Goal: Task Accomplishment & Management: Manage account settings

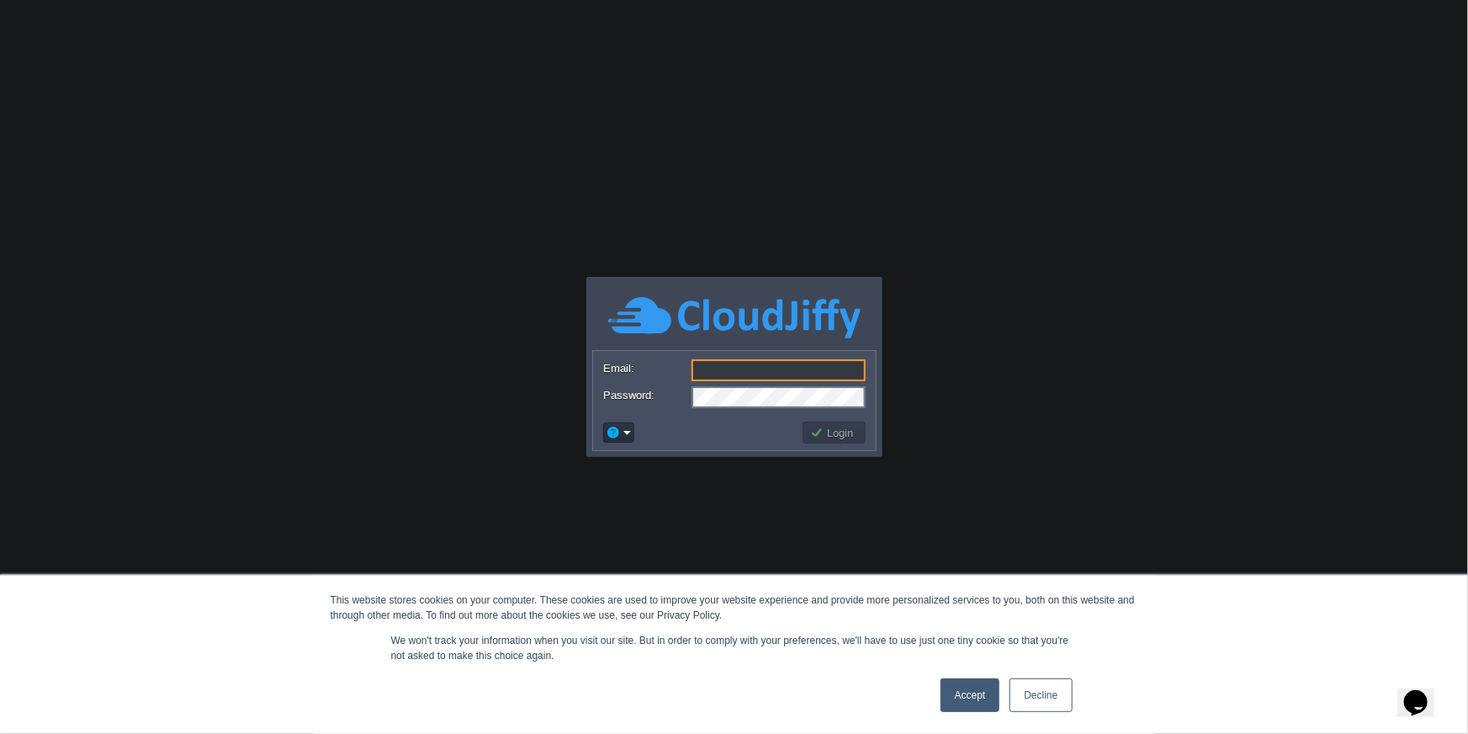
type input "[PERSON_NAME][EMAIL_ADDRESS][DOMAIN_NAME]"
click at [979, 698] on link "Accept" at bounding box center [971, 695] width 60 height 34
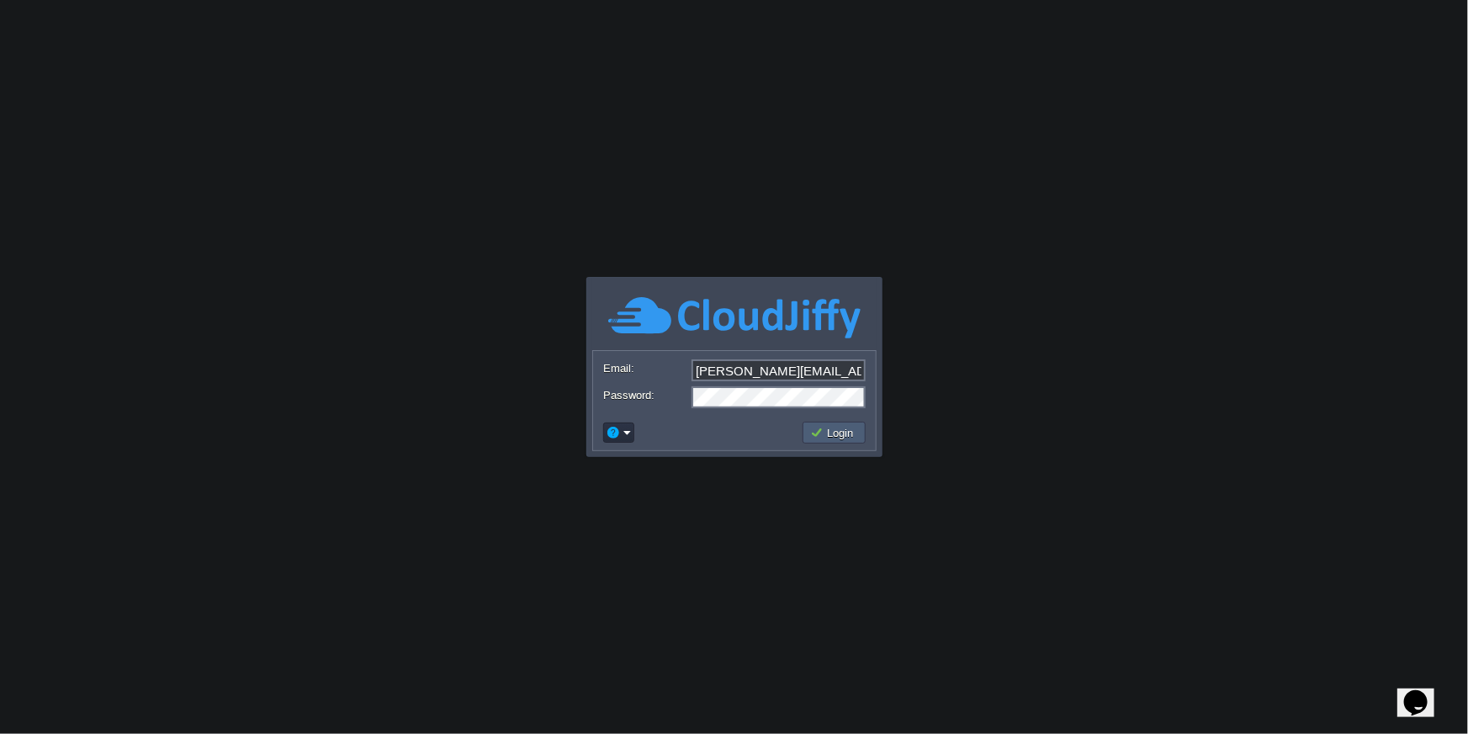
click at [831, 427] on button "Login" at bounding box center [834, 432] width 49 height 15
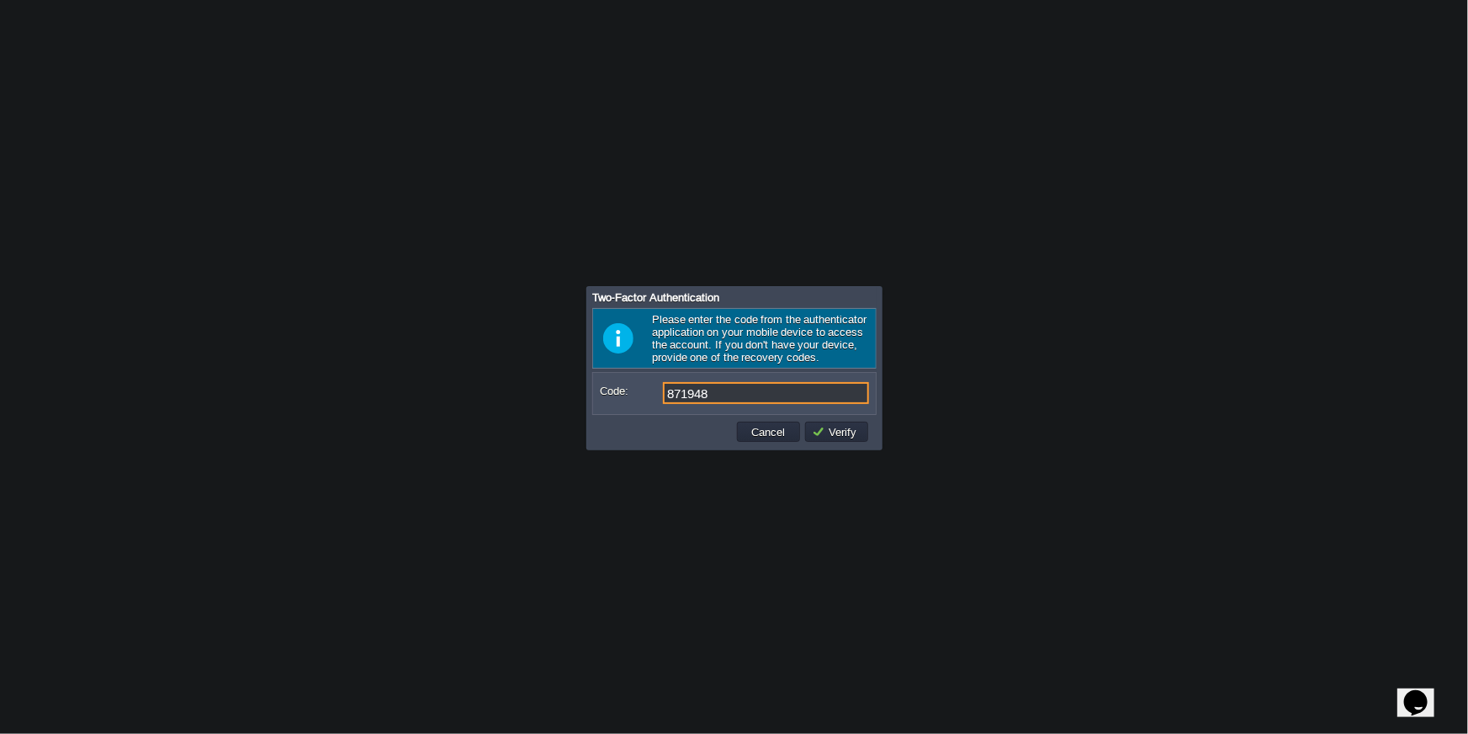
type input "871948"
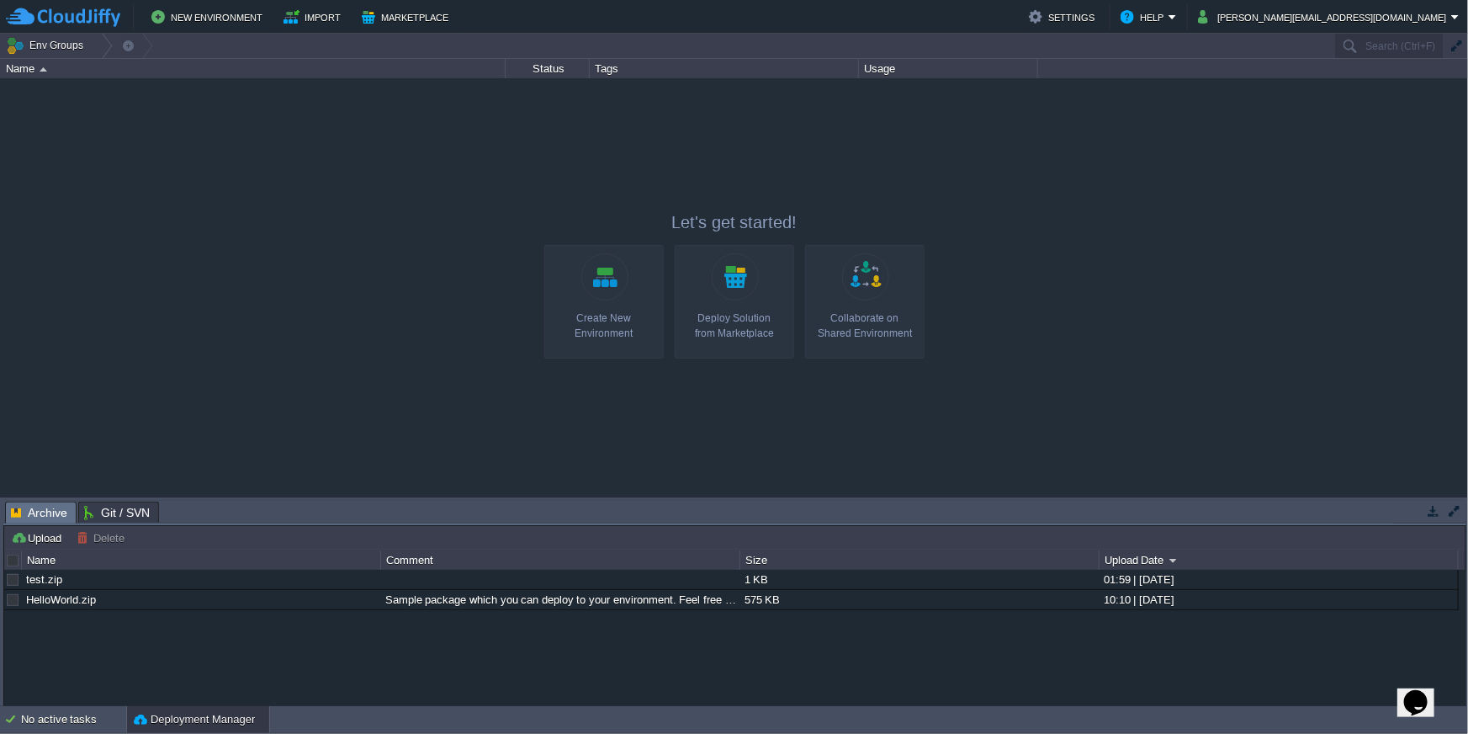
click at [591, 300] on link "Create New Environment" at bounding box center [603, 302] width 119 height 114
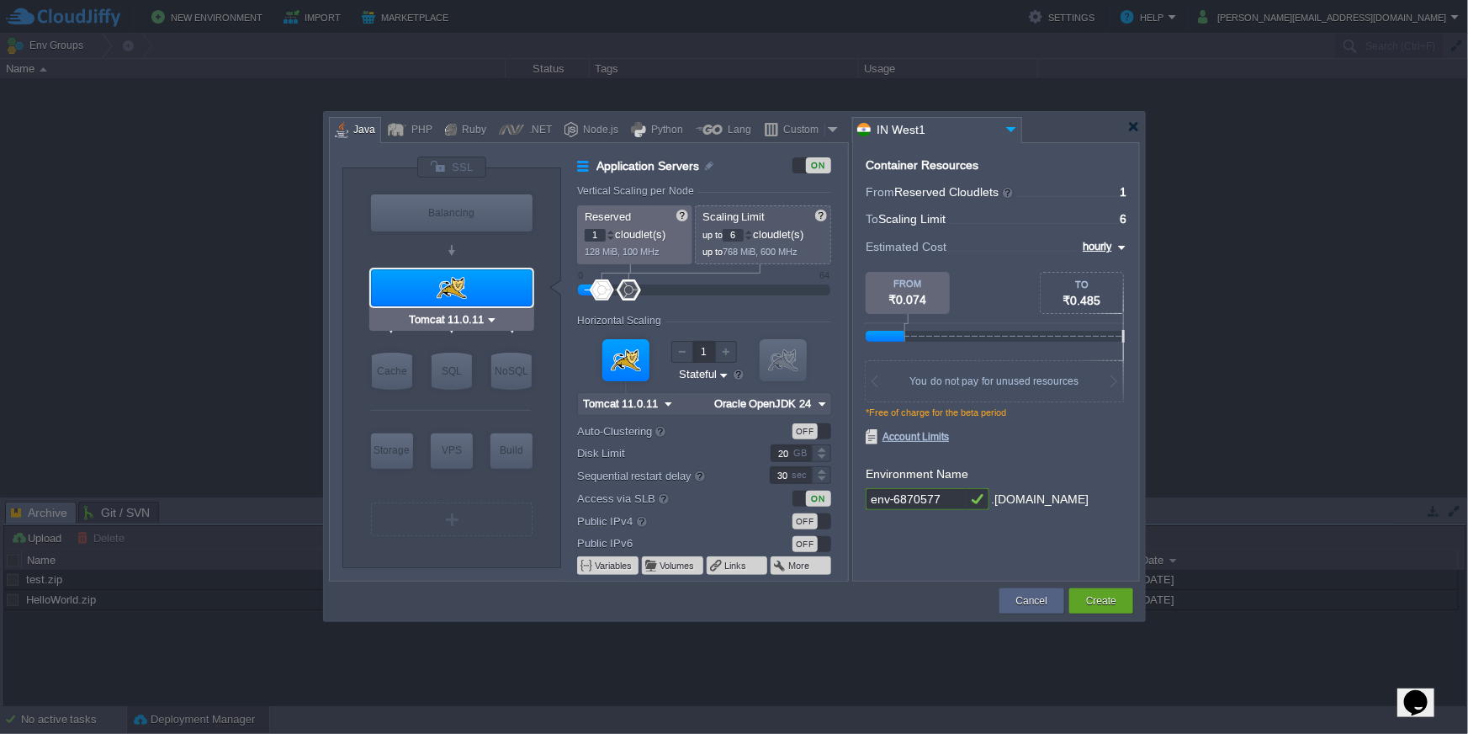
click at [456, 283] on div at bounding box center [452, 287] width 162 height 37
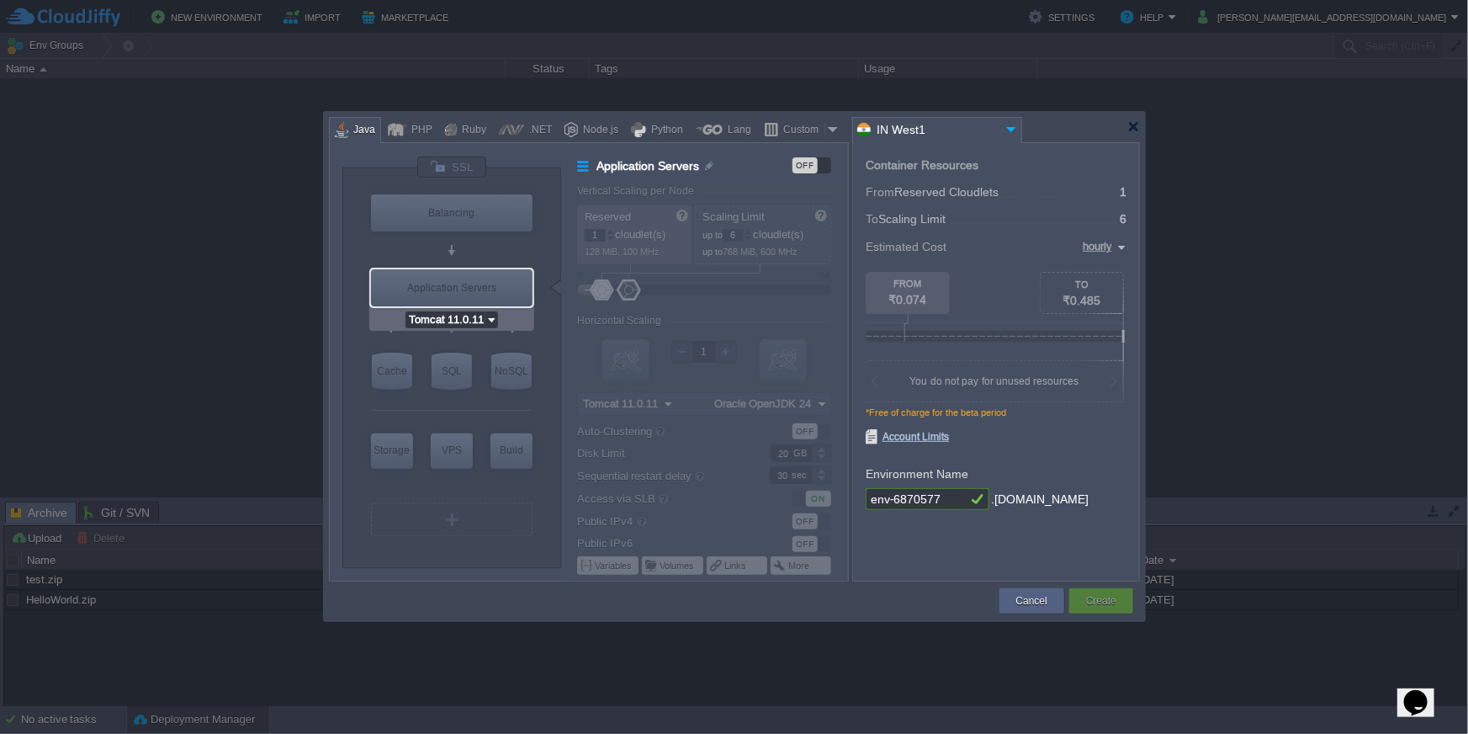
click at [468, 321] on input "Tomcat 11.0.11" at bounding box center [446, 319] width 80 height 17
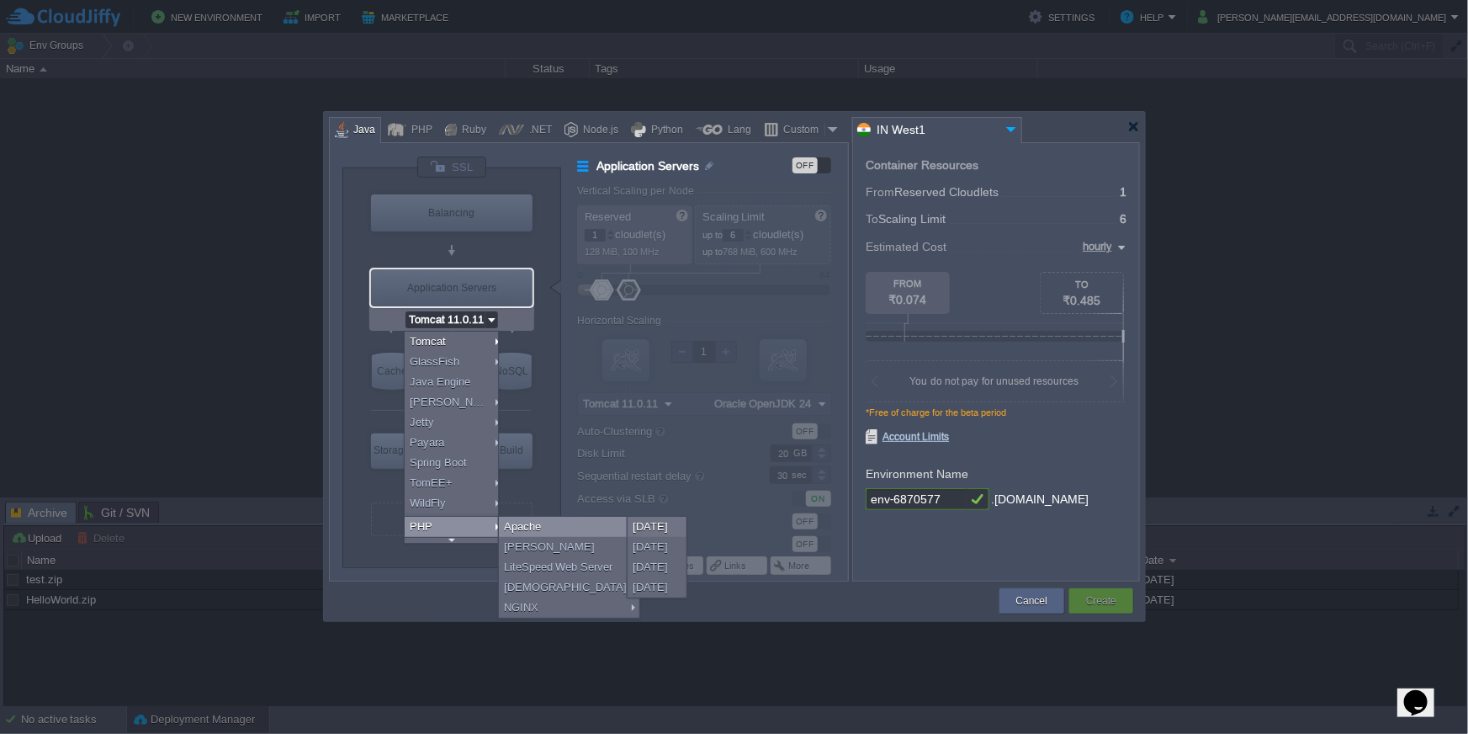
click at [546, 531] on div "Apache" at bounding box center [569, 527] width 141 height 20
type input "Application Servers"
type input "4"
type input "Apache [DATE]"
type input "PHP 8.4.11"
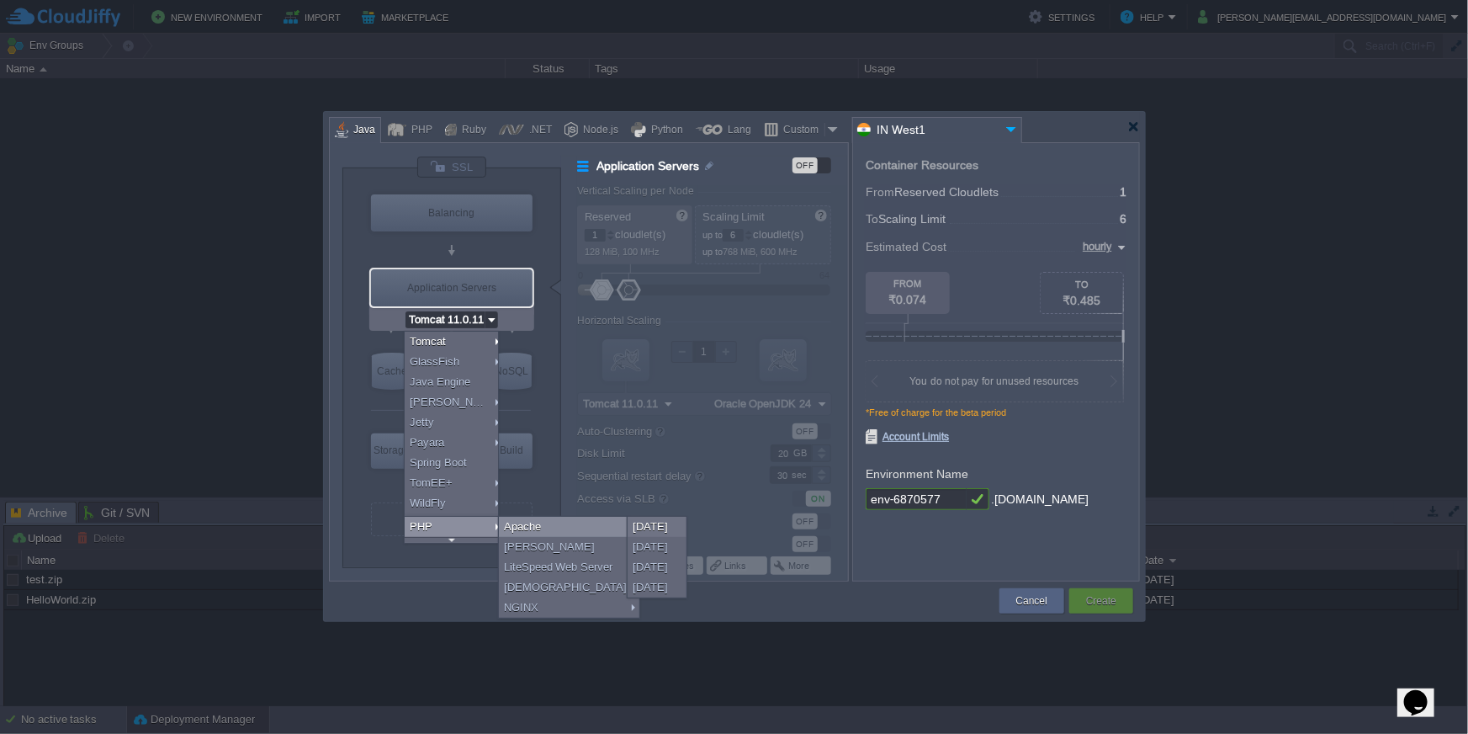
type input "Apache [DATE]"
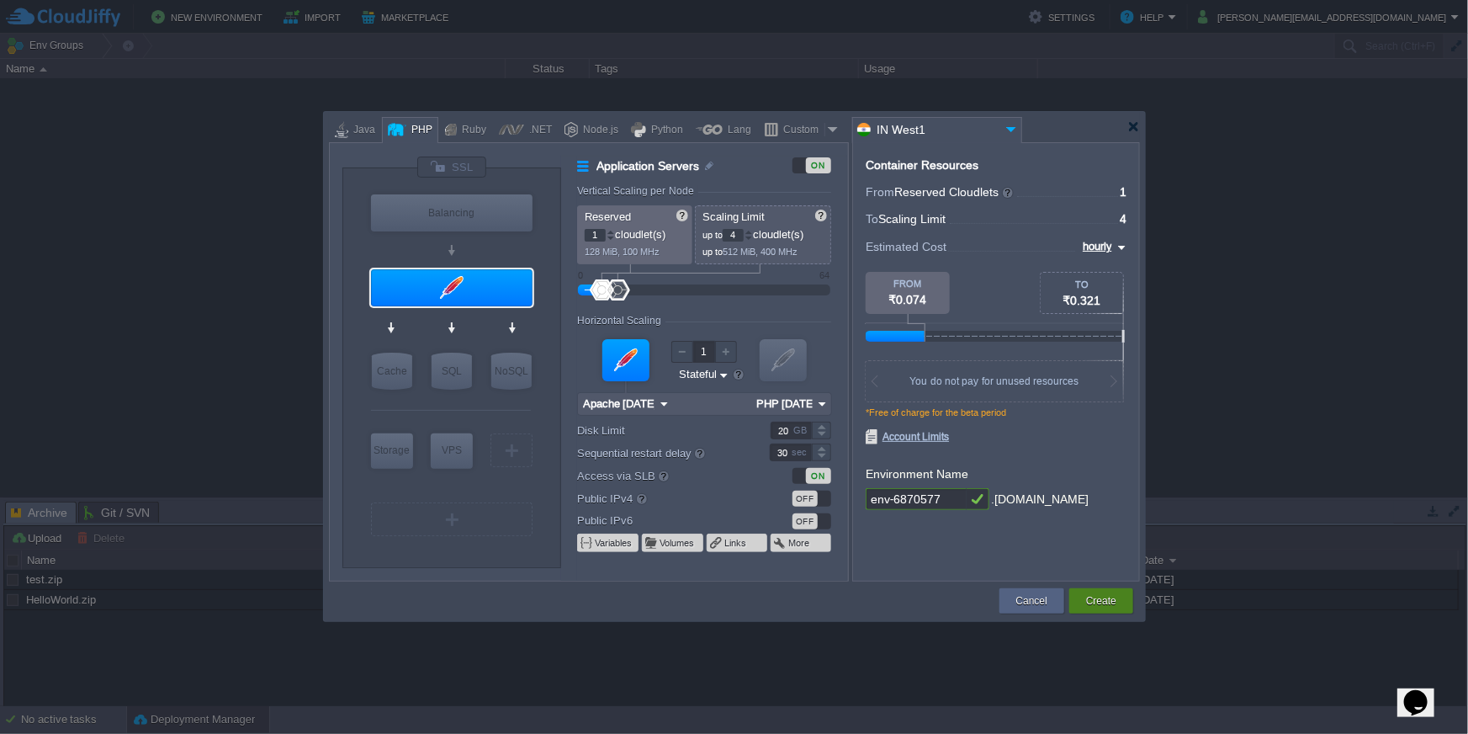
click at [1118, 608] on div "Create" at bounding box center [1101, 600] width 39 height 25
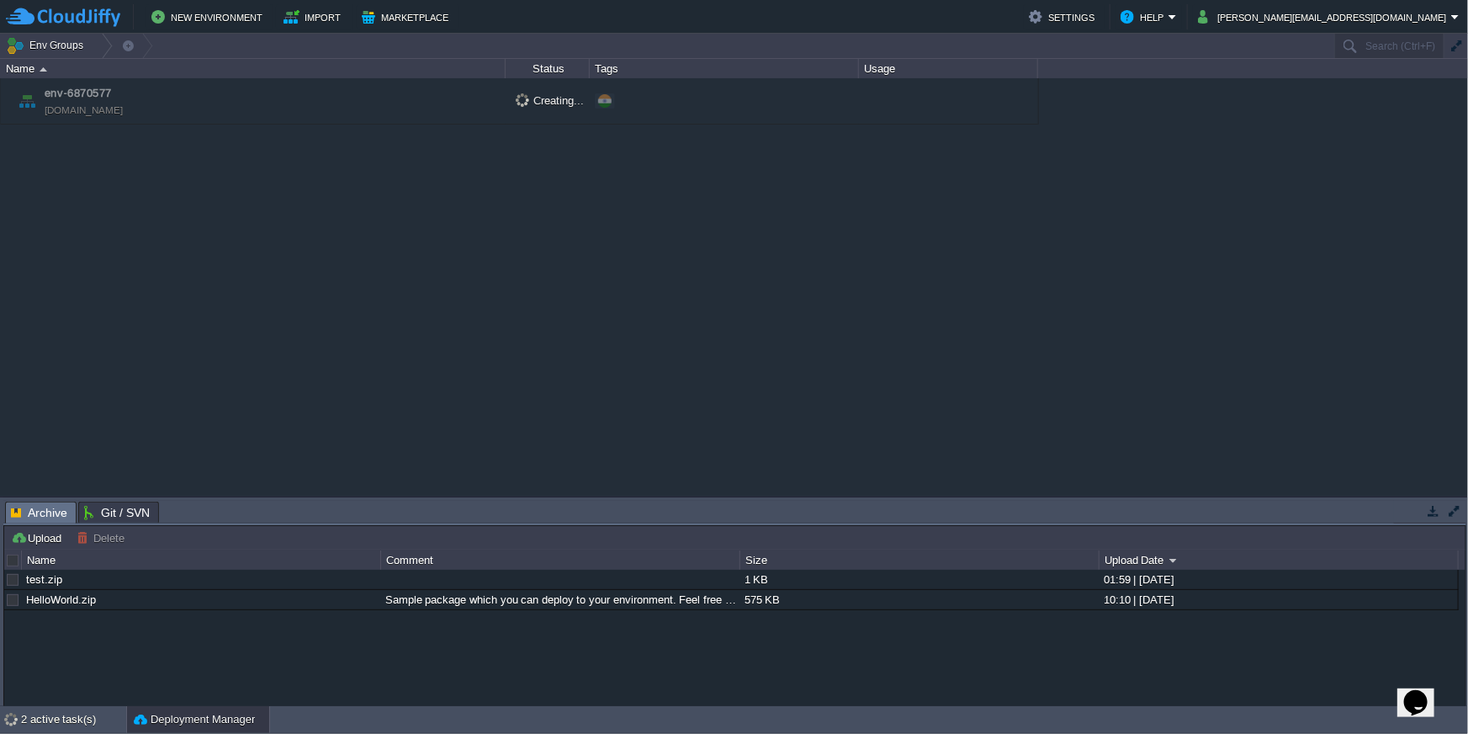
click at [230, 109] on td "env-6870577 env-6870577.cloudjiffy.net" at bounding box center [253, 101] width 505 height 46
click at [247, 98] on td "env-6870577 env-6870577.cloudjiffy.net" at bounding box center [253, 101] width 505 height 46
click at [8, 106] on img at bounding box center [7, 100] width 13 height 45
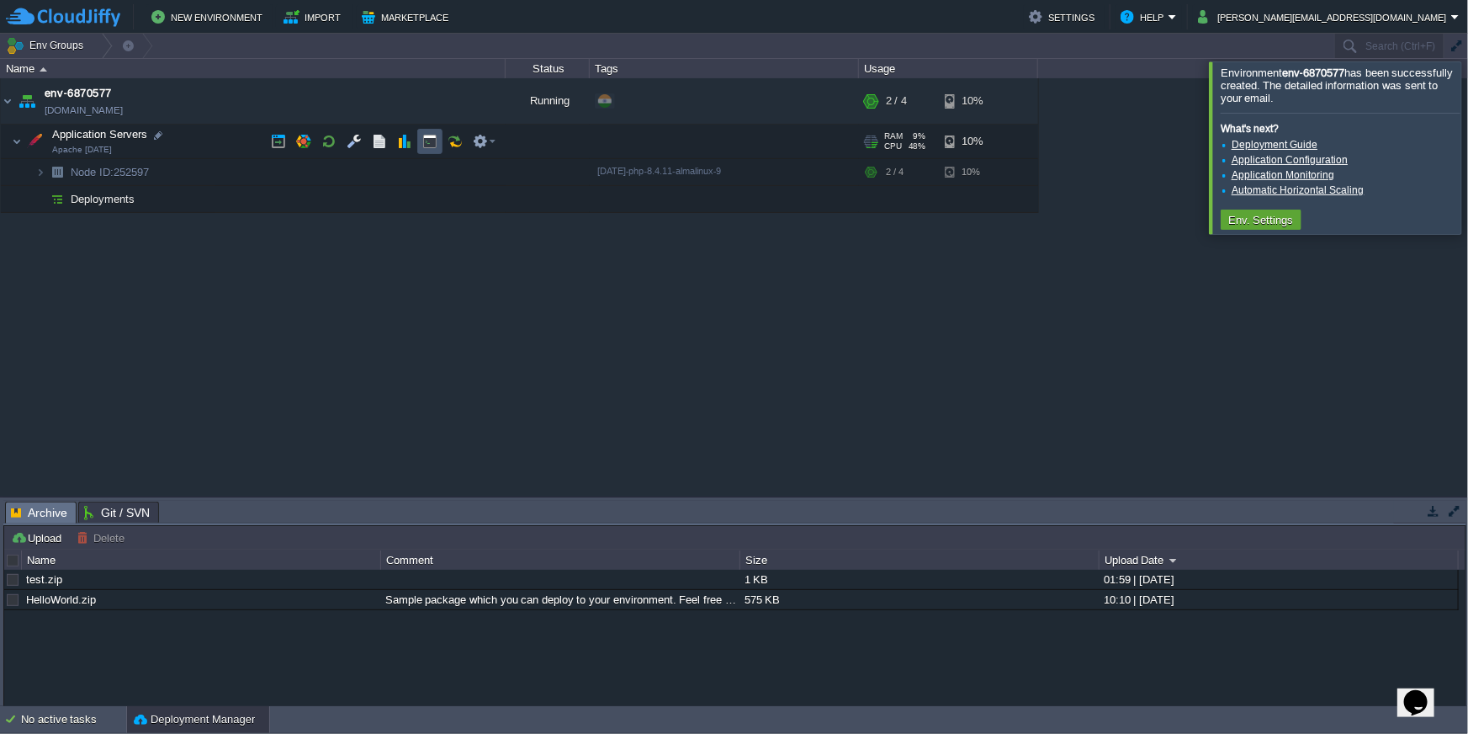
click at [428, 140] on button "button" at bounding box center [429, 141] width 15 height 15
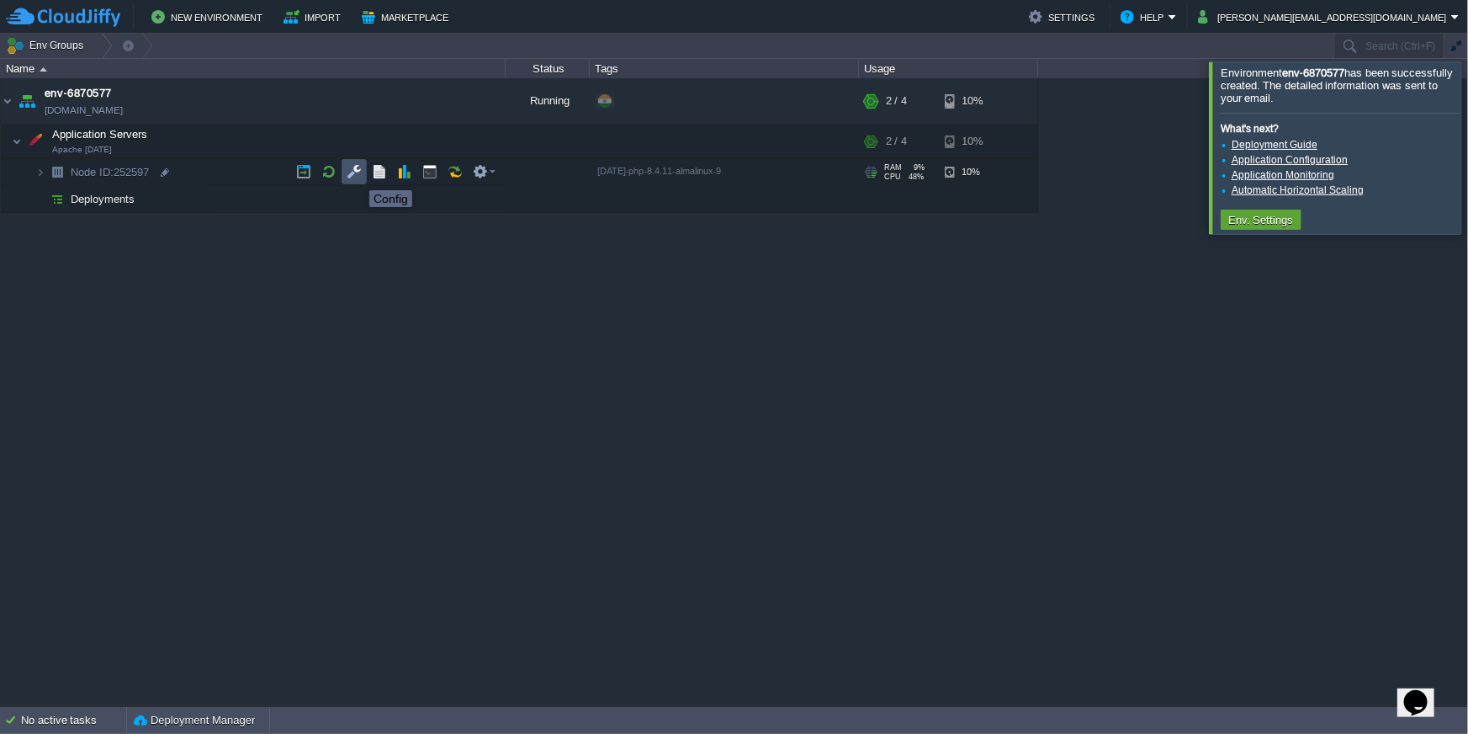
click at [357, 175] on button "button" at bounding box center [354, 171] width 15 height 15
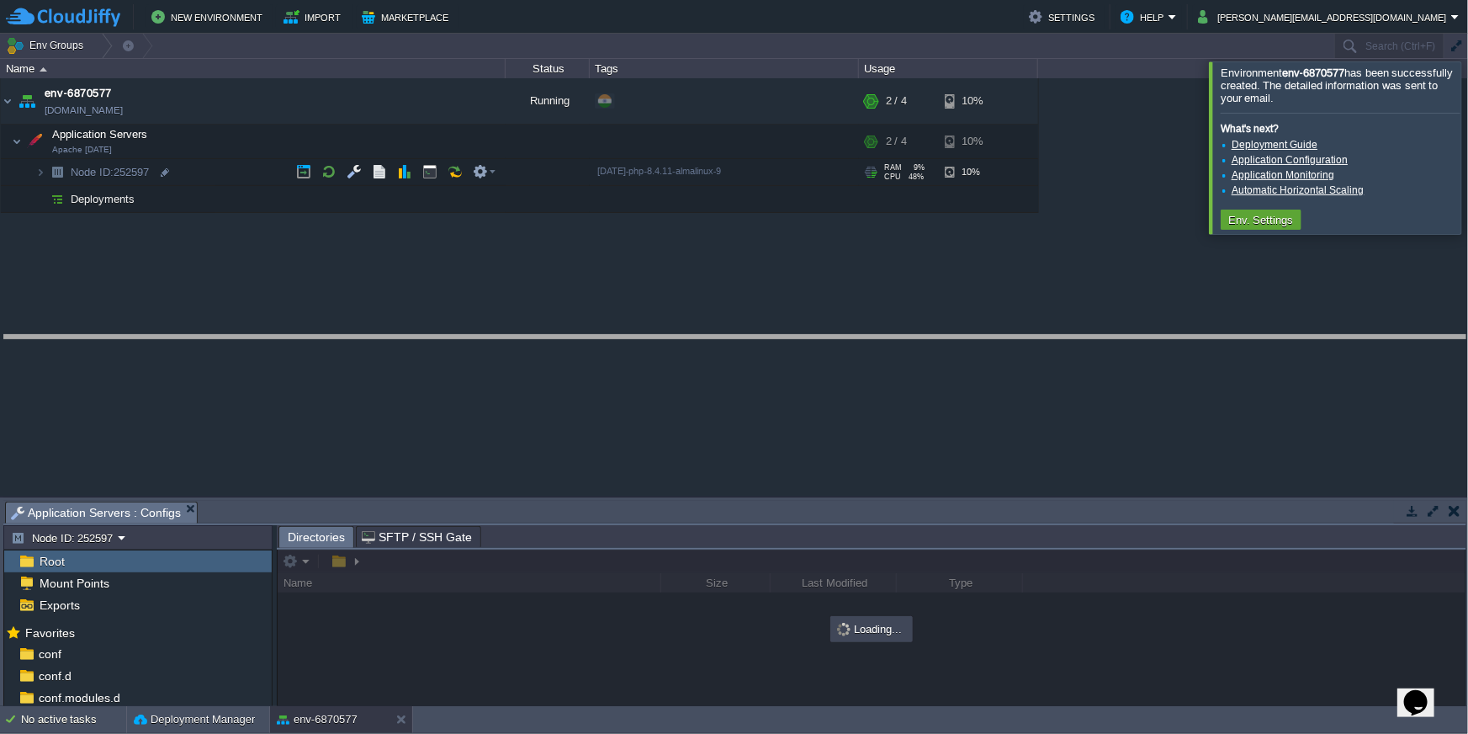
drag, startPoint x: 266, startPoint y: 503, endPoint x: 254, endPoint y: 337, distance: 167.0
click at [254, 337] on body "New Environment Import Marketplace Bonus ₹0.00 Upgrade Account Settings Help ch…" at bounding box center [734, 367] width 1468 height 734
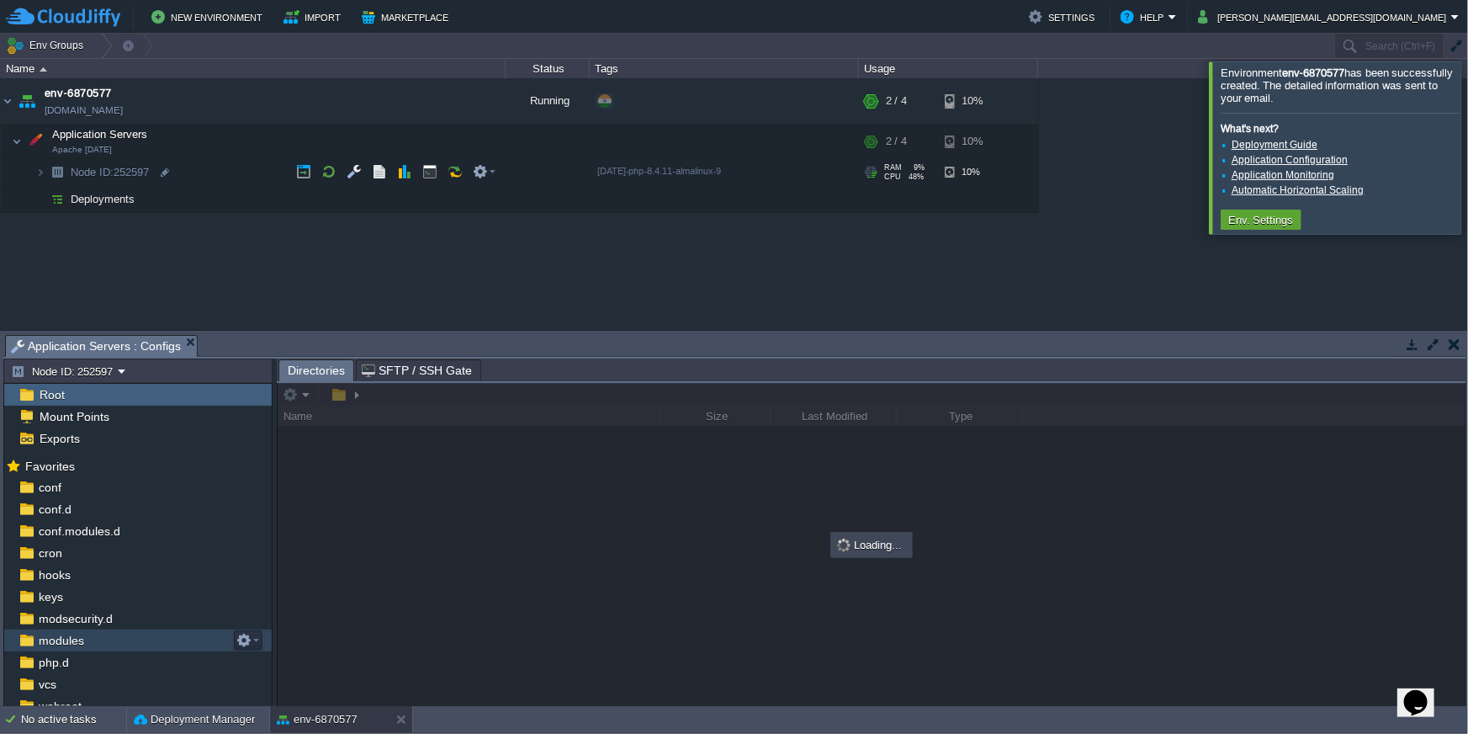
scroll to position [50, 0]
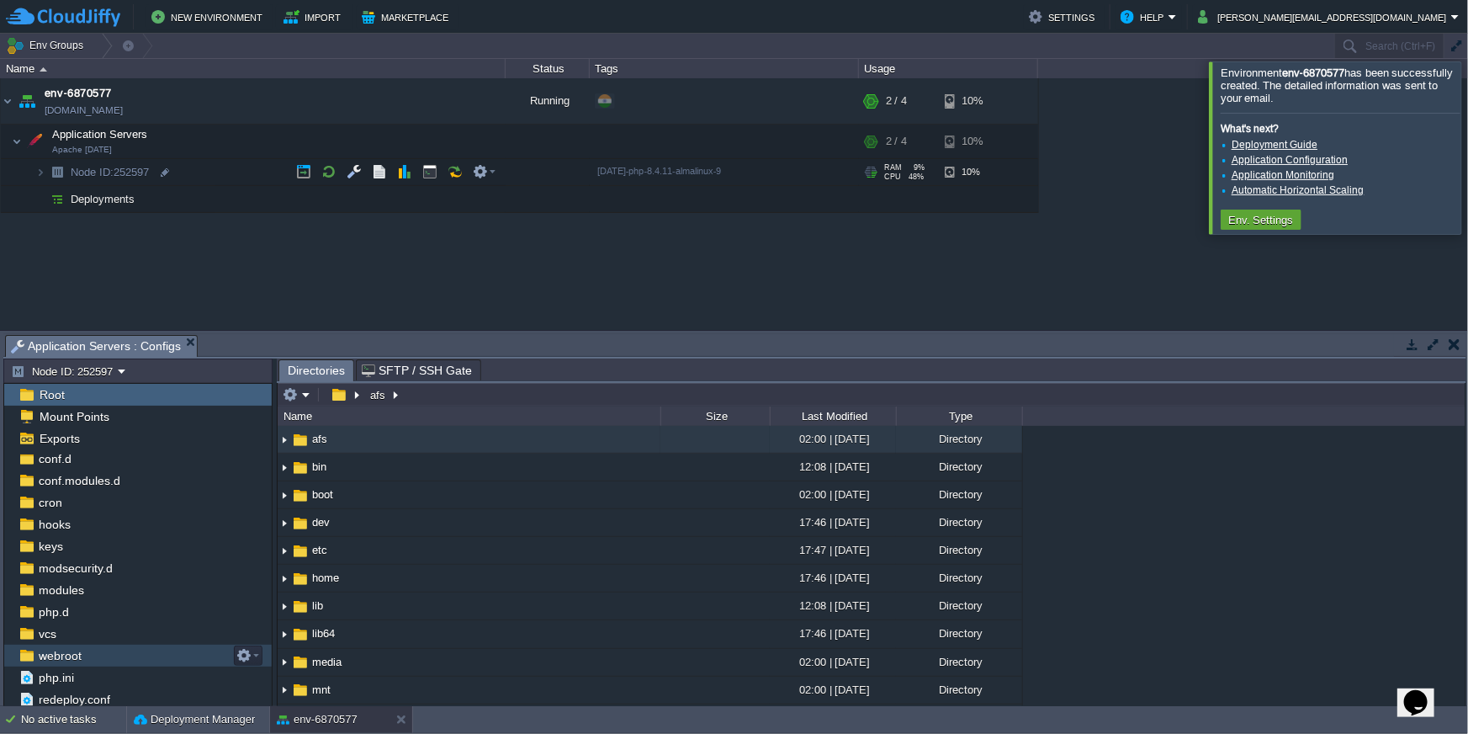
click at [56, 655] on span "webroot" at bounding box center [59, 655] width 49 height 15
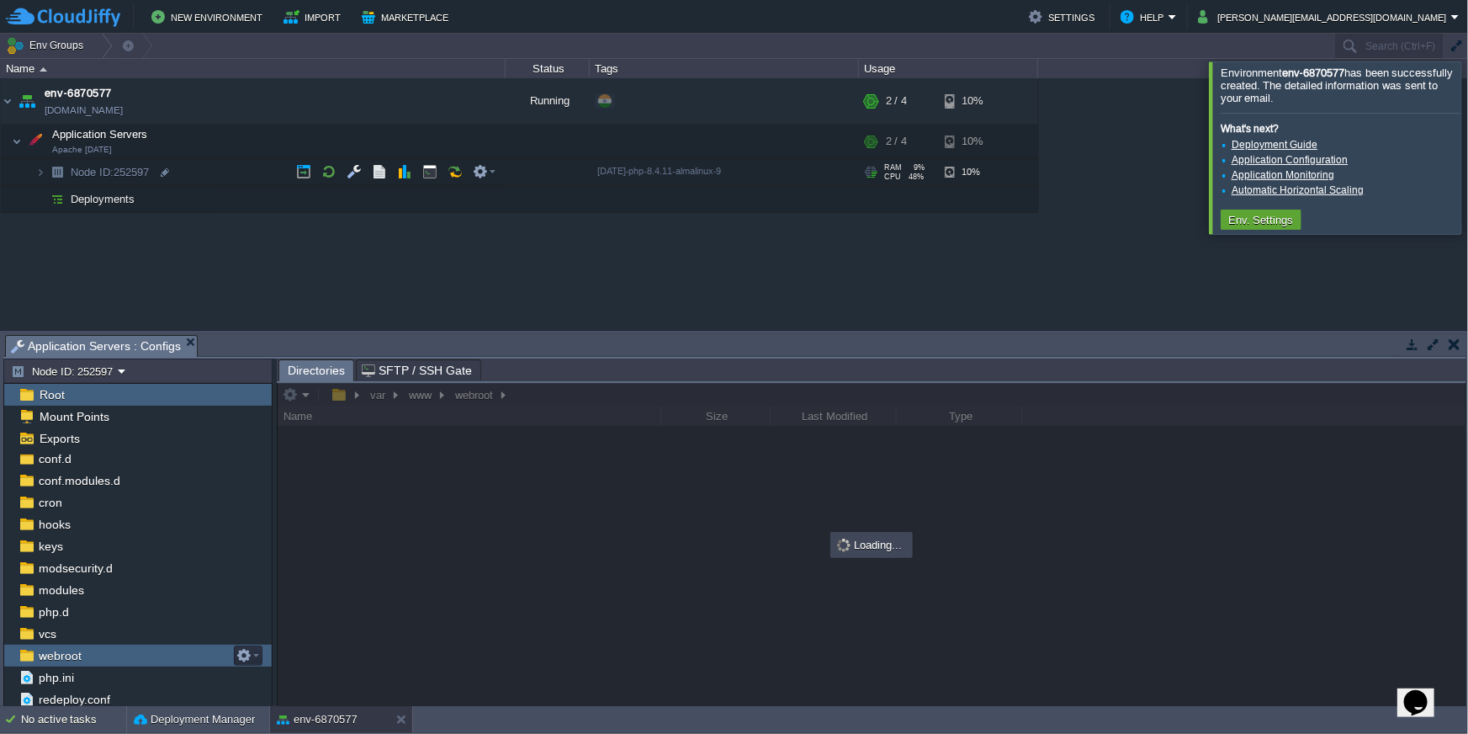
click at [56, 655] on span "webroot" at bounding box center [59, 655] width 49 height 15
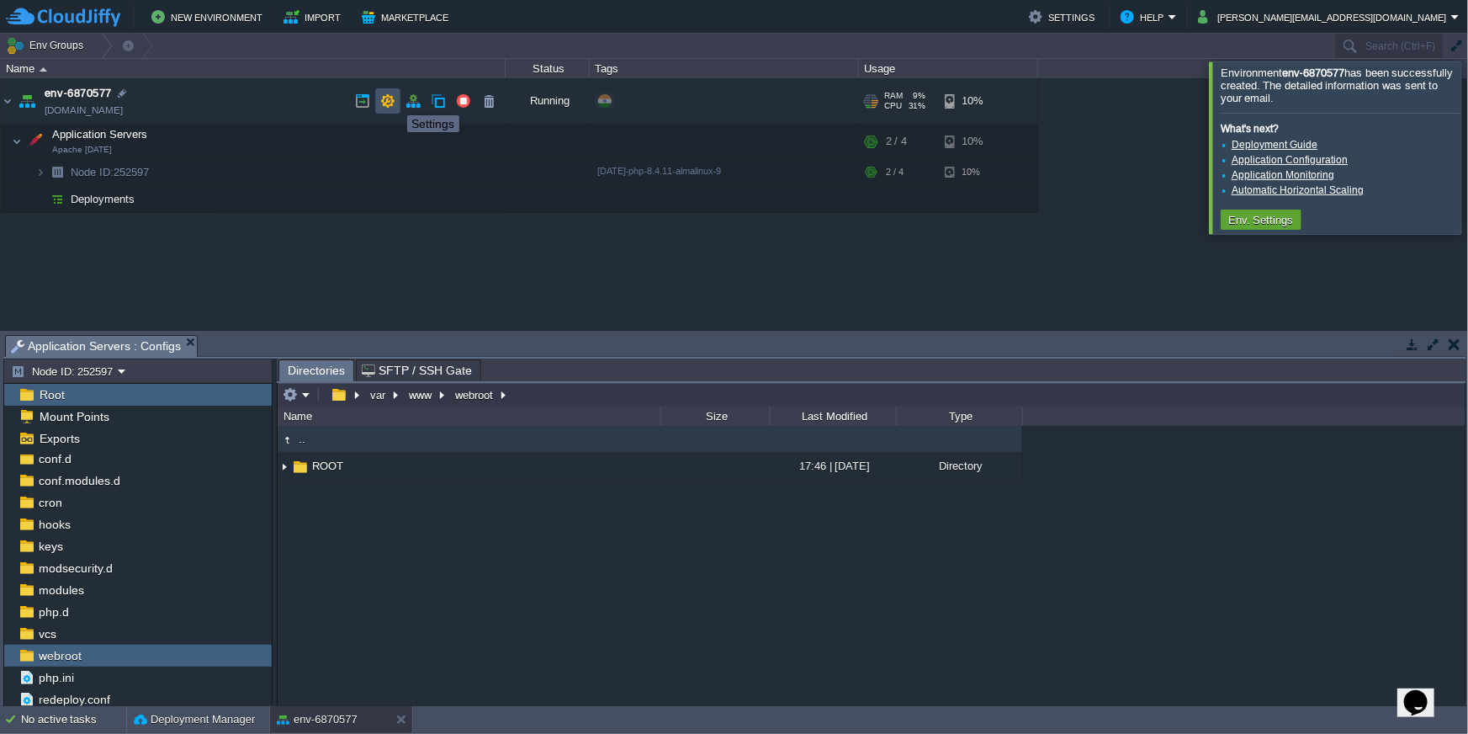
click at [386, 99] on button "button" at bounding box center [387, 100] width 15 height 15
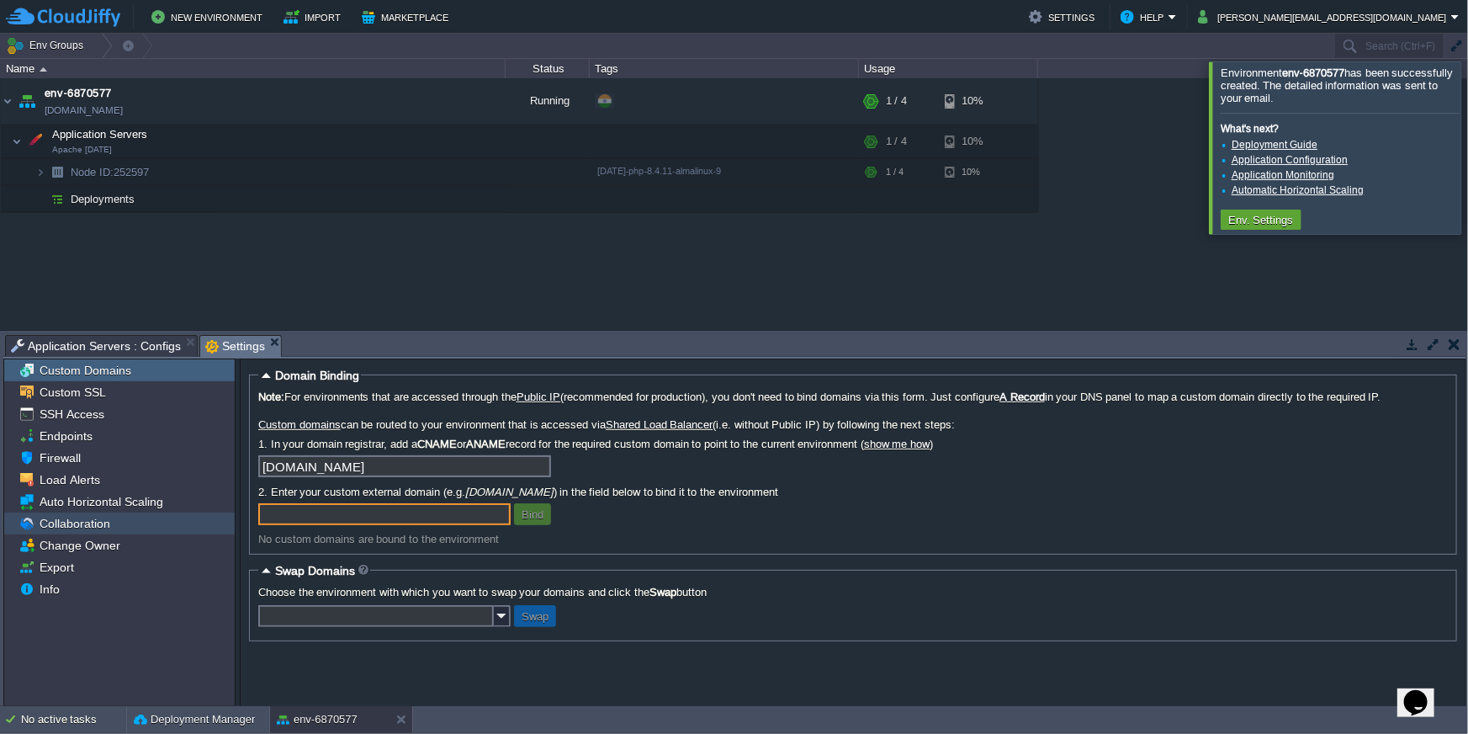
click at [85, 524] on span "Collaboration" at bounding box center [74, 523] width 77 height 15
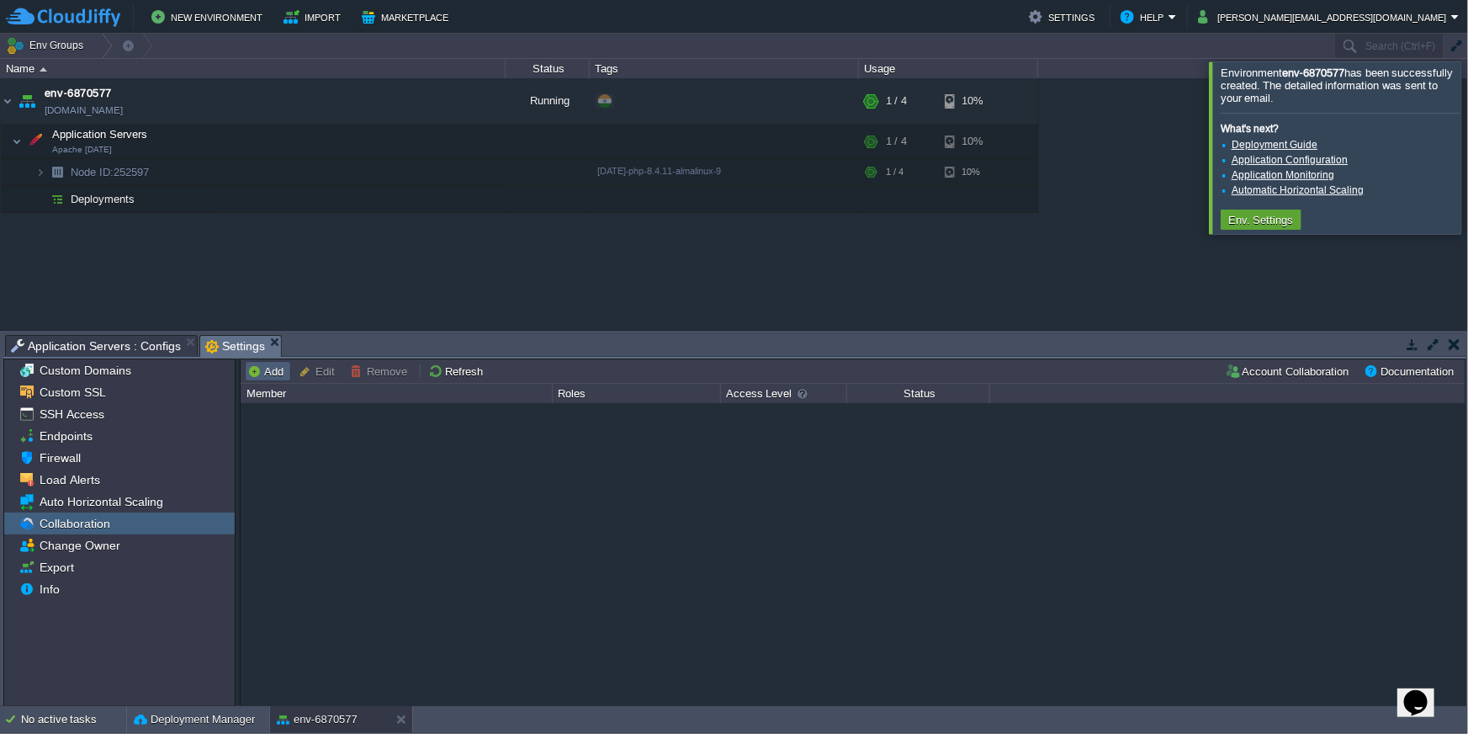
click at [259, 375] on button "Add" at bounding box center [267, 370] width 41 height 15
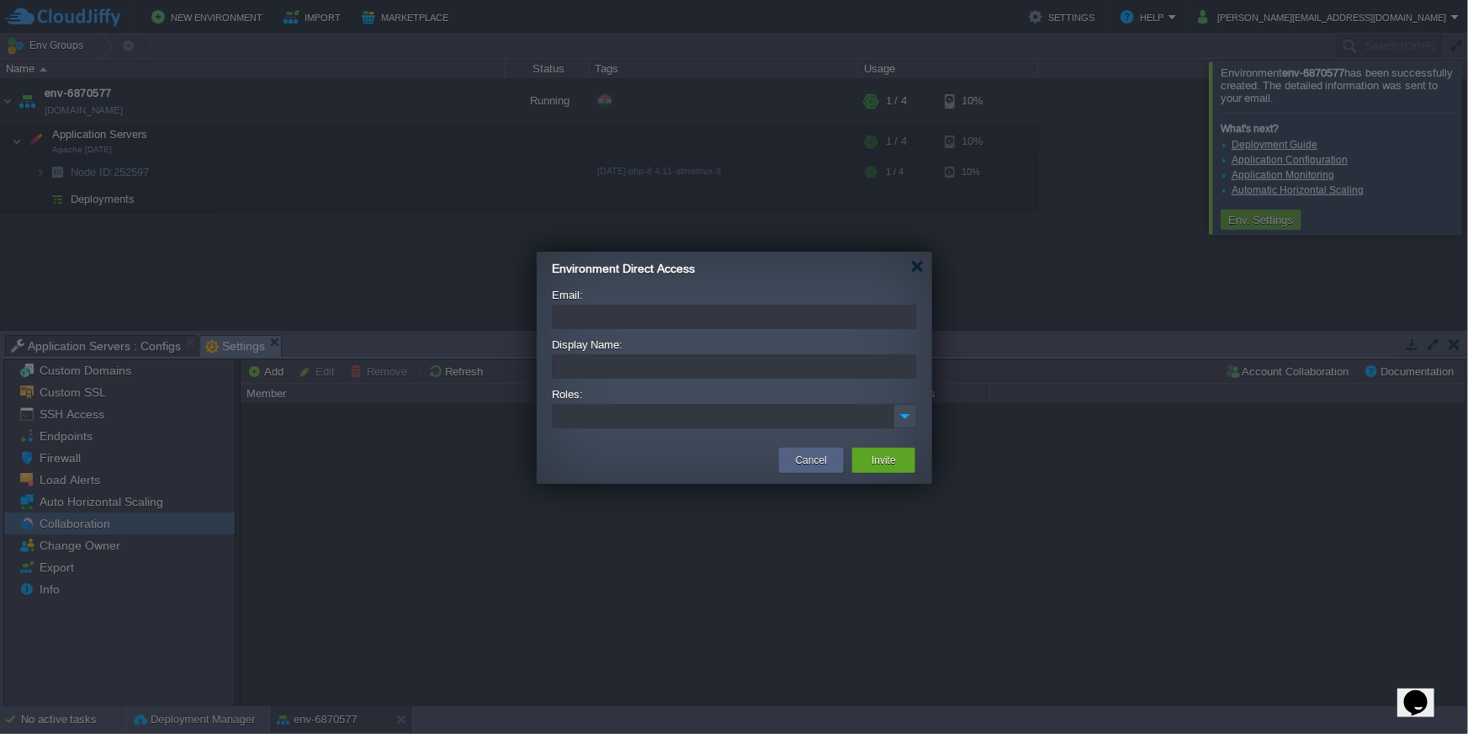
click at [608, 314] on input "Email:" at bounding box center [734, 317] width 365 height 24
click at [599, 315] on input "n" at bounding box center [734, 317] width 365 height 24
paste input "ilesh.nage@leapswitch.com"
type input "[PERSON_NAME][EMAIL_ADDRESS][DOMAIN_NAME]"
click at [605, 378] on div at bounding box center [734, 366] width 365 height 30
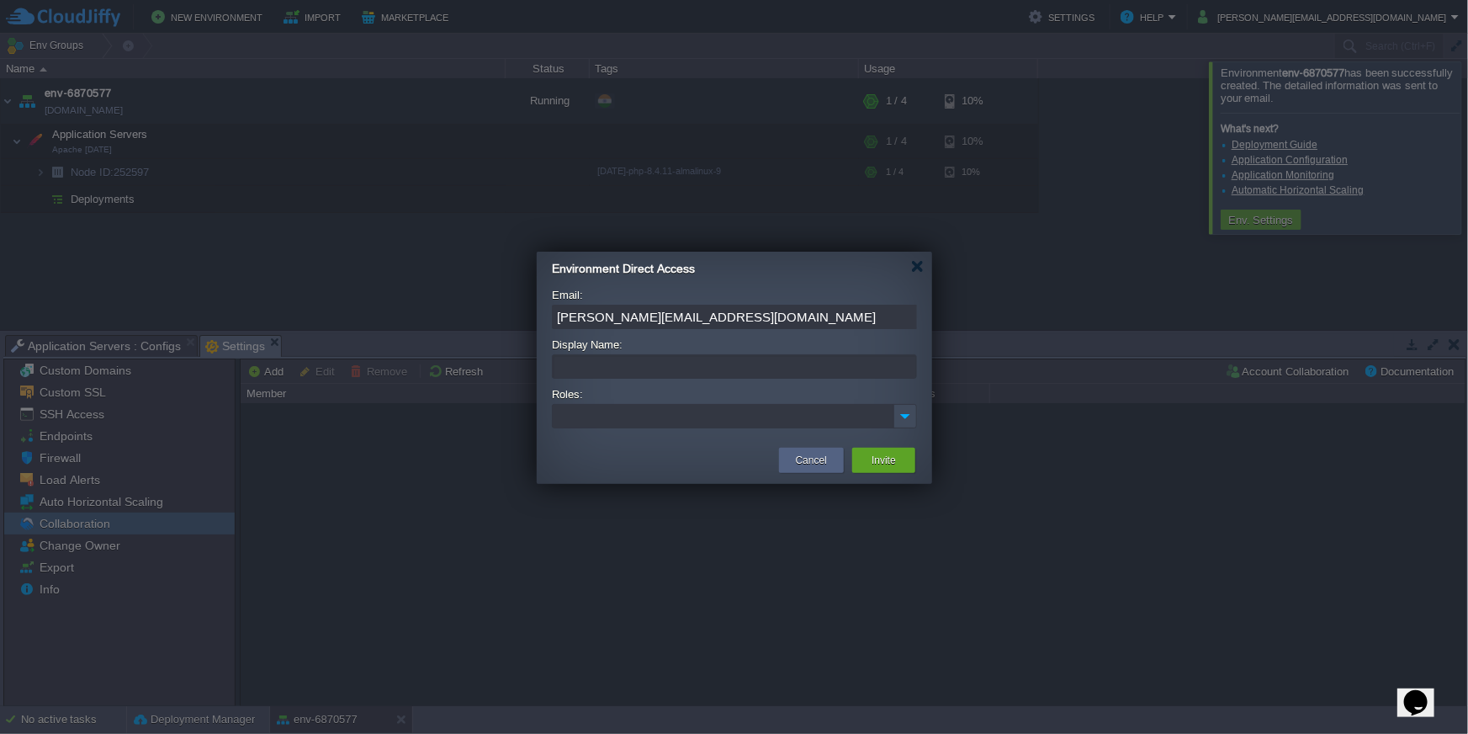
click at [605, 374] on input "Display Name:" at bounding box center [734, 366] width 365 height 24
type input "test-env"
click at [615, 417] on ul at bounding box center [724, 416] width 340 height 23
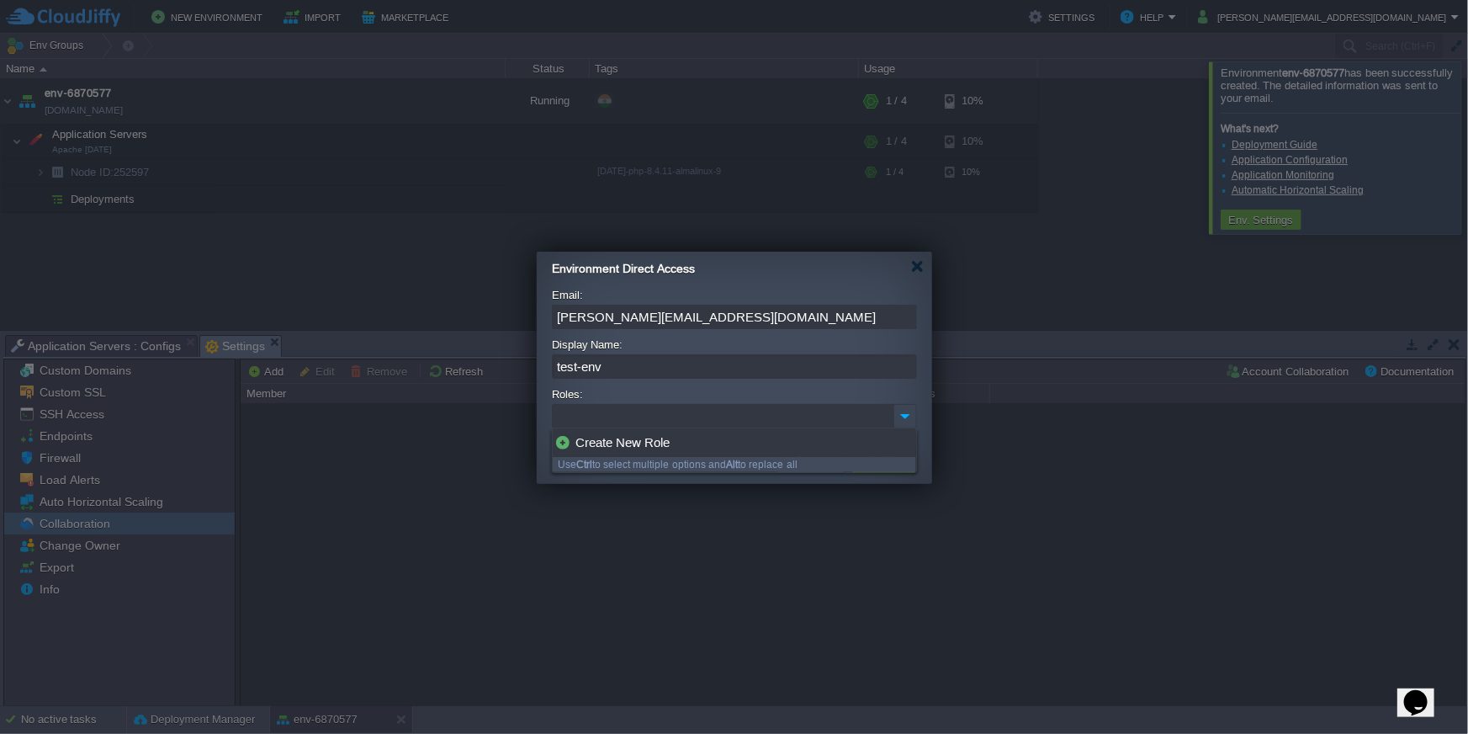
click at [908, 414] on img at bounding box center [905, 416] width 22 height 23
click at [596, 446] on div "Create New Role" at bounding box center [734, 442] width 363 height 29
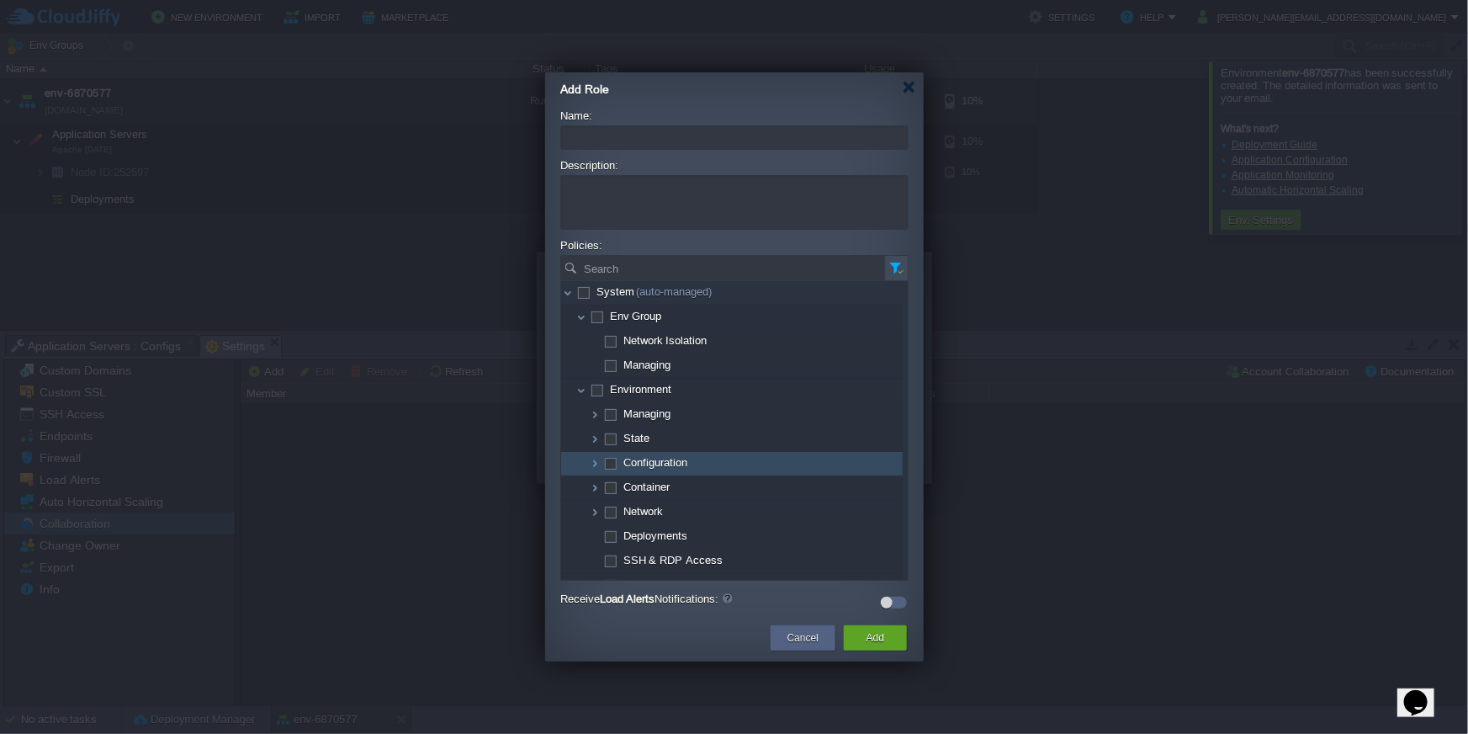
scroll to position [92, 0]
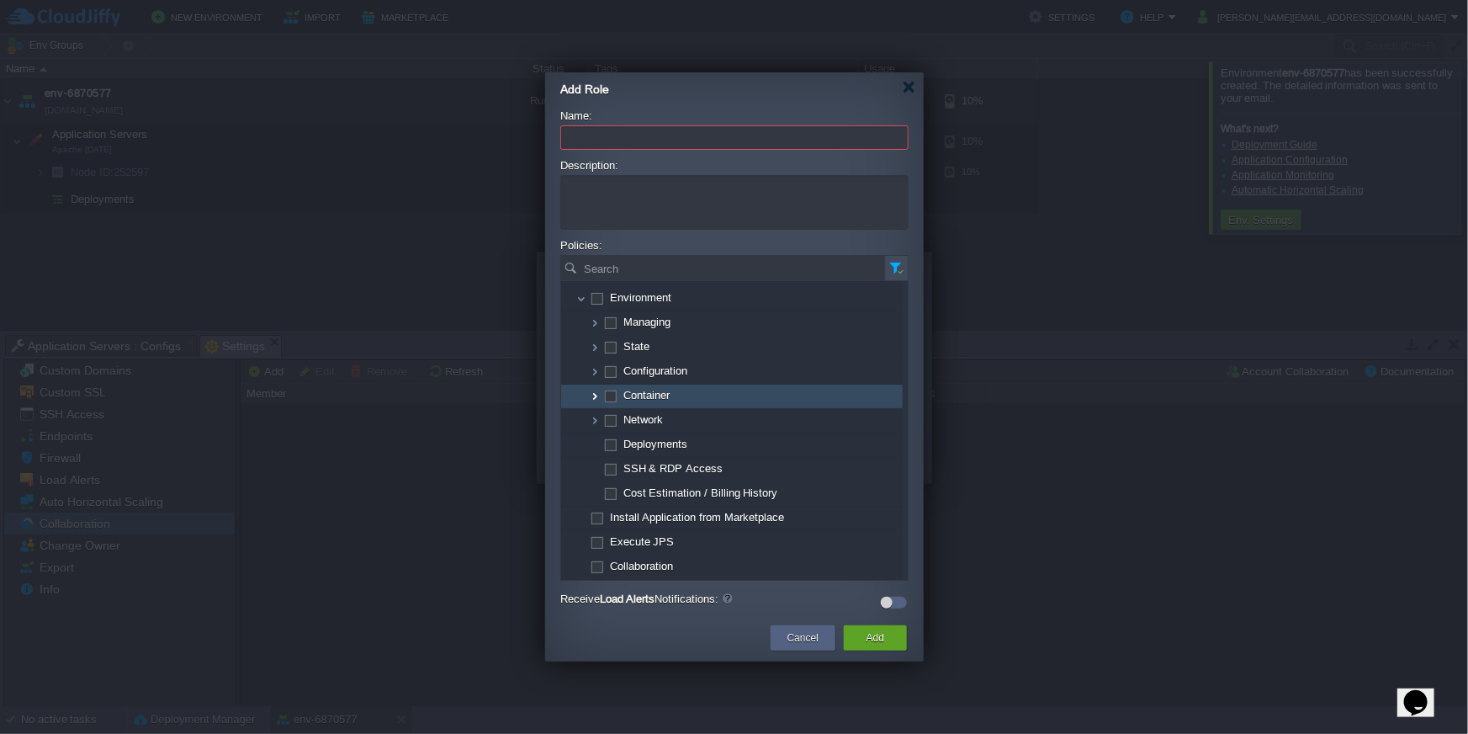
click at [591, 399] on img at bounding box center [594, 396] width 13 height 24
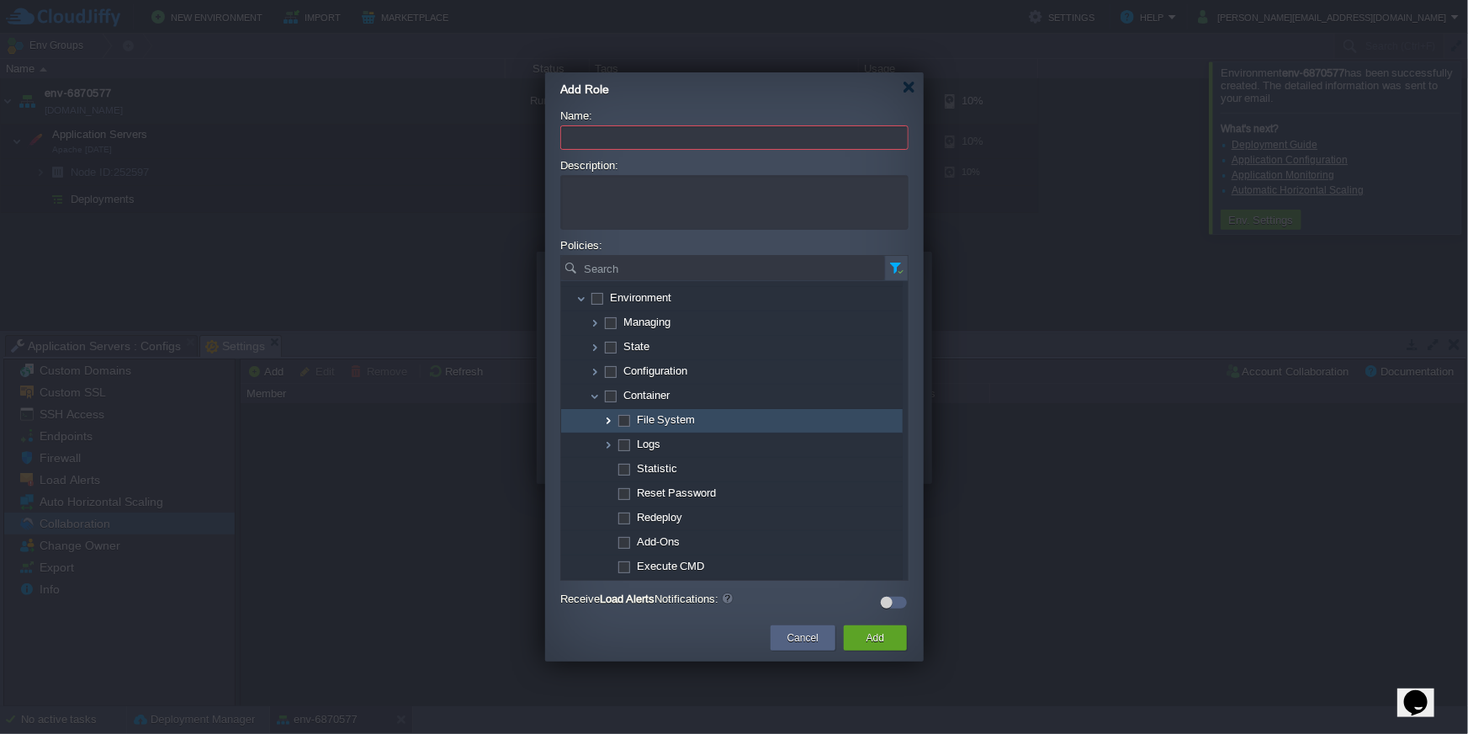
click at [607, 425] on img at bounding box center [608, 421] width 13 height 24
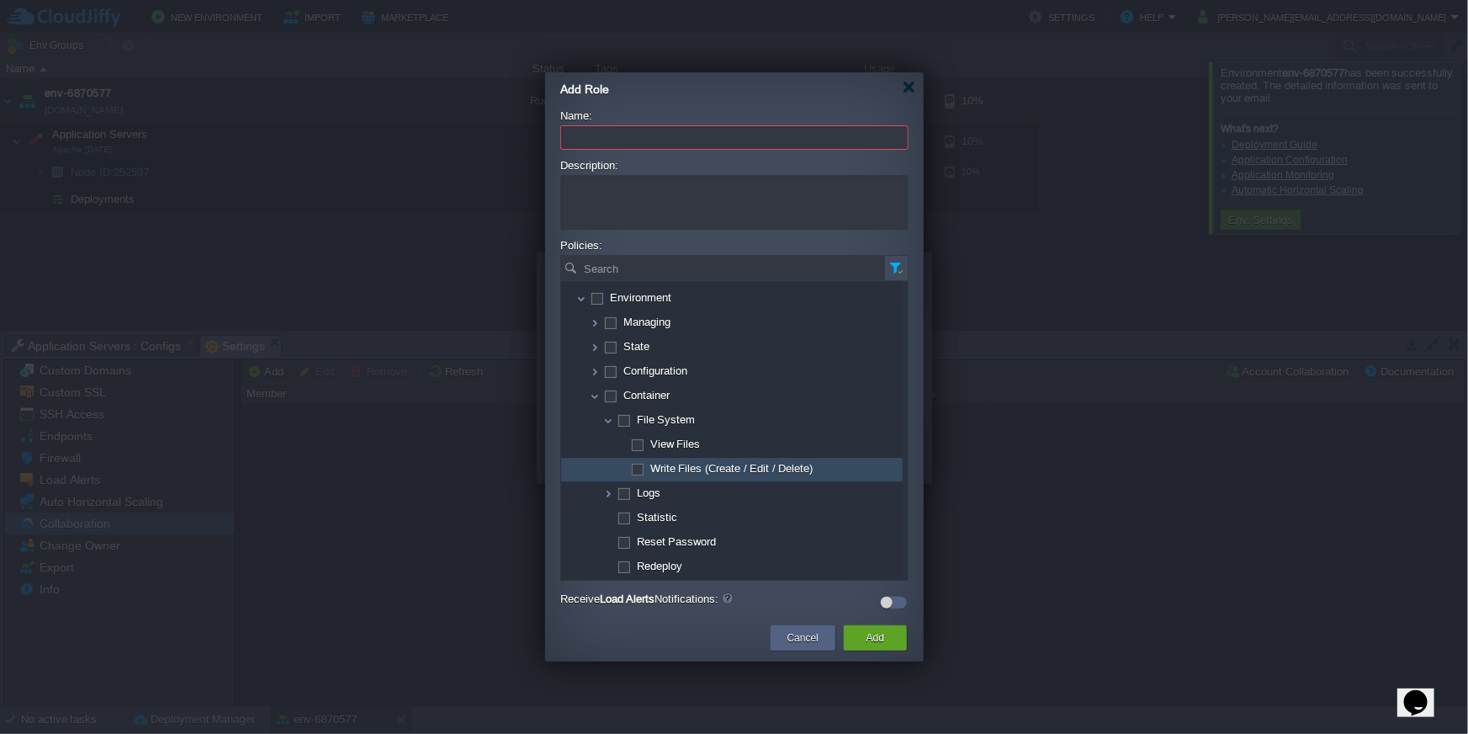
click at [639, 465] on span at bounding box center [636, 468] width 3 height 13
checkbox input "true"
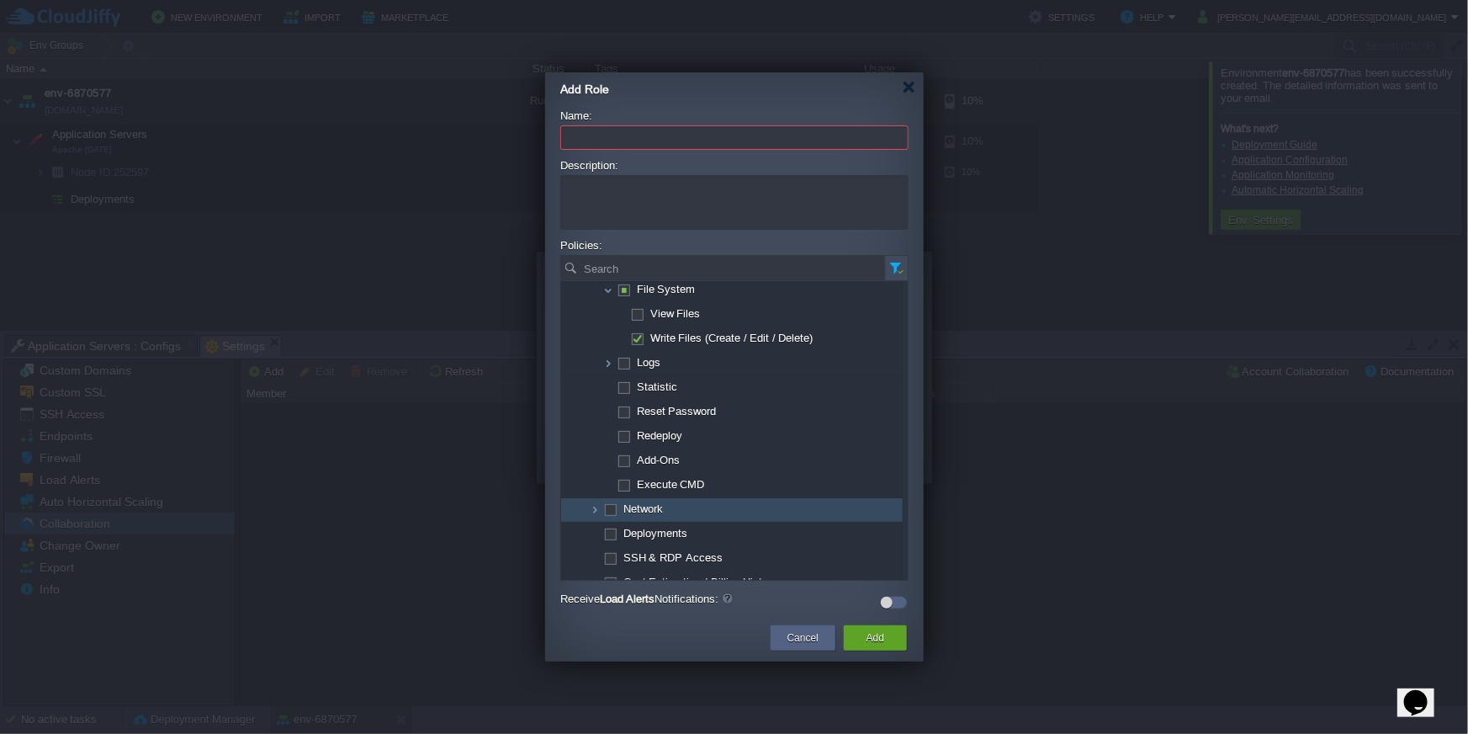
scroll to position [130, 0]
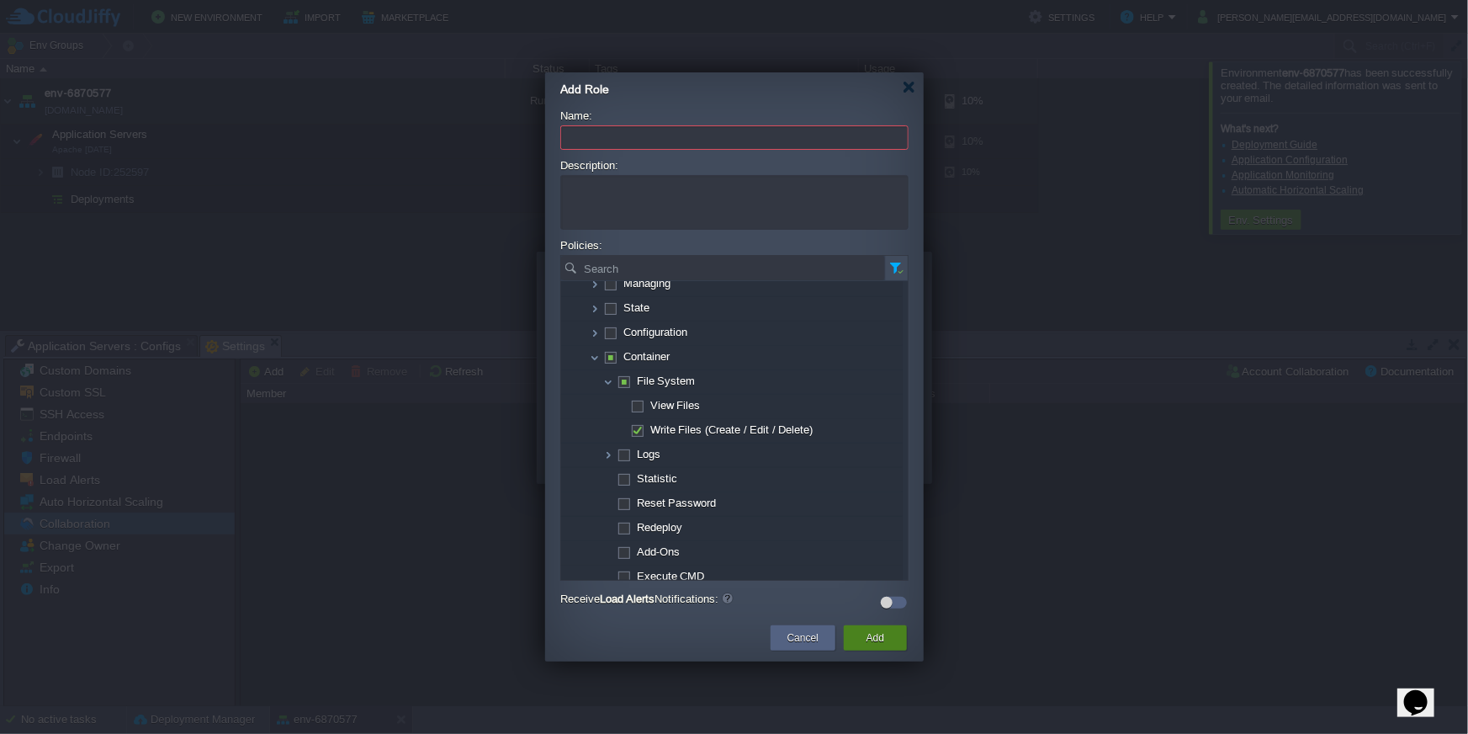
click at [870, 636] on button "Add" at bounding box center [876, 637] width 18 height 17
click at [580, 137] on input "Name:" at bounding box center [734, 137] width 348 height 24
type input "t"
type input "file system role"
click at [874, 639] on button "Add" at bounding box center [876, 637] width 18 height 17
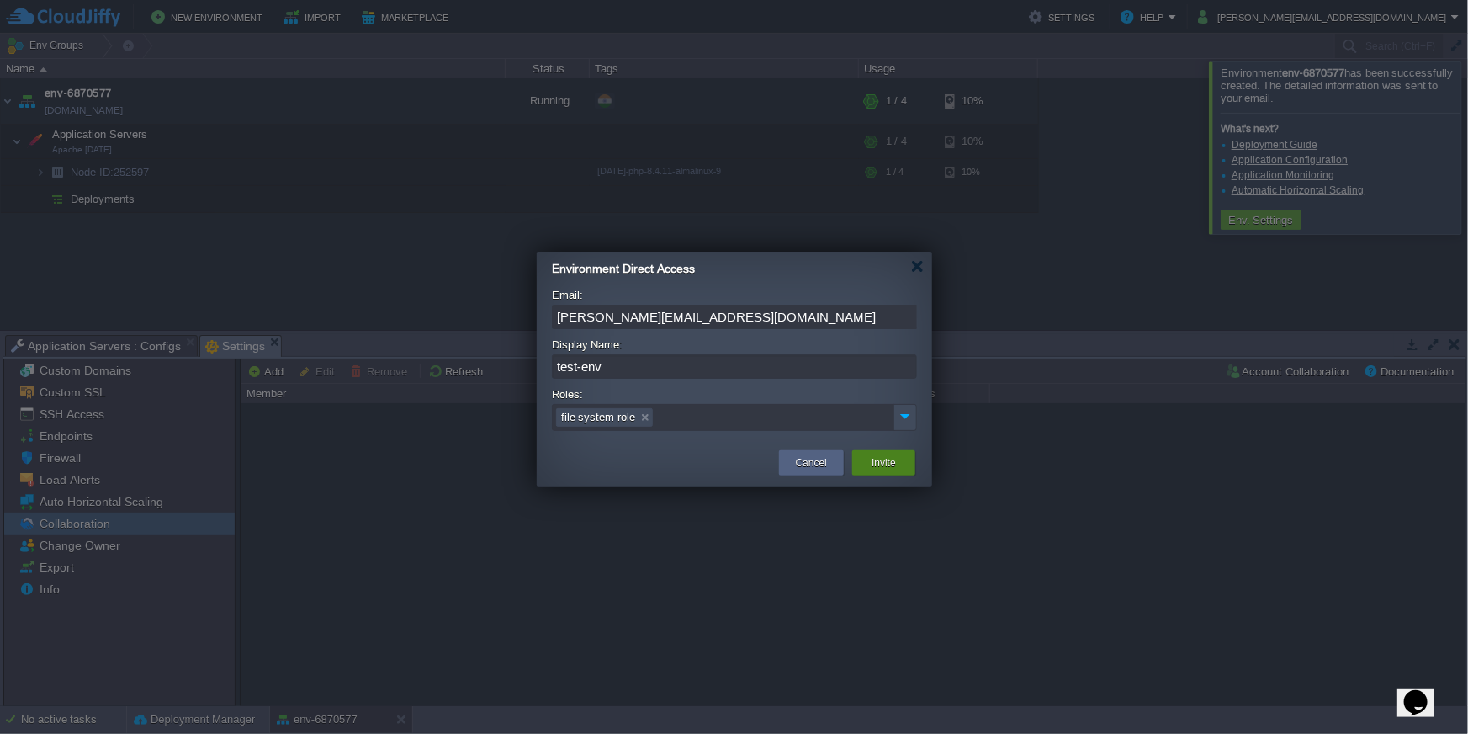
click at [884, 464] on button "Invite" at bounding box center [884, 462] width 24 height 17
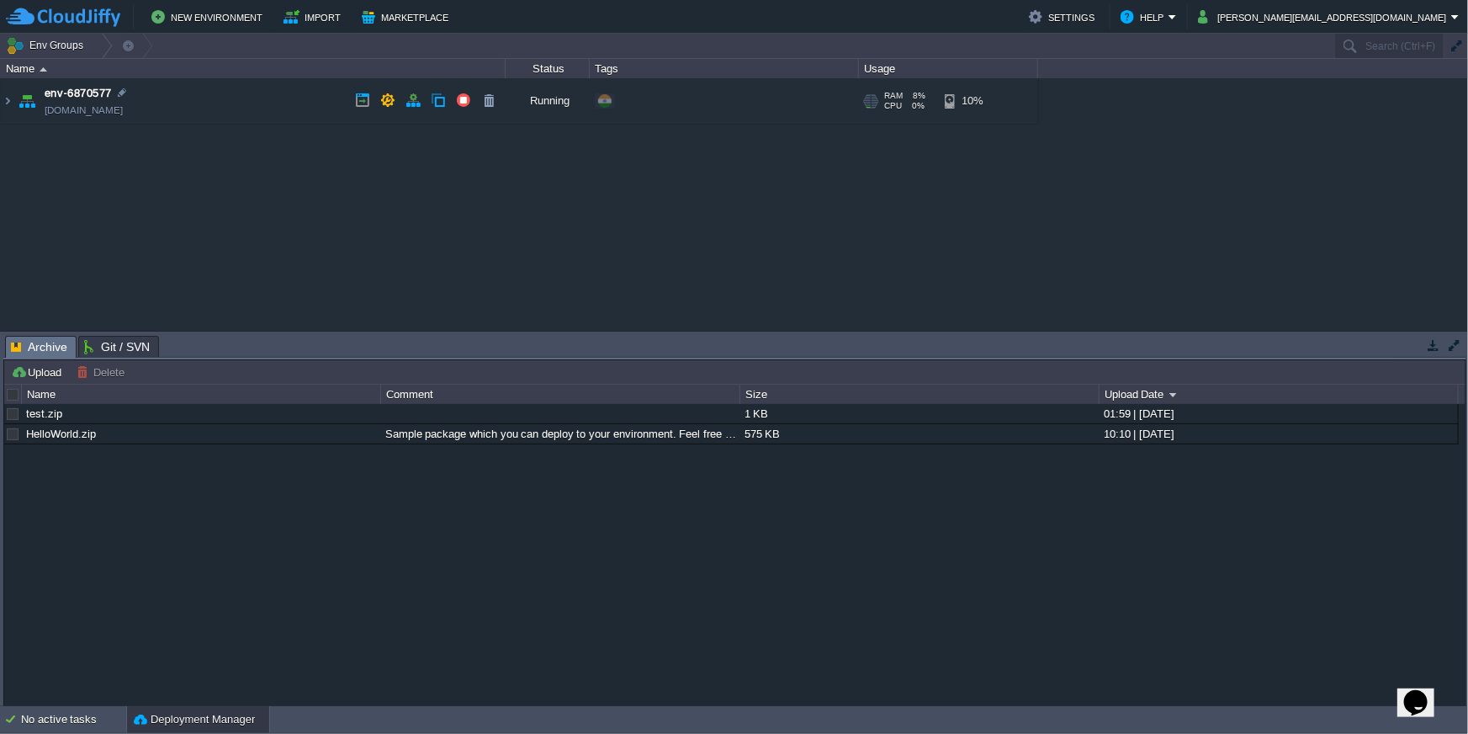
click at [221, 99] on td "env-6870577 [DOMAIN_NAME]" at bounding box center [253, 101] width 505 height 46
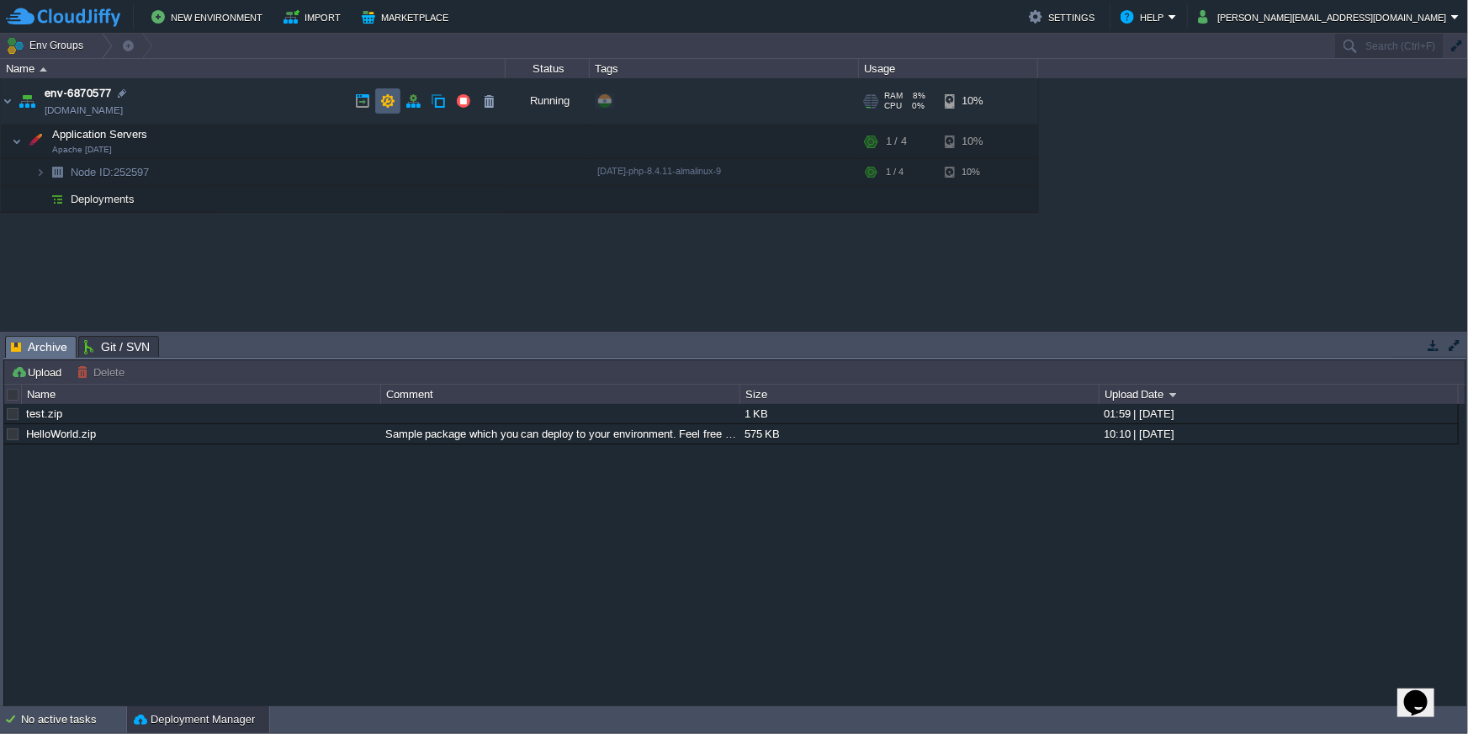
click at [392, 97] on button "button" at bounding box center [387, 100] width 15 height 15
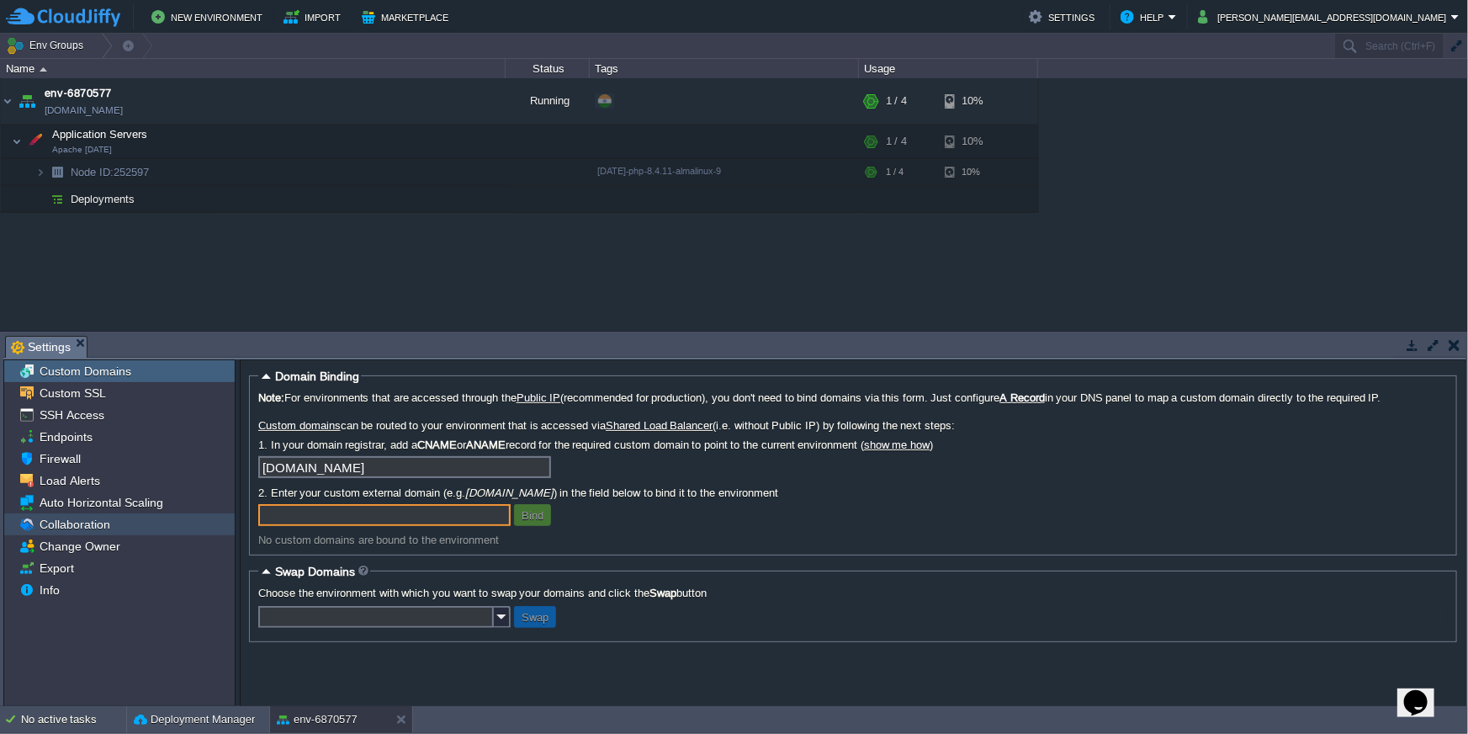
click at [76, 528] on span "Collaboration" at bounding box center [74, 524] width 77 height 15
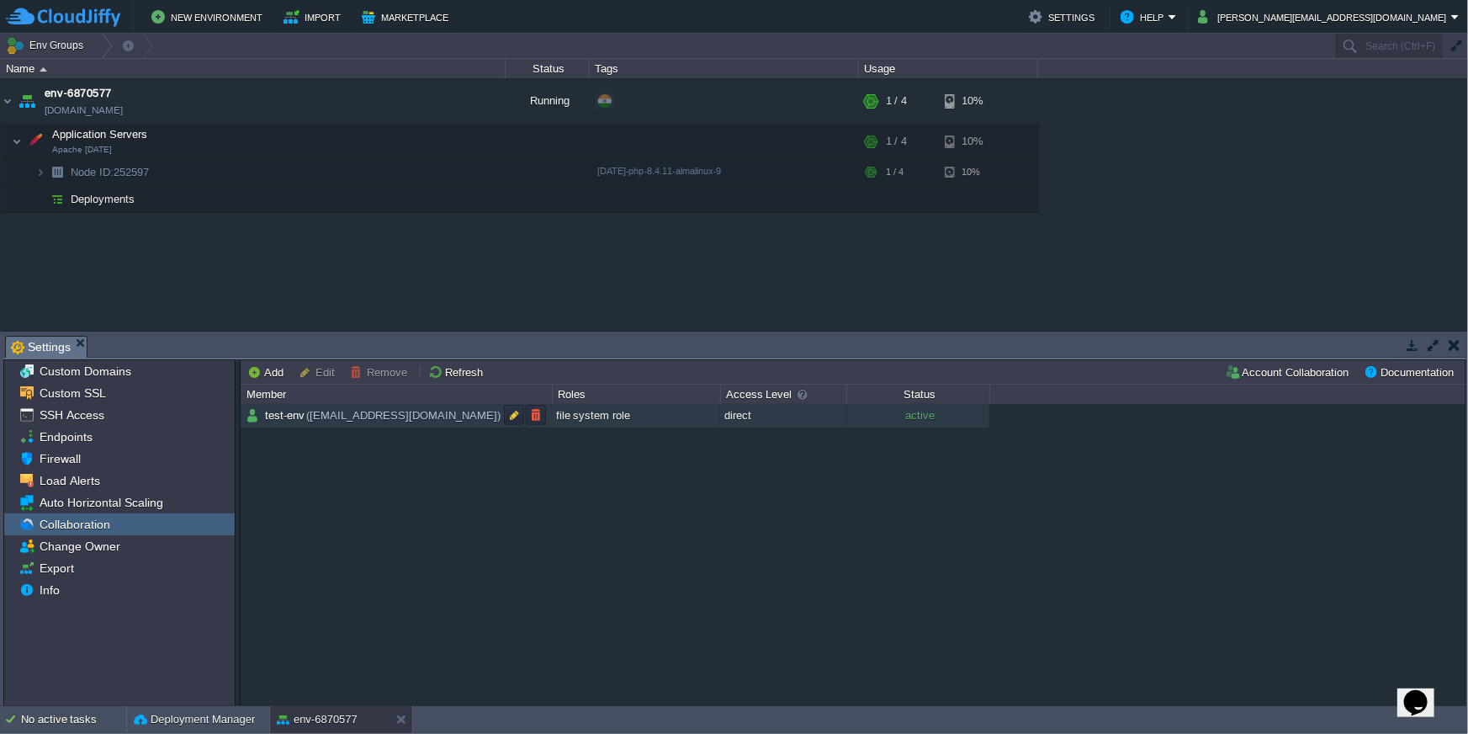
click at [489, 407] on td "test-env ([PERSON_NAME][EMAIL_ADDRESS][DOMAIN_NAME])" at bounding box center [396, 416] width 311 height 24
click at [506, 414] on button "button" at bounding box center [513, 414] width 15 height 15
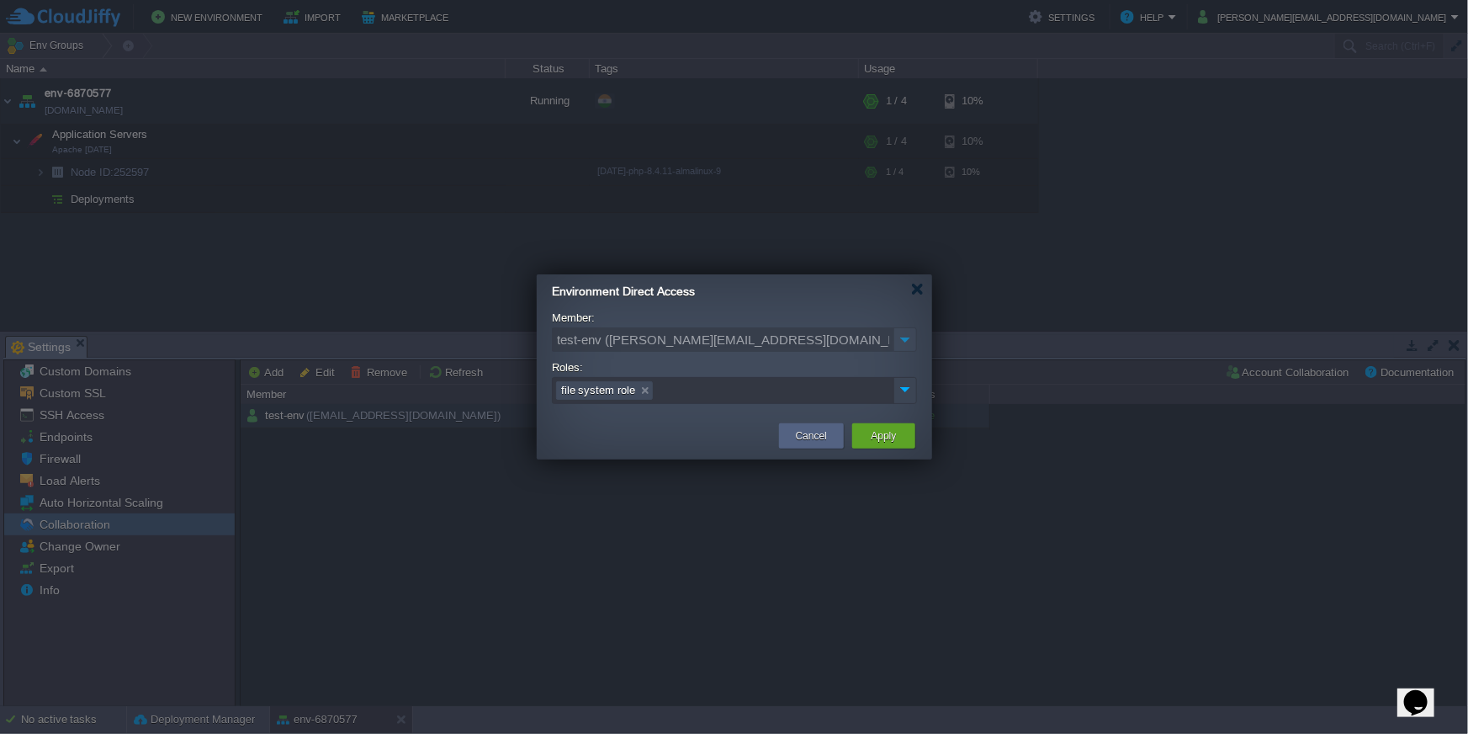
click at [906, 390] on img at bounding box center [905, 389] width 22 height 23
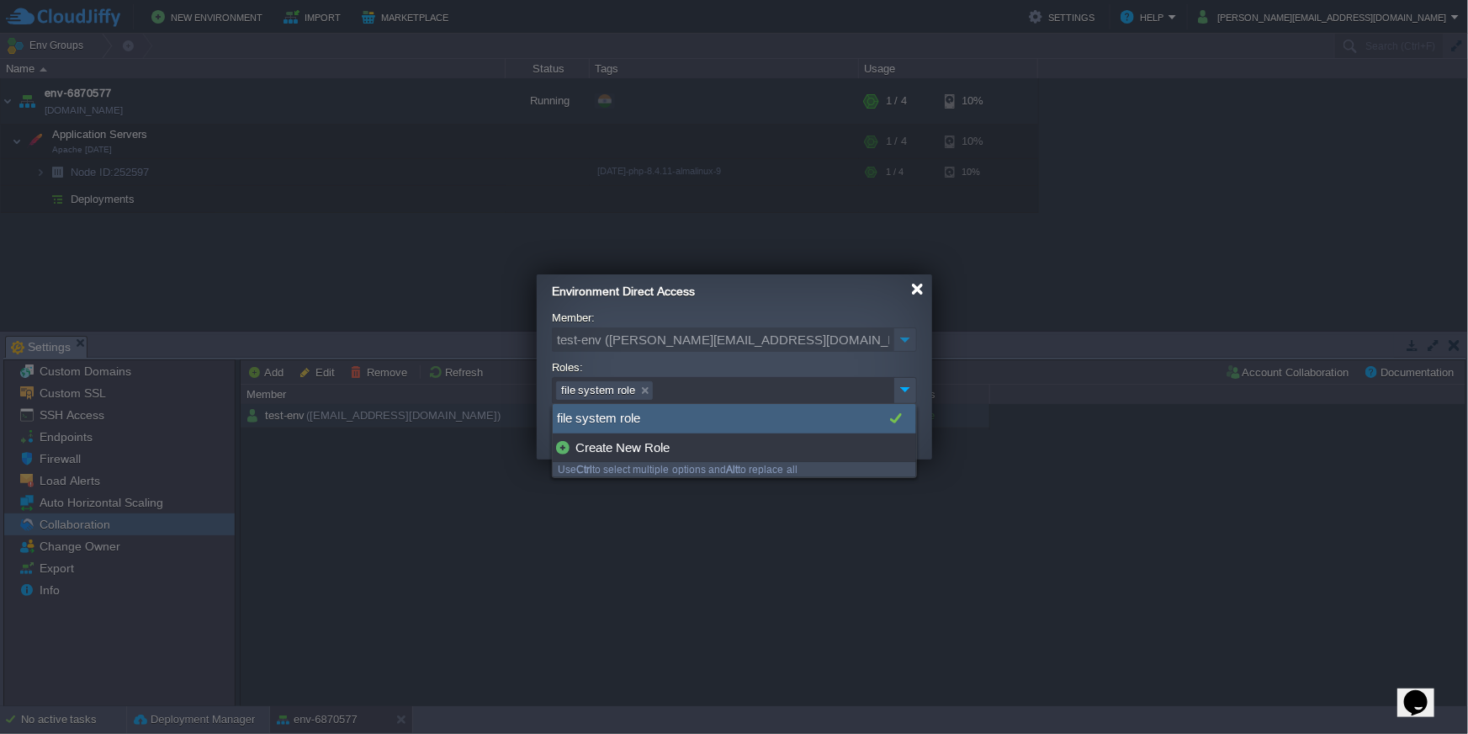
click at [917, 289] on div at bounding box center [917, 289] width 13 height 13
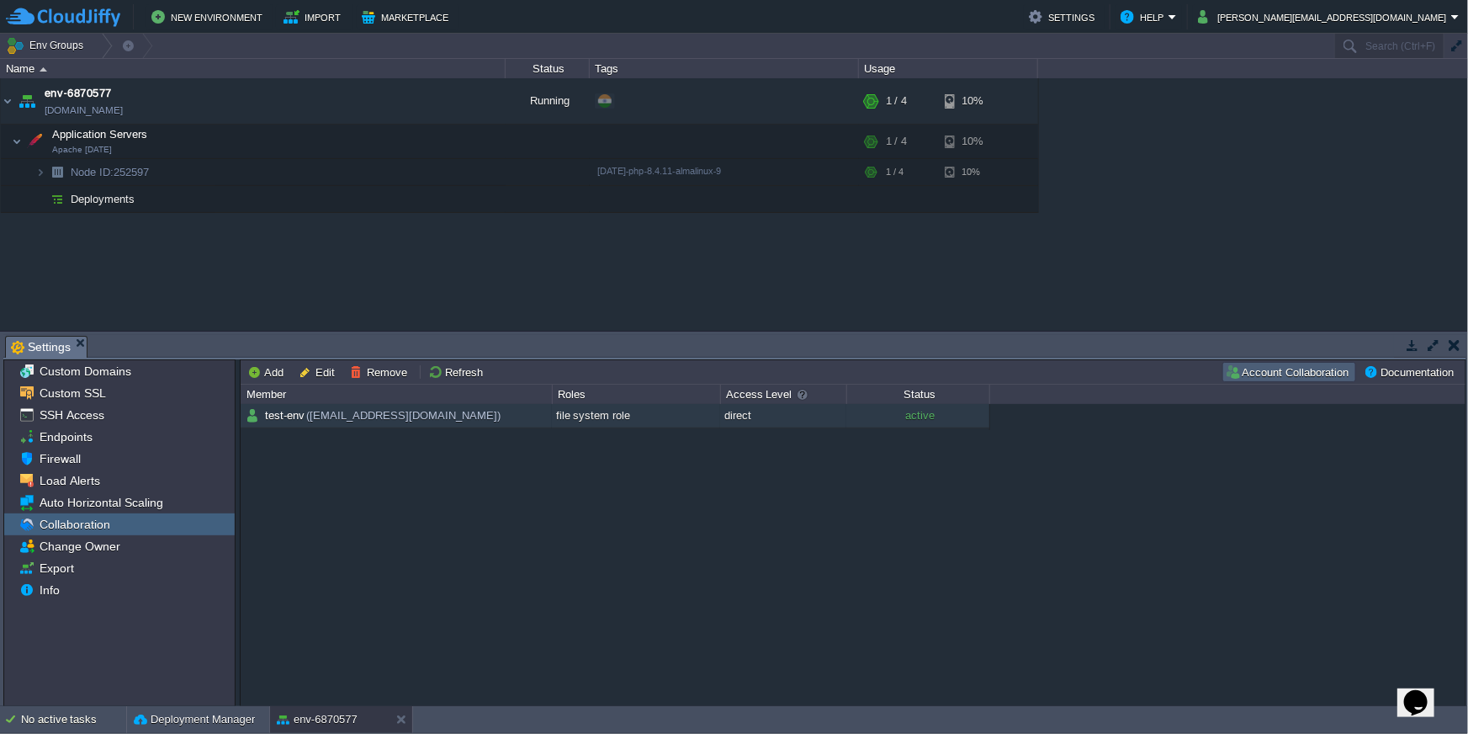
click at [1330, 371] on button "Account Collaboration" at bounding box center [1289, 371] width 129 height 15
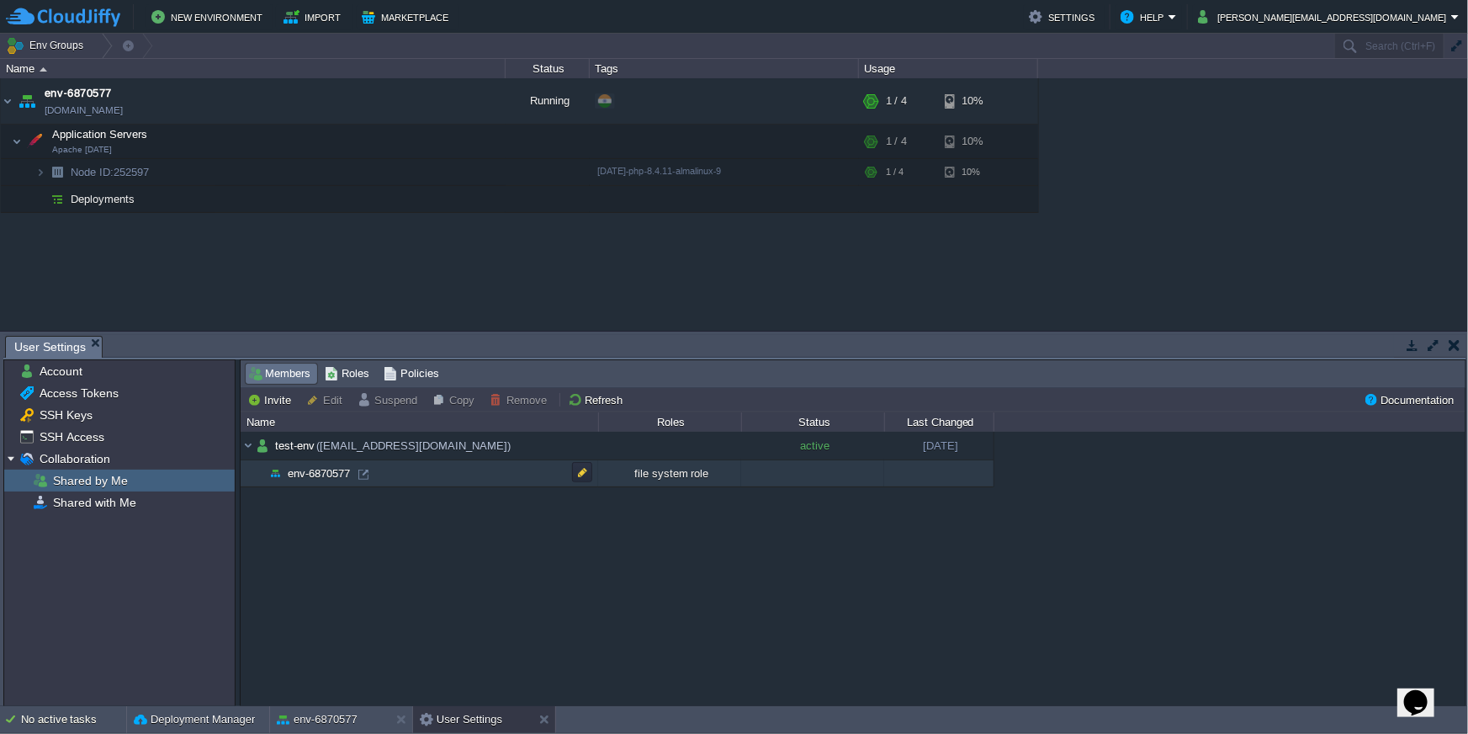
click at [374, 474] on td "env-6870577" at bounding box center [420, 473] width 358 height 27
click at [581, 473] on button "button" at bounding box center [582, 471] width 15 height 15
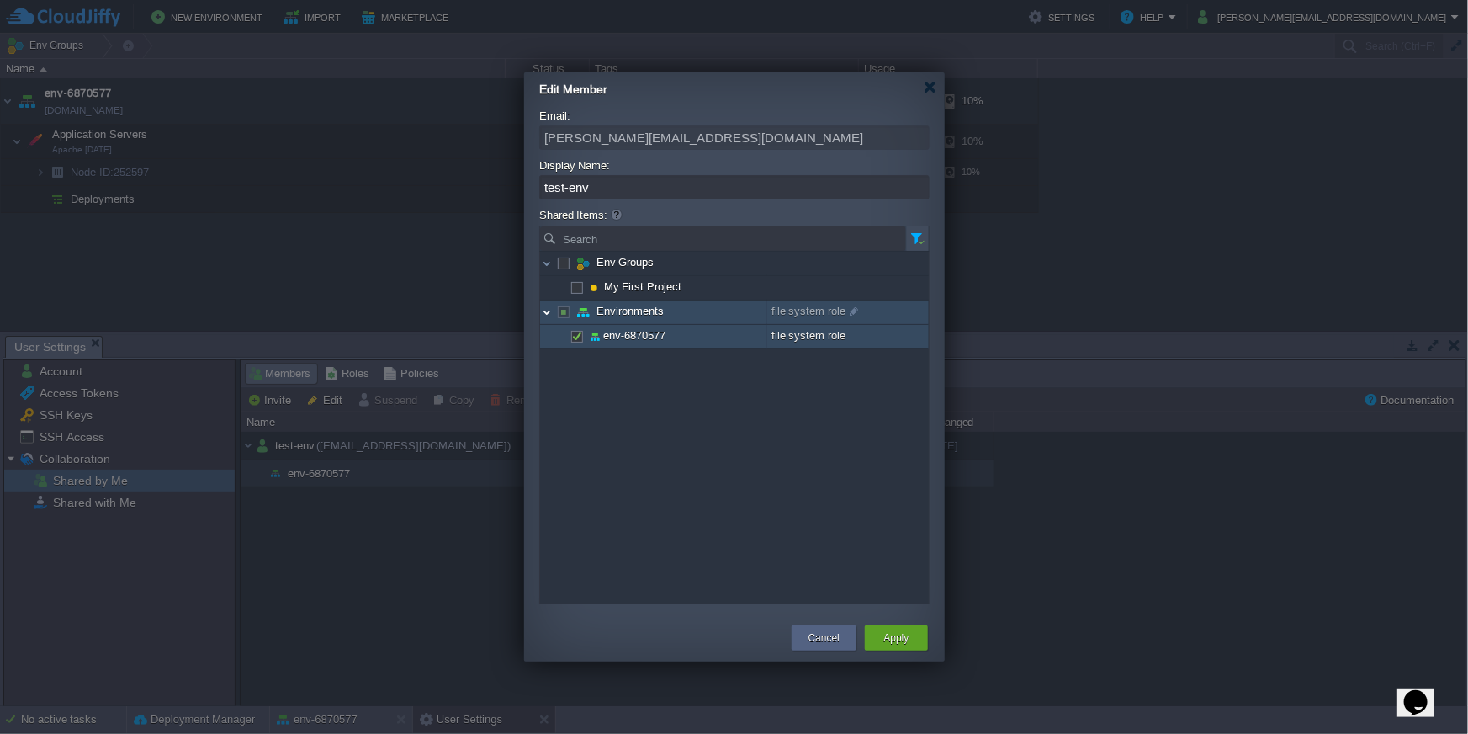
click at [547, 312] on img at bounding box center [546, 312] width 13 height 24
click at [856, 337] on span at bounding box center [852, 336] width 13 height 22
click at [814, 640] on button "Cancel" at bounding box center [824, 637] width 31 height 17
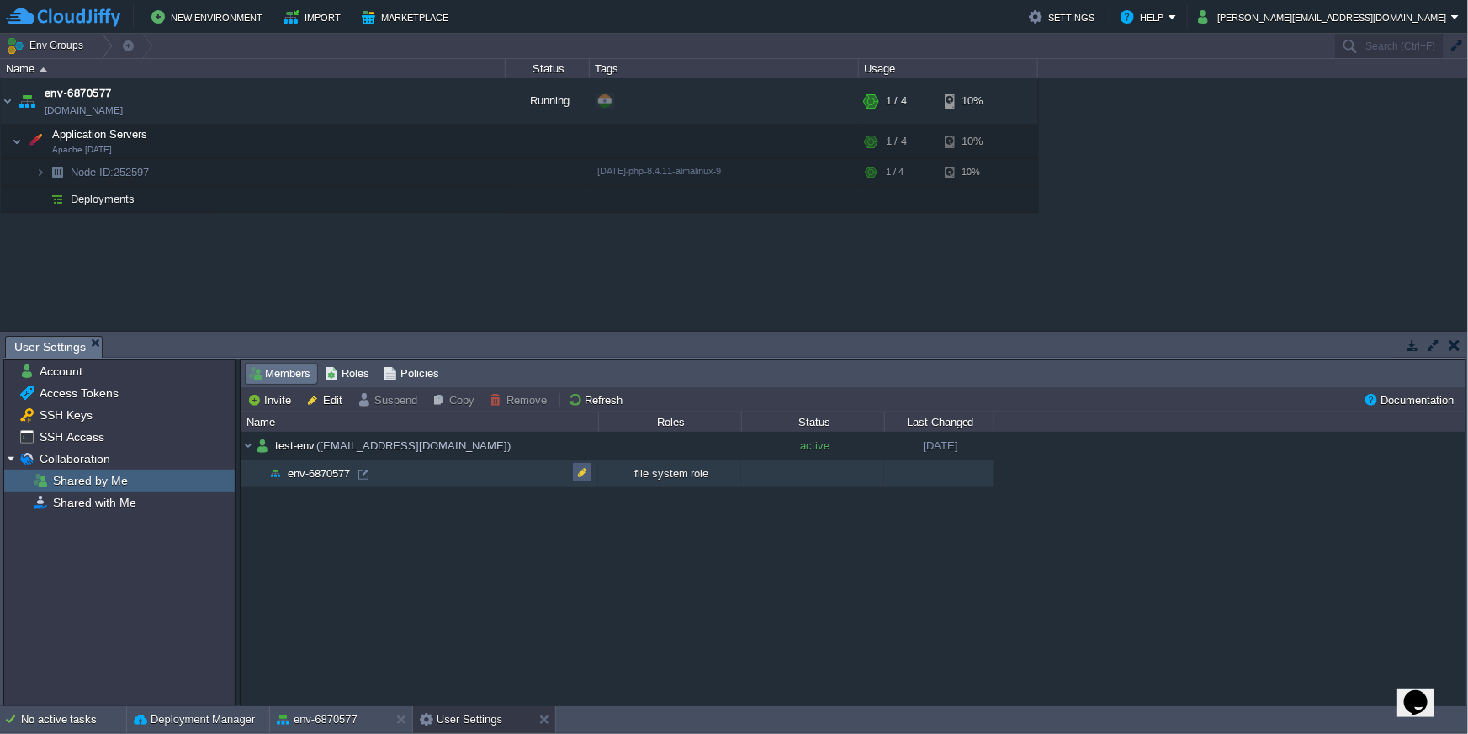
click at [584, 473] on button "button" at bounding box center [582, 471] width 15 height 15
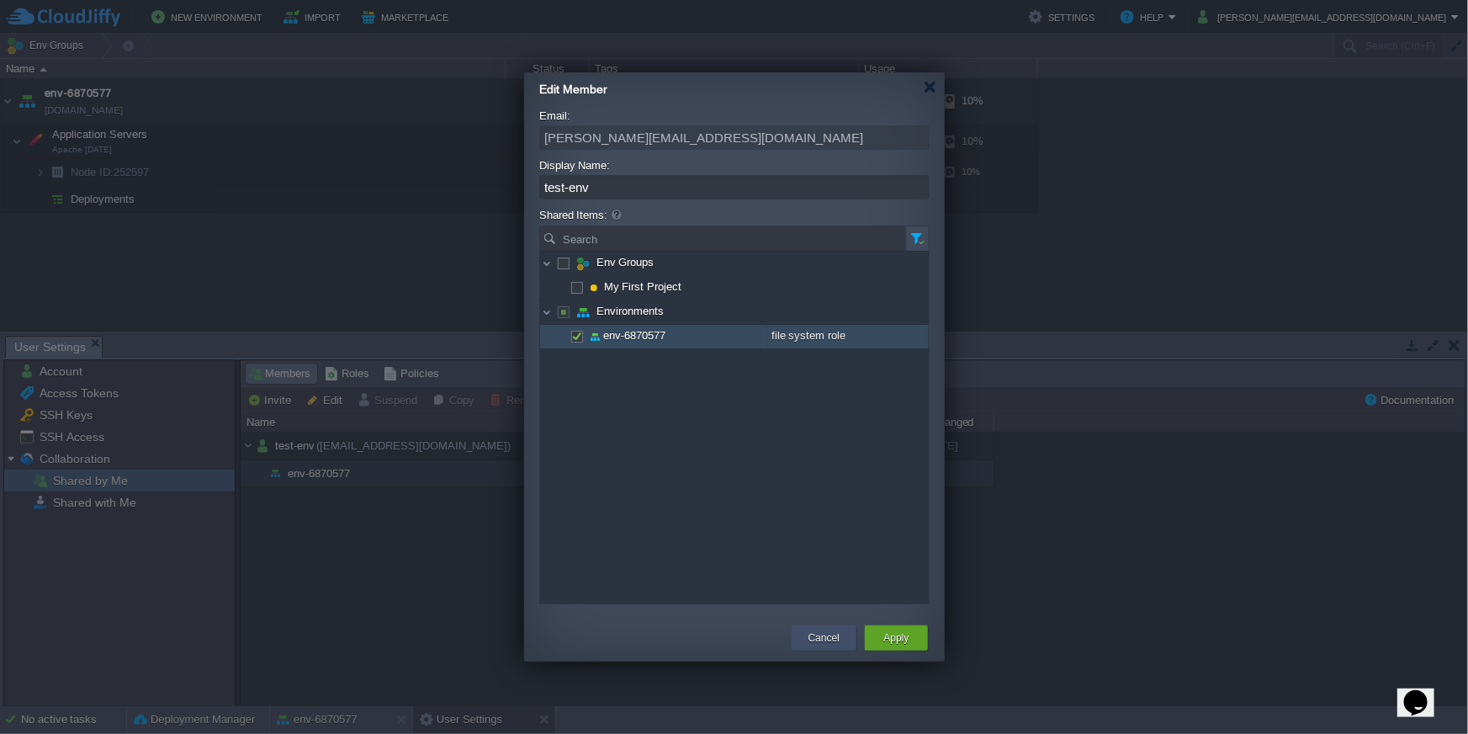
click at [827, 639] on button "Cancel" at bounding box center [824, 637] width 31 height 17
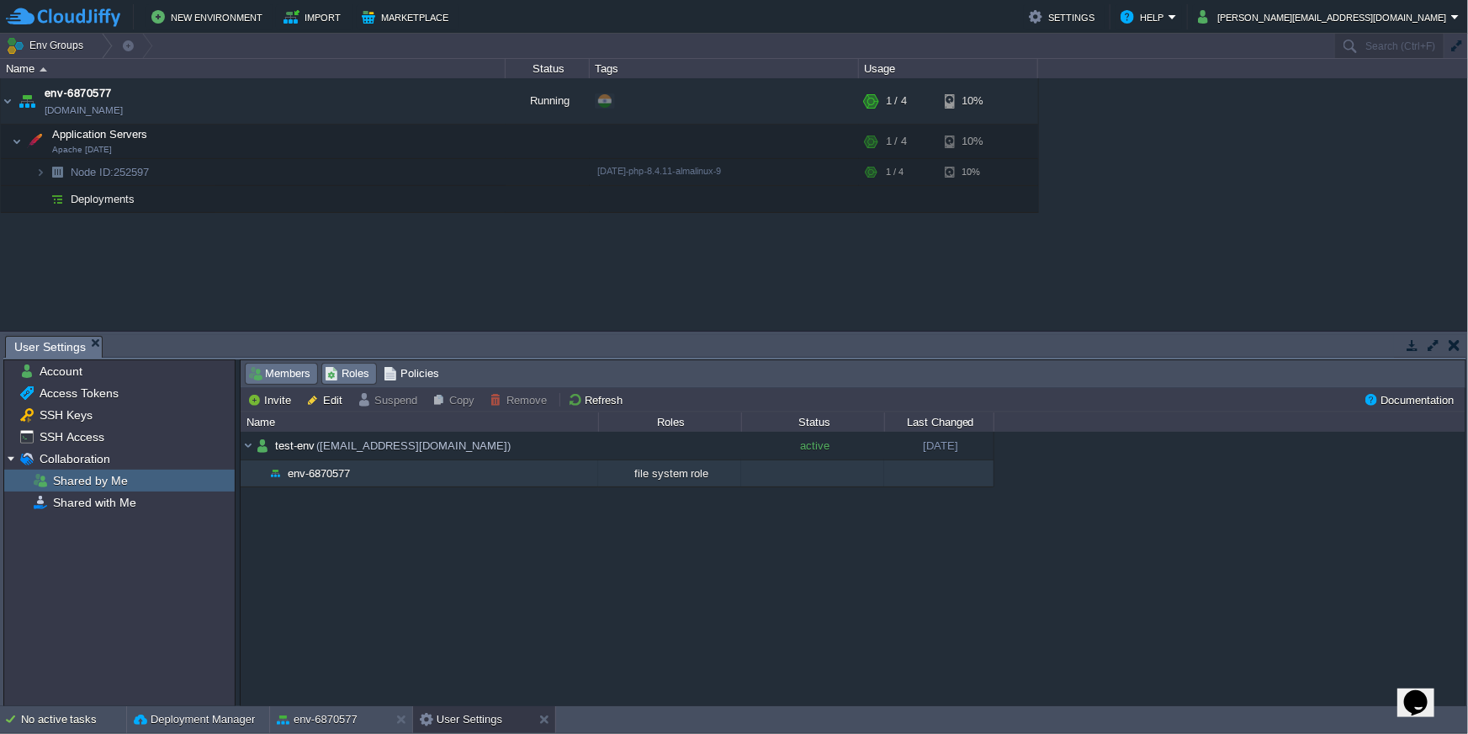
click at [355, 369] on span "Roles" at bounding box center [347, 373] width 45 height 19
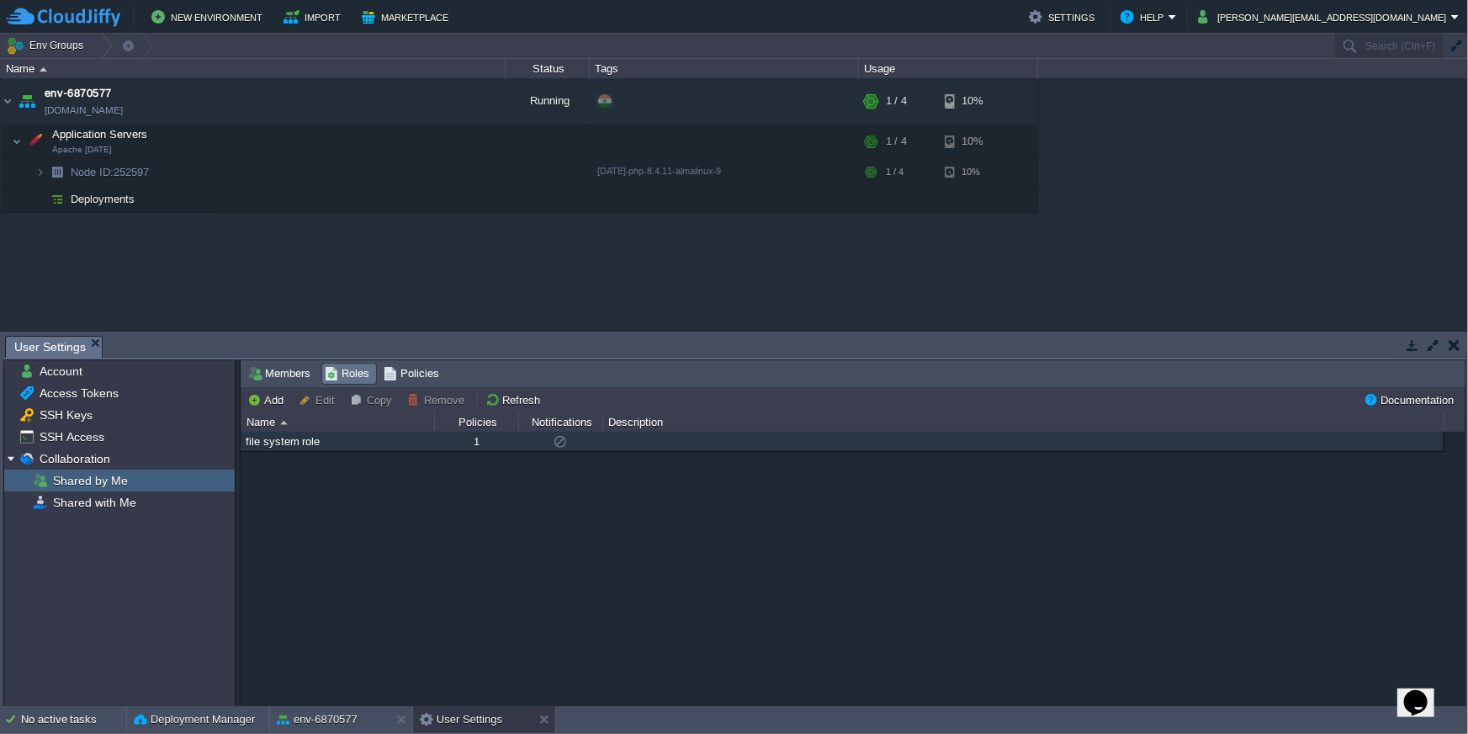
click at [361, 439] on div "file system role" at bounding box center [337, 441] width 192 height 19
click at [408, 373] on span "Policies" at bounding box center [412, 373] width 56 height 19
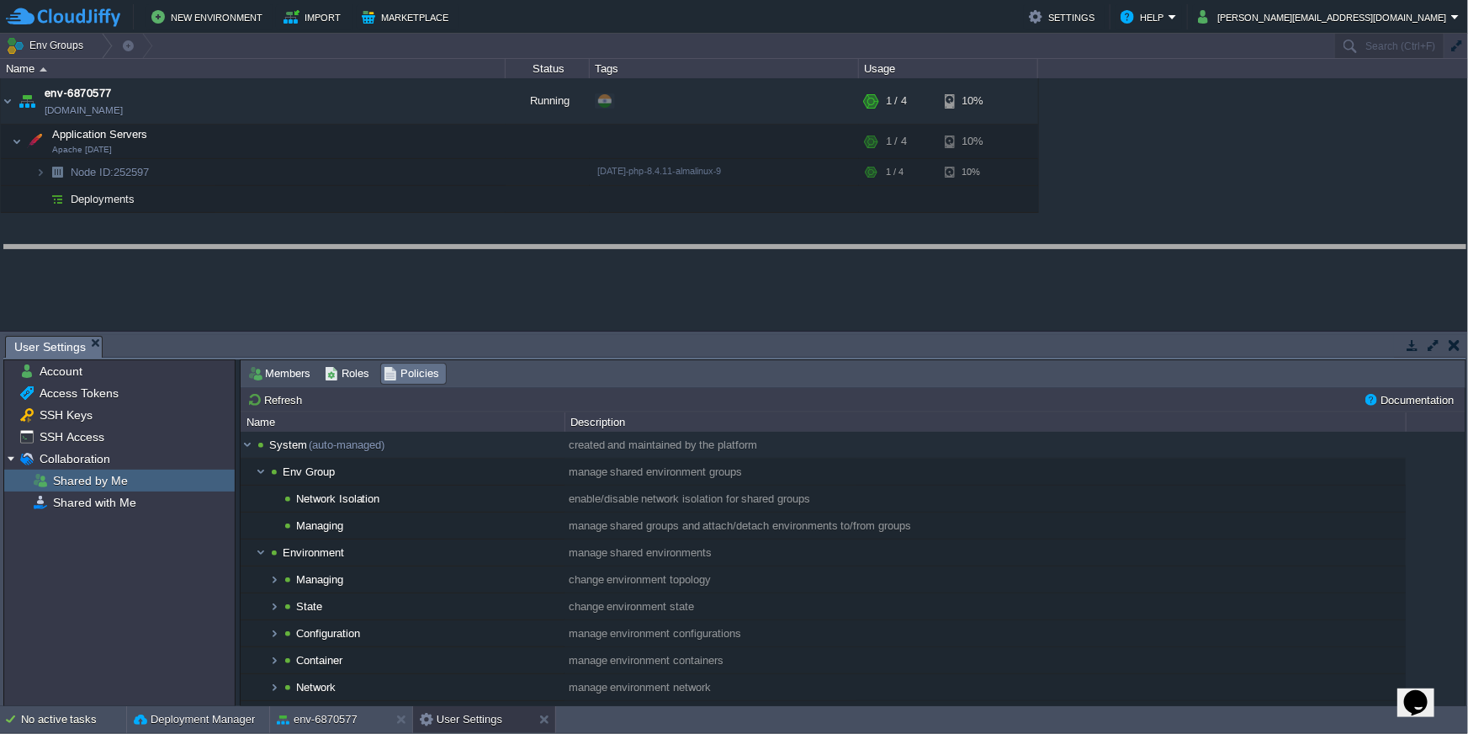
drag, startPoint x: 544, startPoint y: 343, endPoint x: 538, endPoint y: 252, distance: 91.1
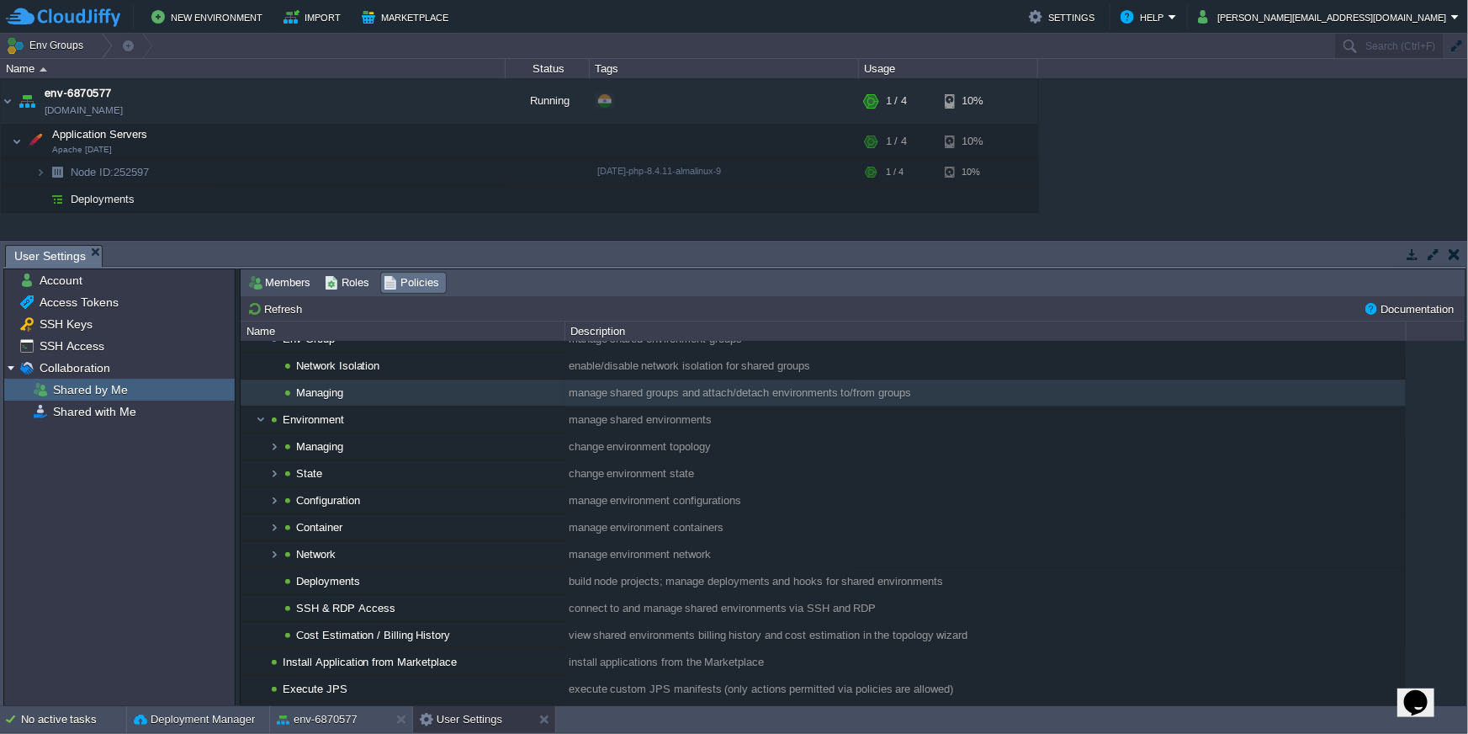
scroll to position [64, 0]
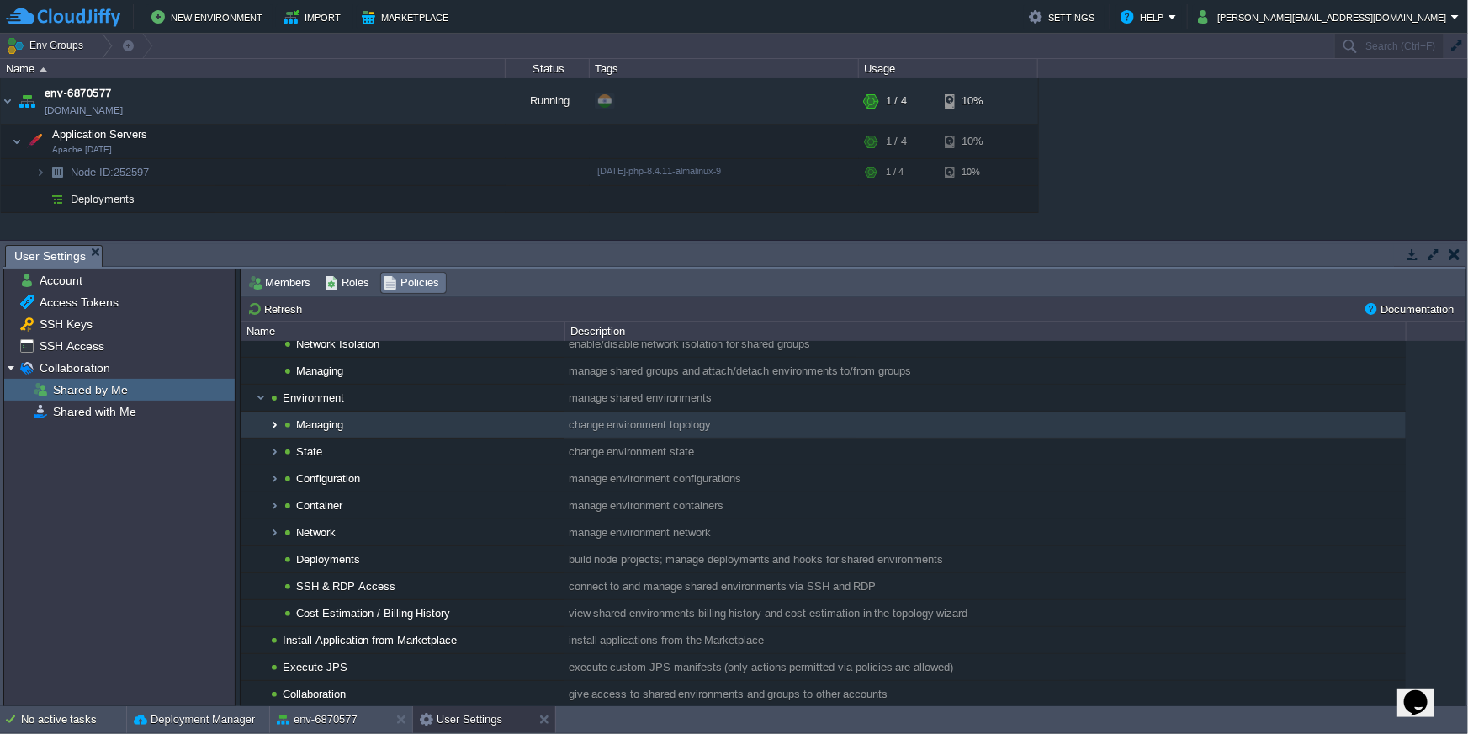
click at [273, 428] on img at bounding box center [274, 424] width 13 height 26
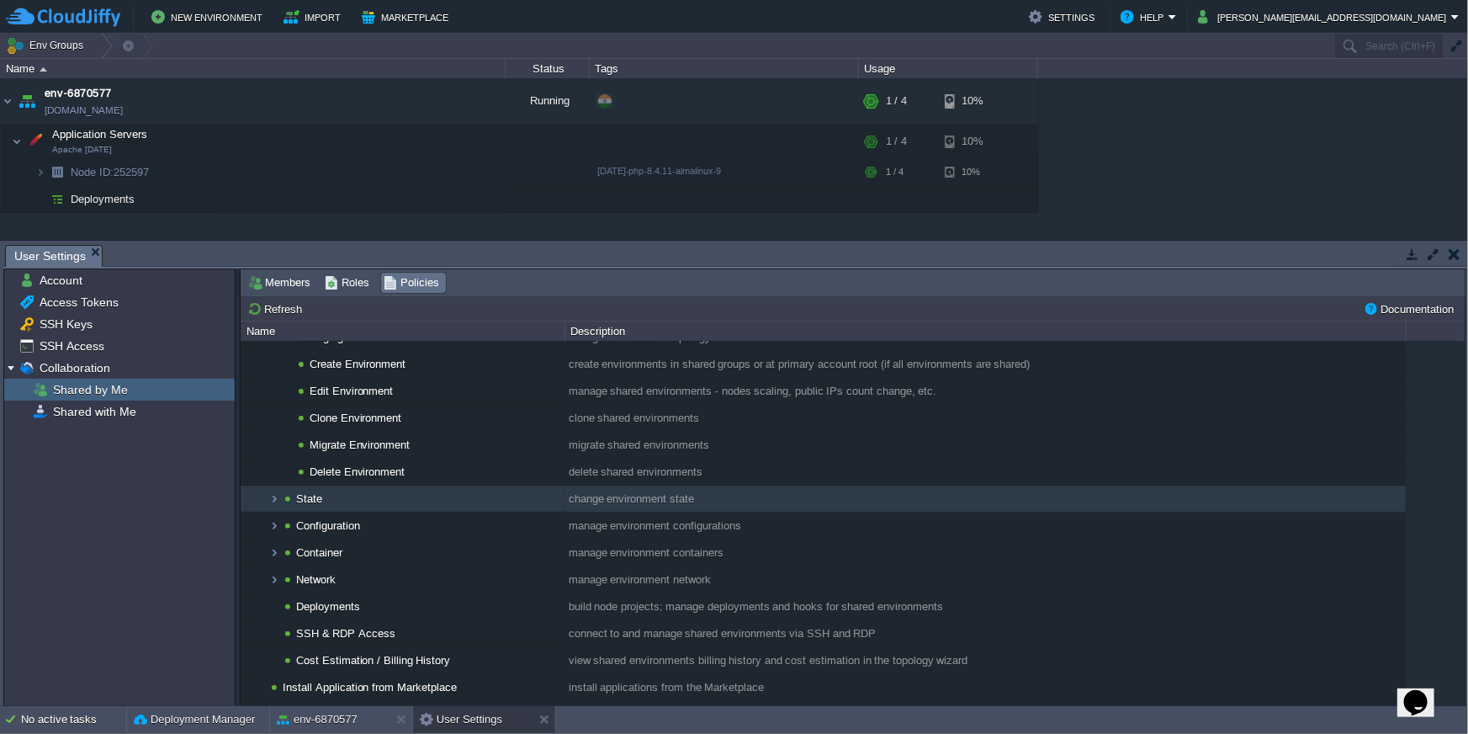
scroll to position [183, 0]
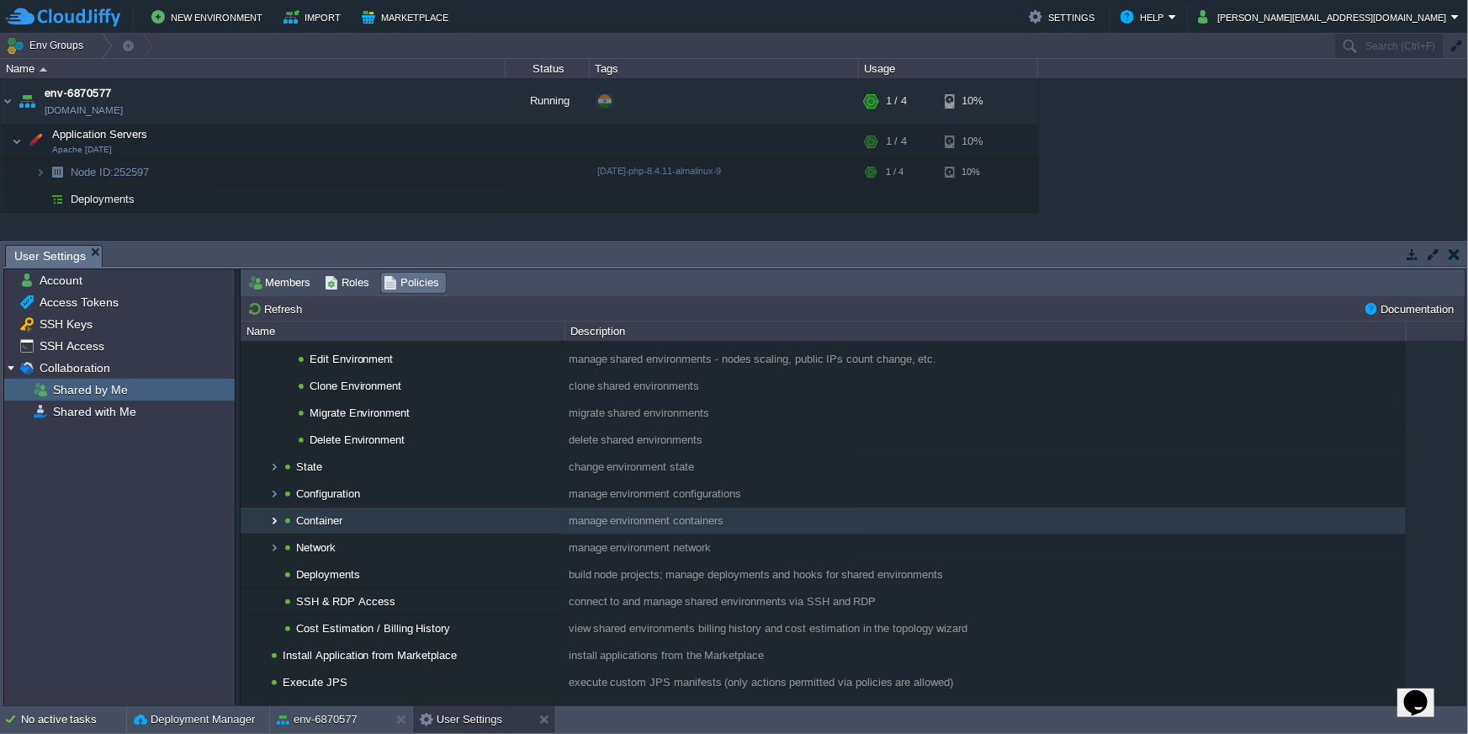
click at [269, 520] on img at bounding box center [274, 520] width 13 height 26
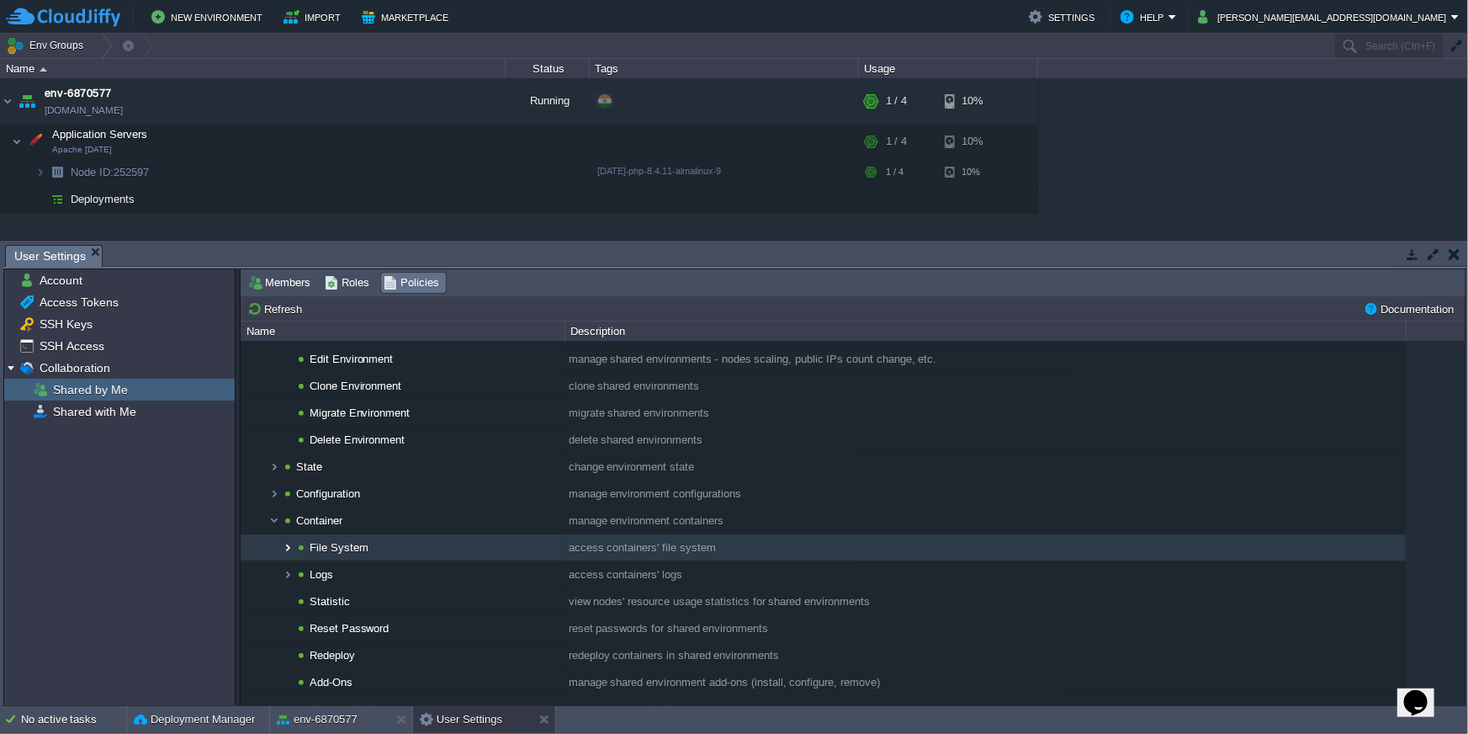
click at [285, 549] on img at bounding box center [287, 547] width 13 height 26
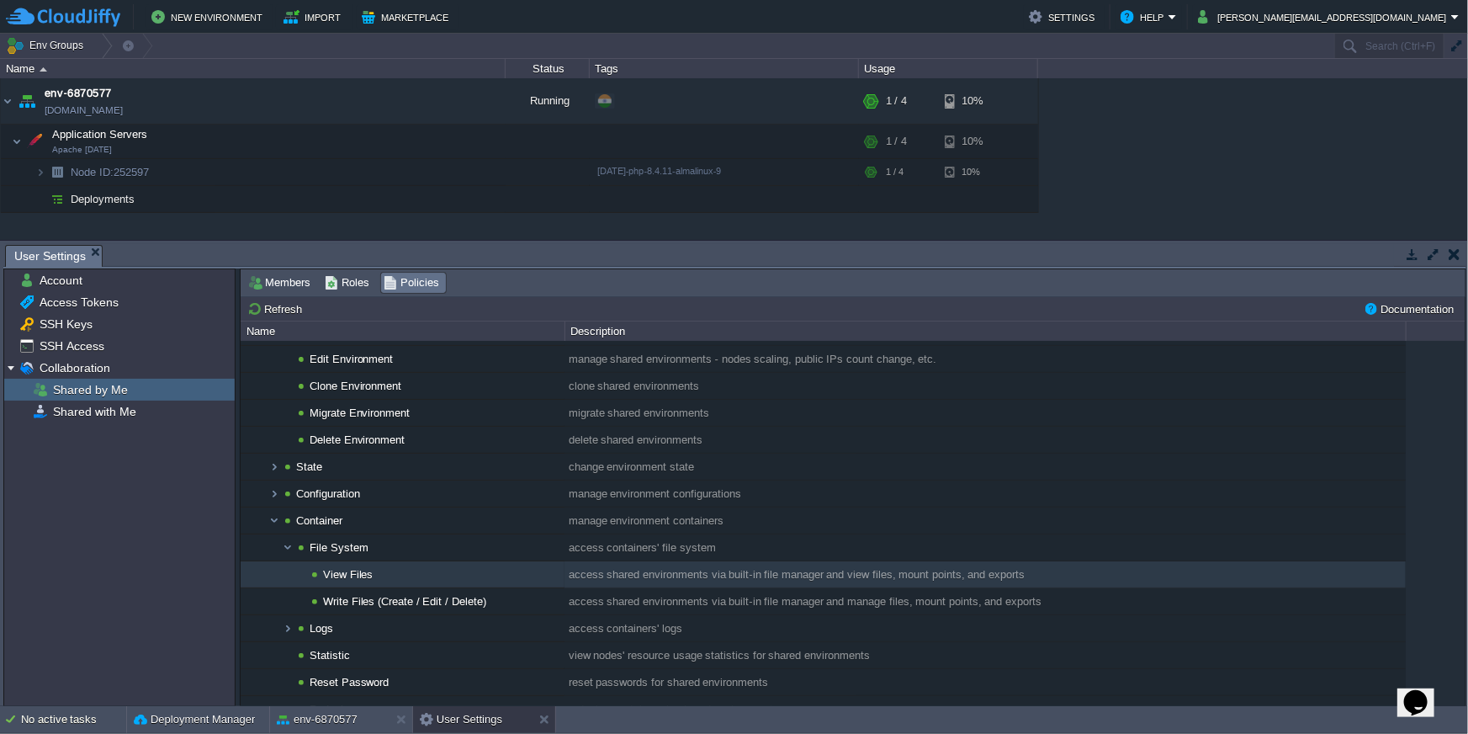
scroll to position [275, 0]
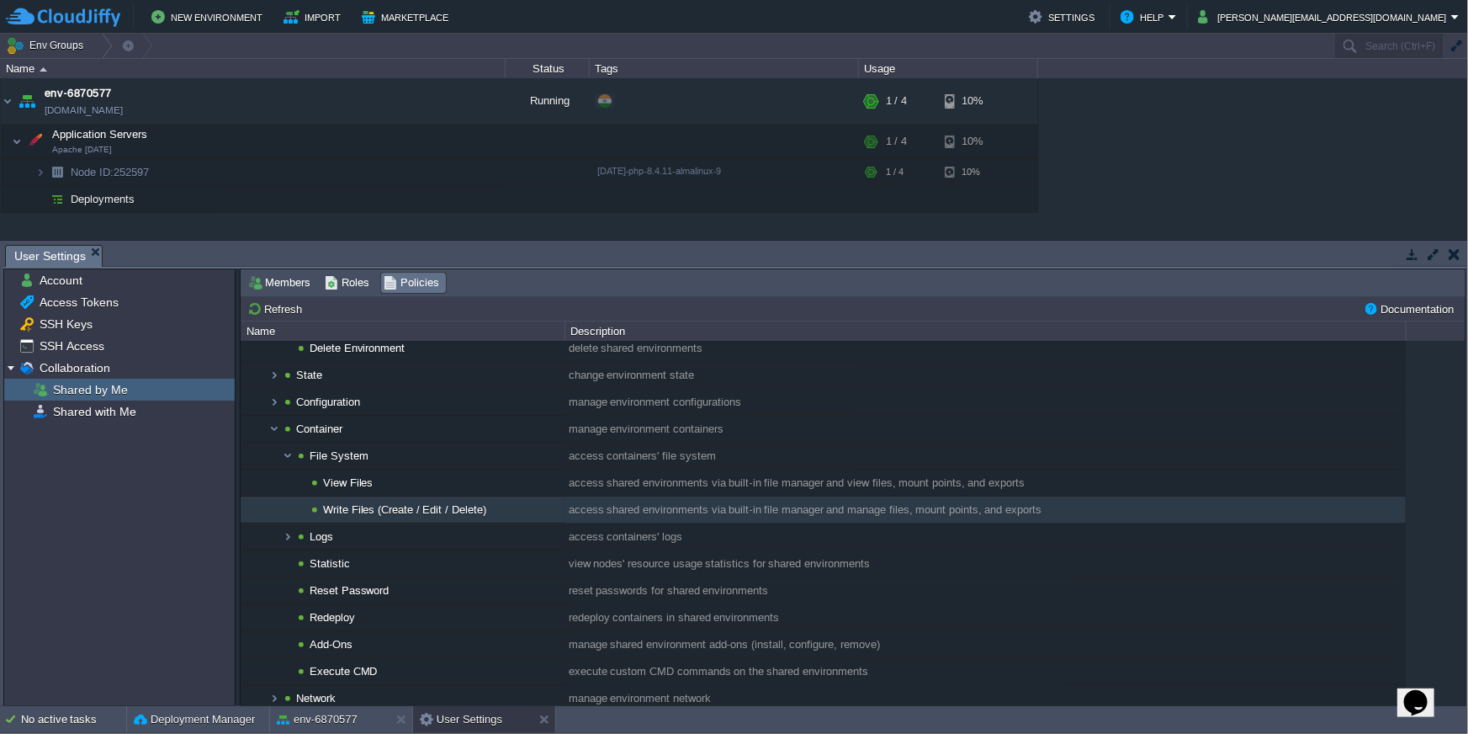
click at [513, 511] on td "Write Files (Create / Edit / Delete)" at bounding box center [403, 509] width 324 height 27
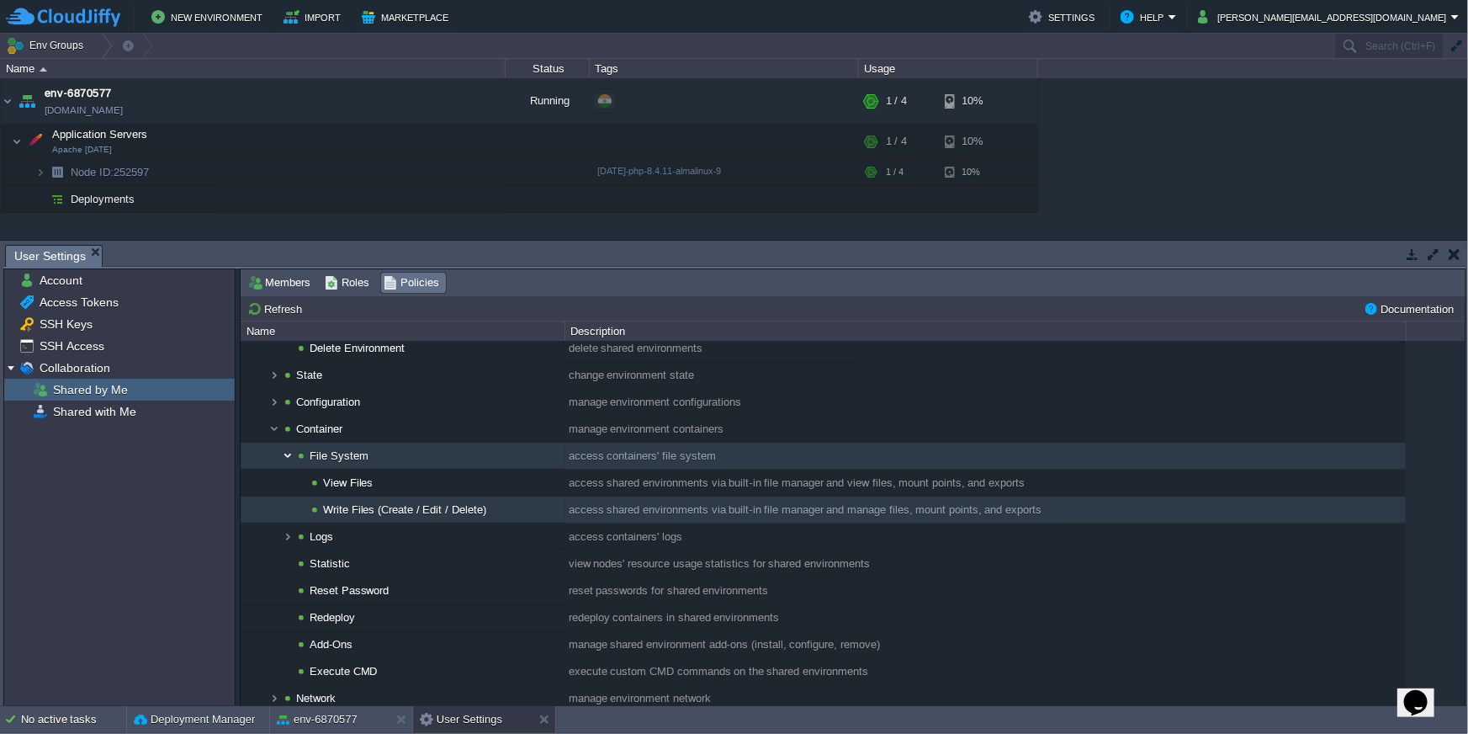
click at [286, 463] on img at bounding box center [287, 456] width 13 height 26
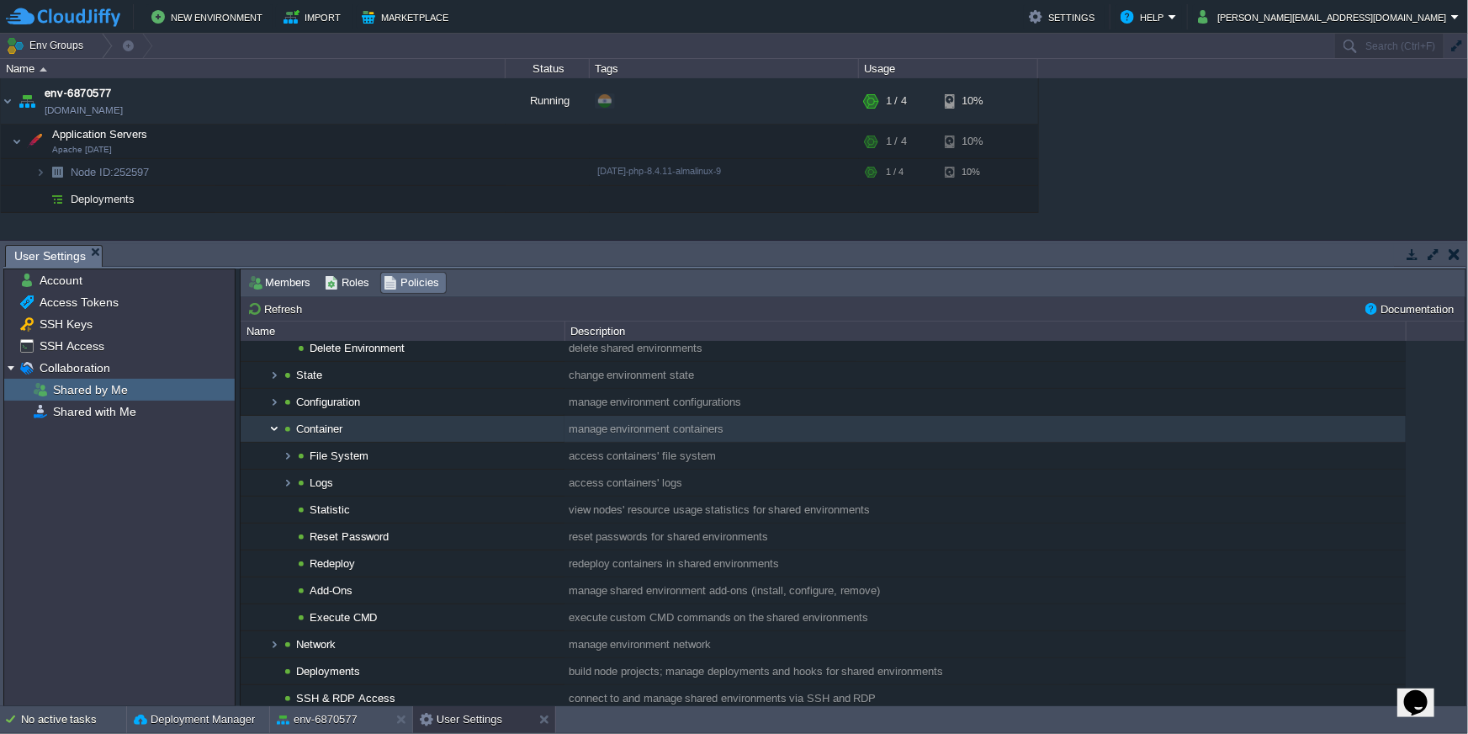
click at [274, 431] on img at bounding box center [274, 429] width 13 height 26
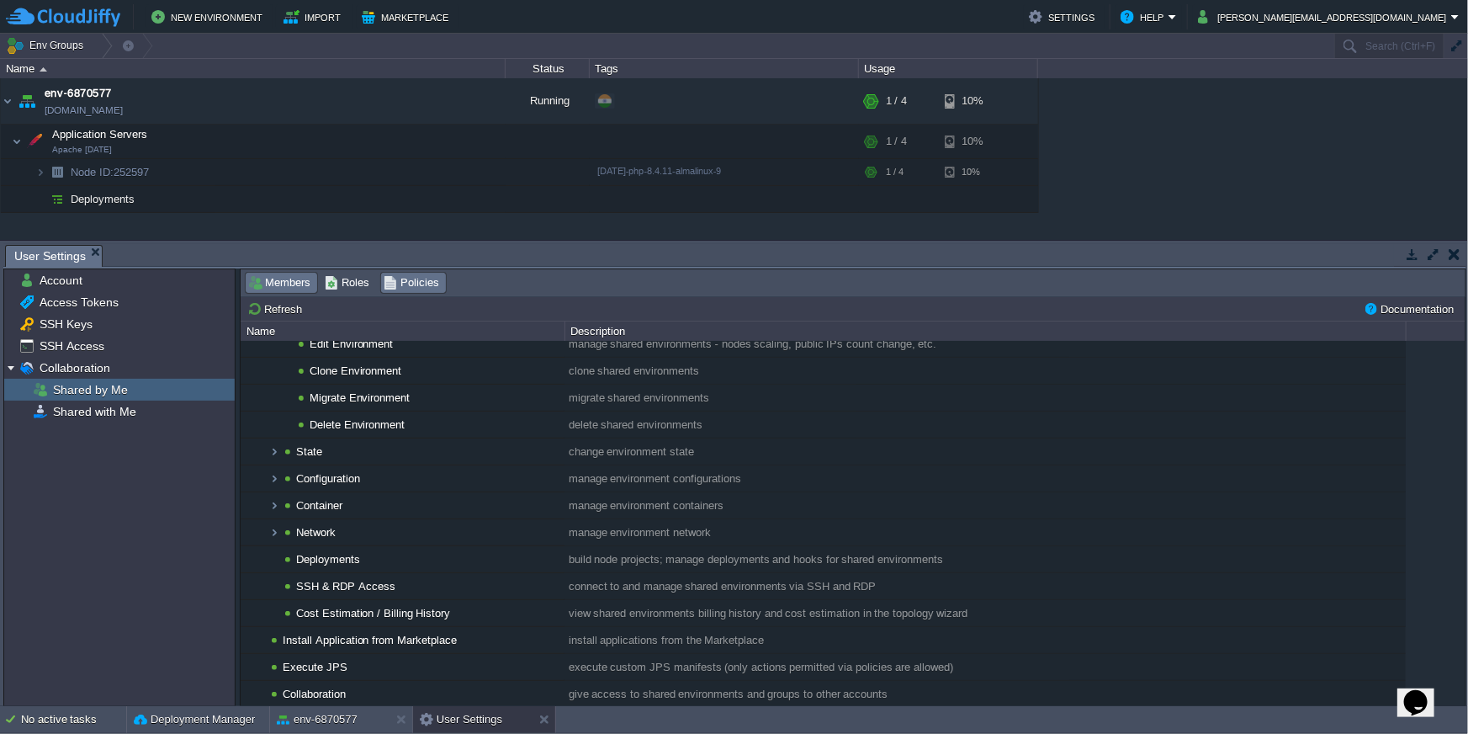
click at [281, 282] on span "Members" at bounding box center [279, 282] width 62 height 19
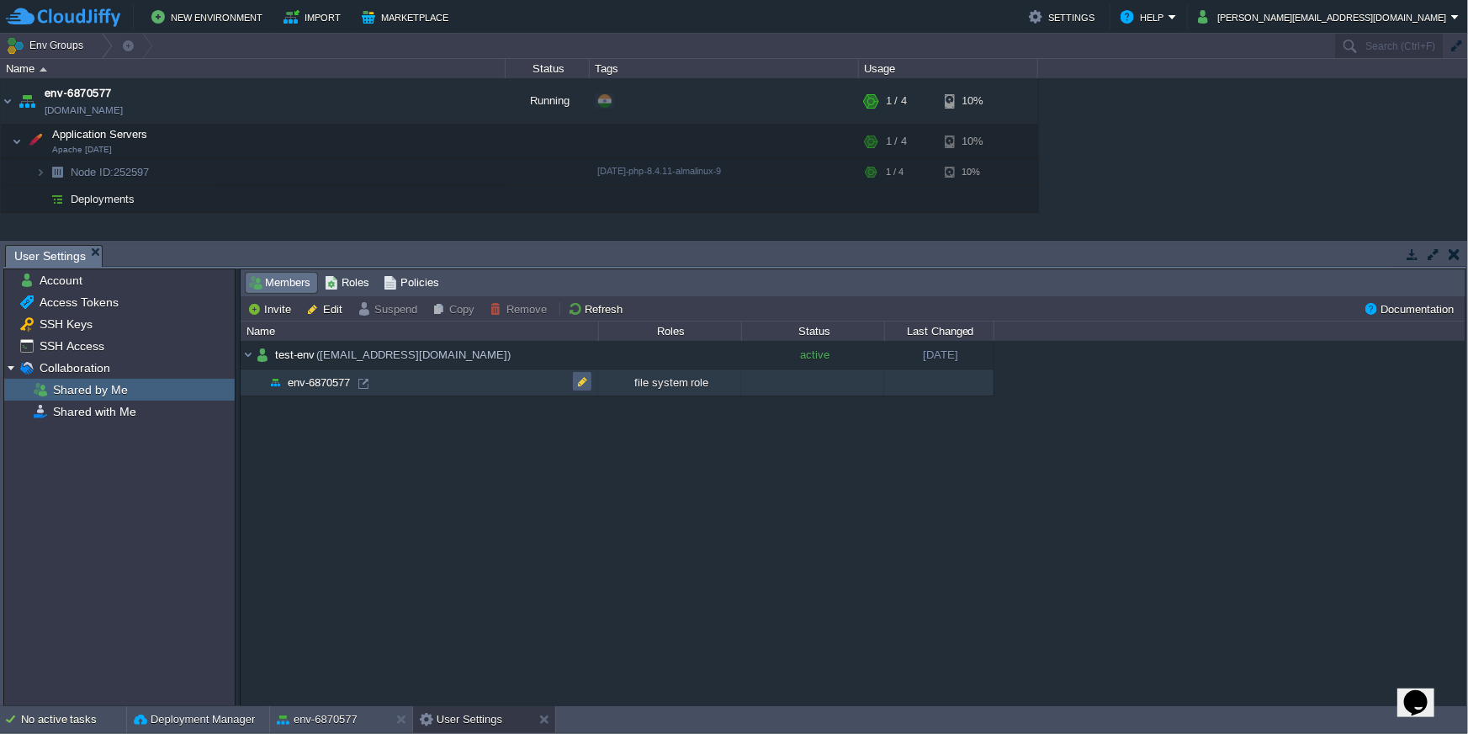
click at [589, 385] on button "button" at bounding box center [582, 381] width 15 height 15
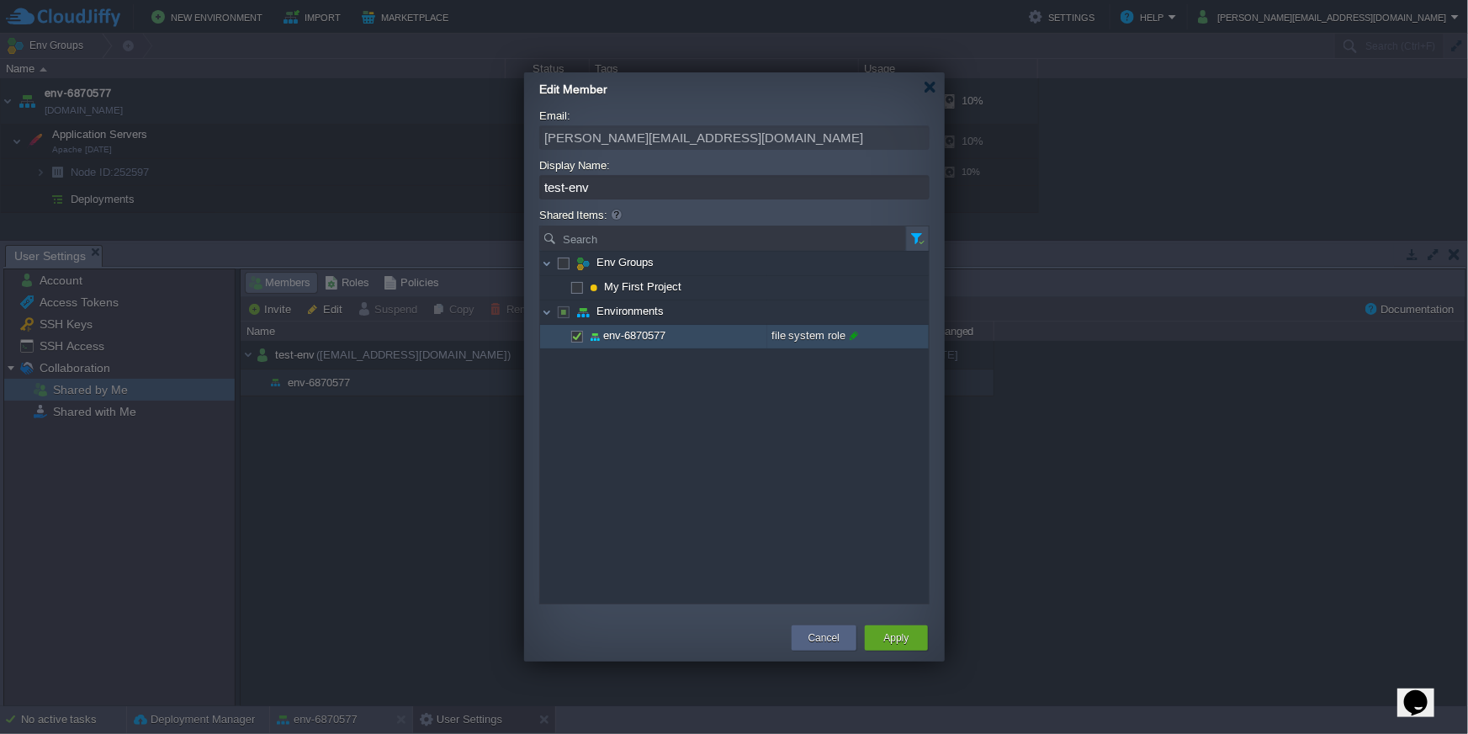
click at [852, 334] on span at bounding box center [852, 336] width 13 height 22
type input "con"
click at [858, 354] on div "Create New Role" at bounding box center [889, 358] width 250 height 20
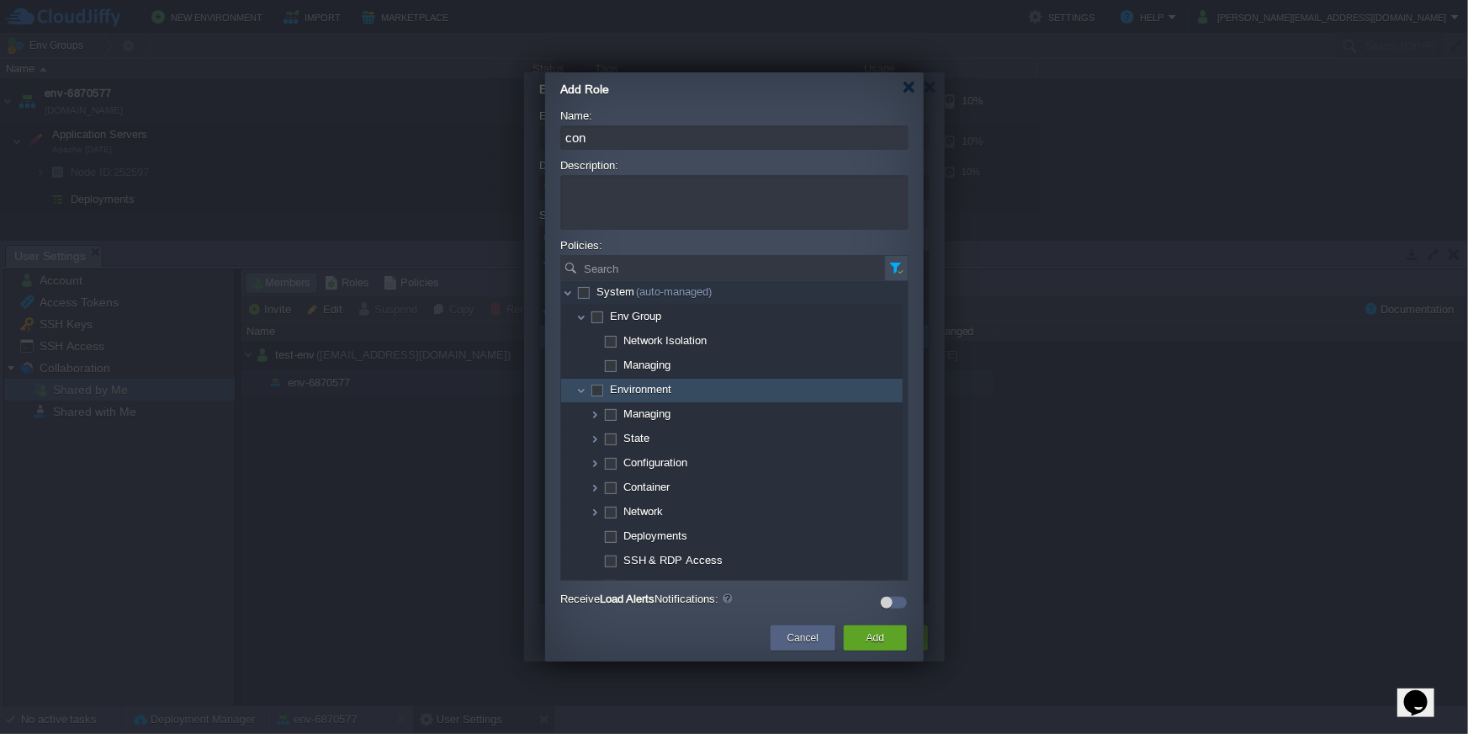
click at [595, 390] on span at bounding box center [596, 389] width 3 height 13
checkbox input "true"
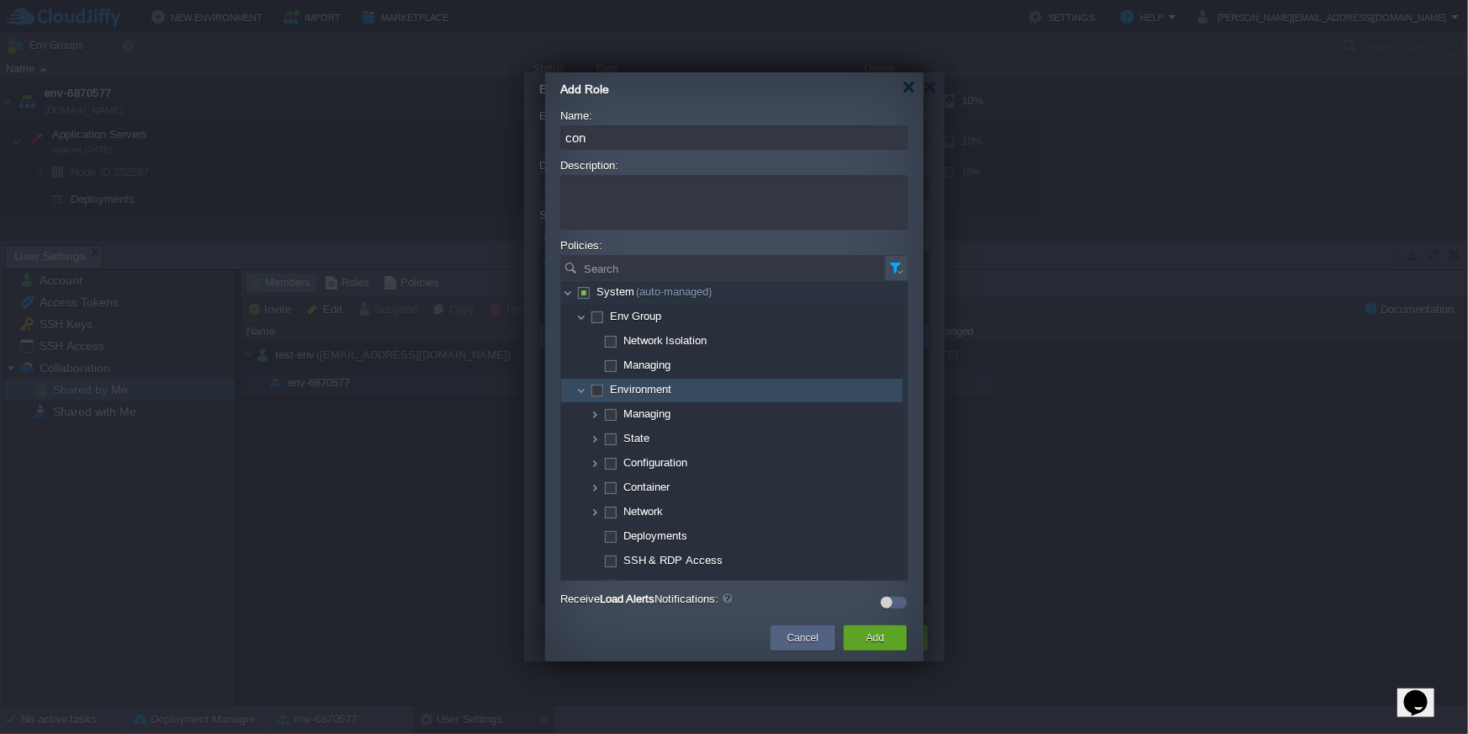
checkbox input "true"
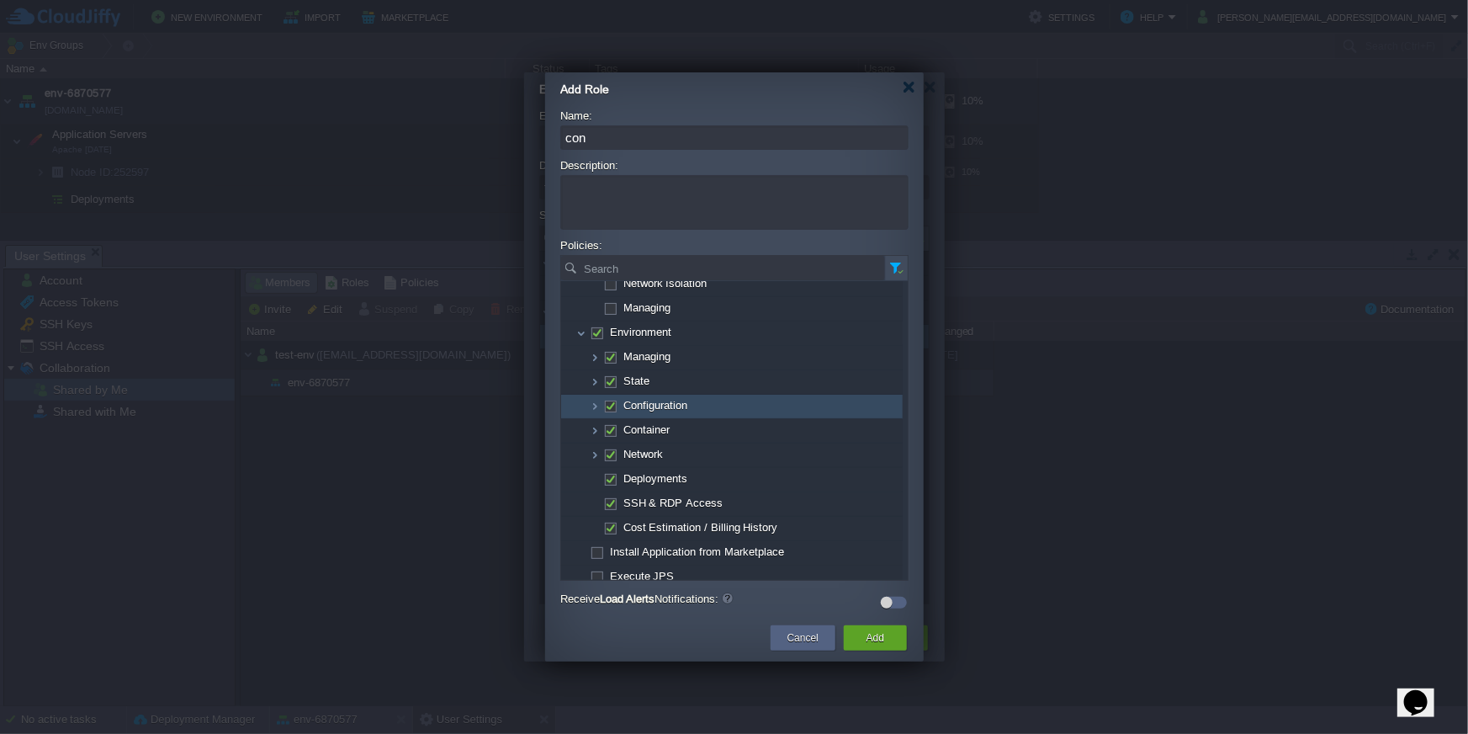
scroll to position [95, 0]
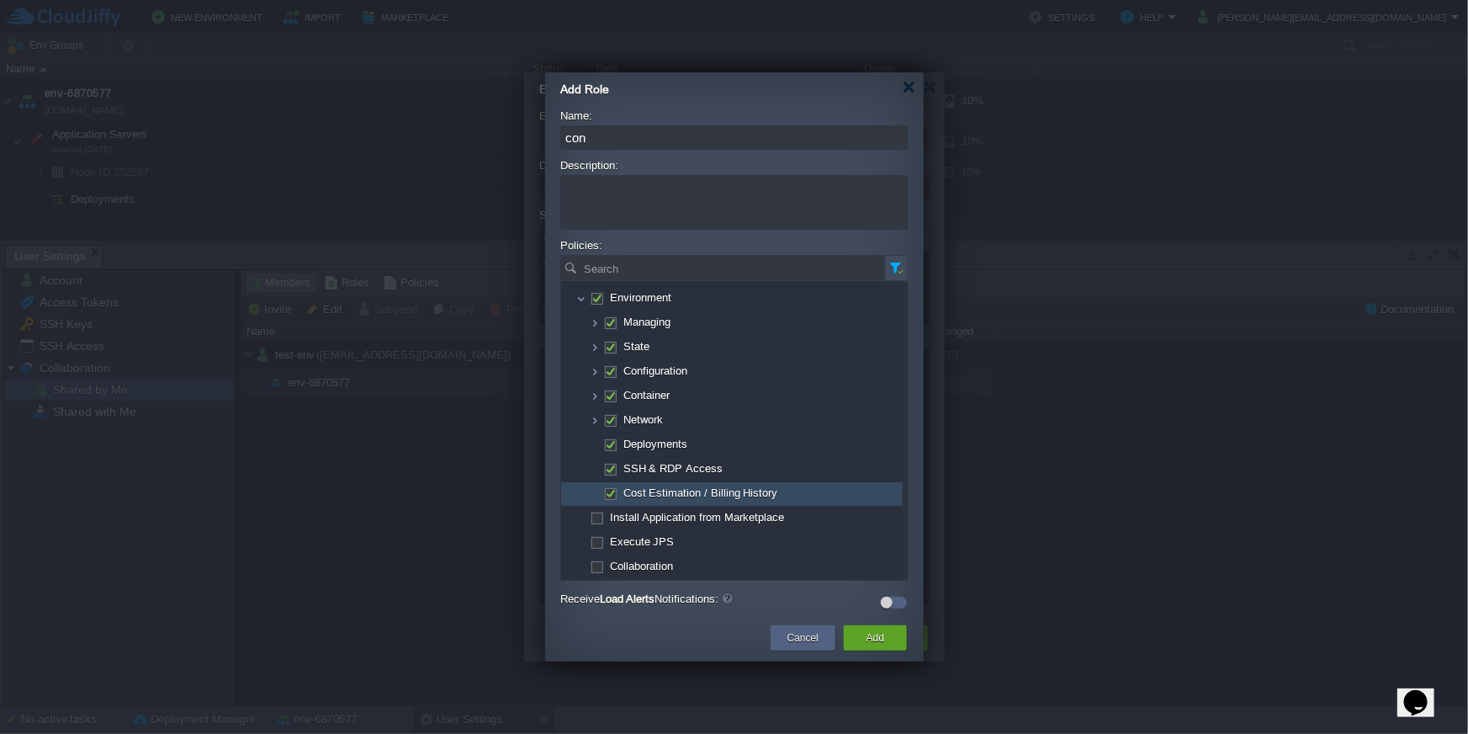
click at [608, 489] on span at bounding box center [609, 492] width 3 height 13
checkbox input "false"
click at [865, 642] on div "Add" at bounding box center [875, 637] width 38 height 25
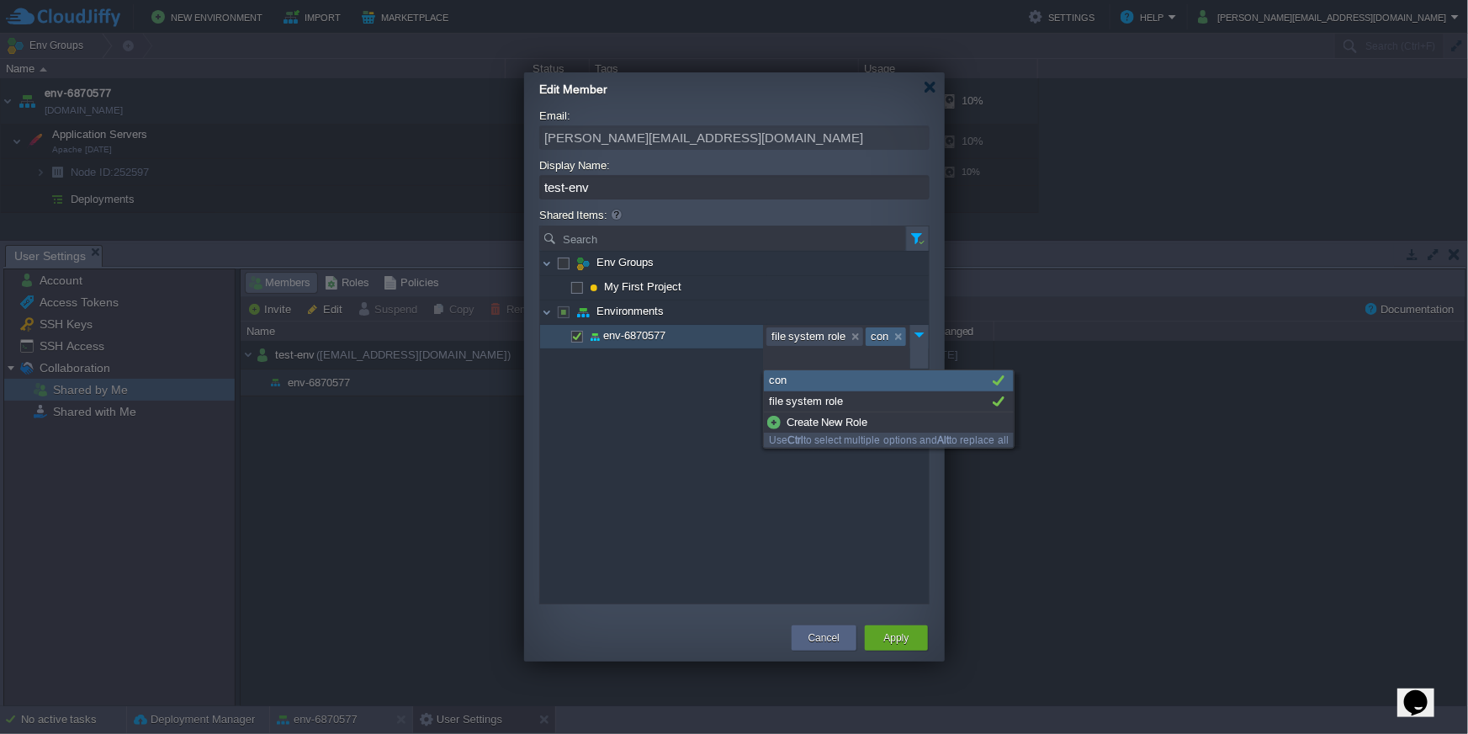
click at [897, 337] on link at bounding box center [898, 336] width 14 height 17
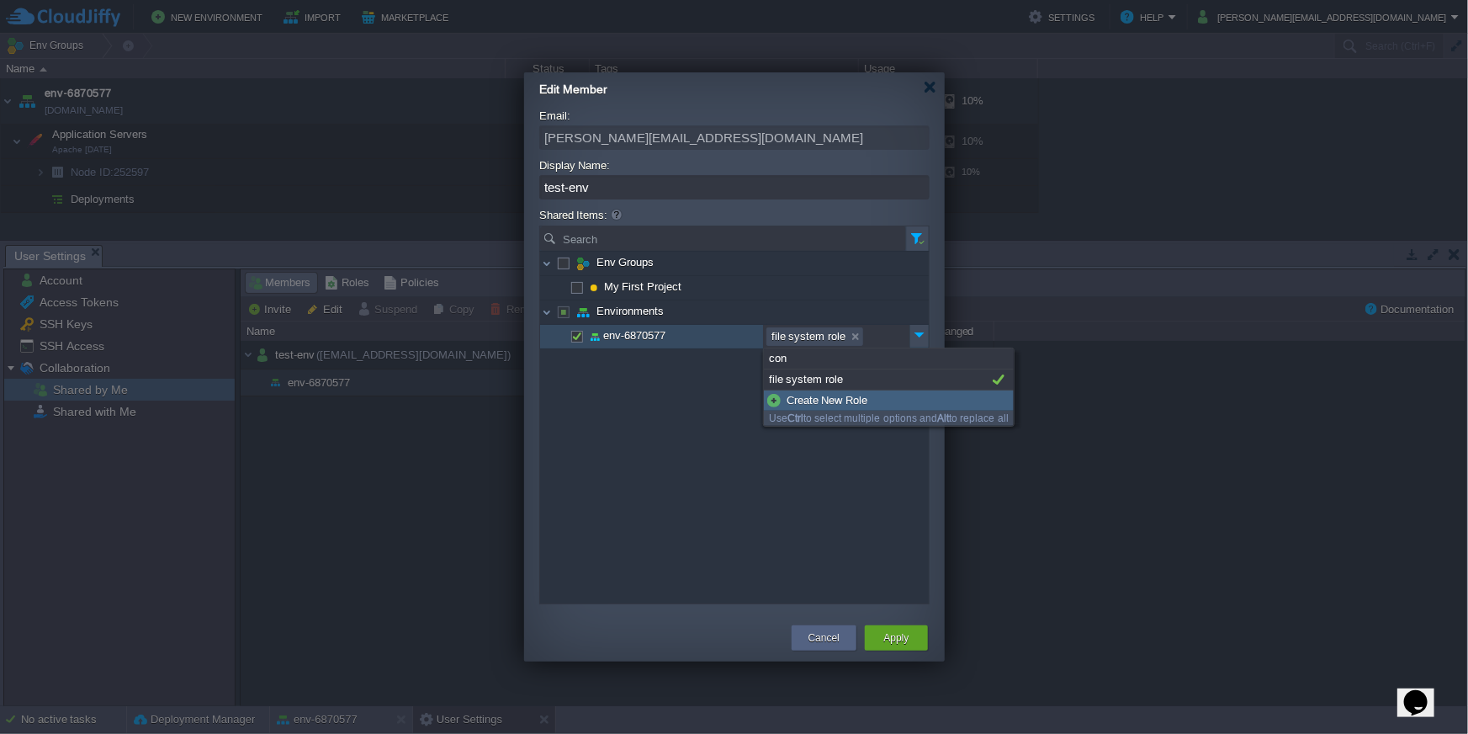
click at [825, 393] on div "Create New Role" at bounding box center [889, 400] width 250 height 20
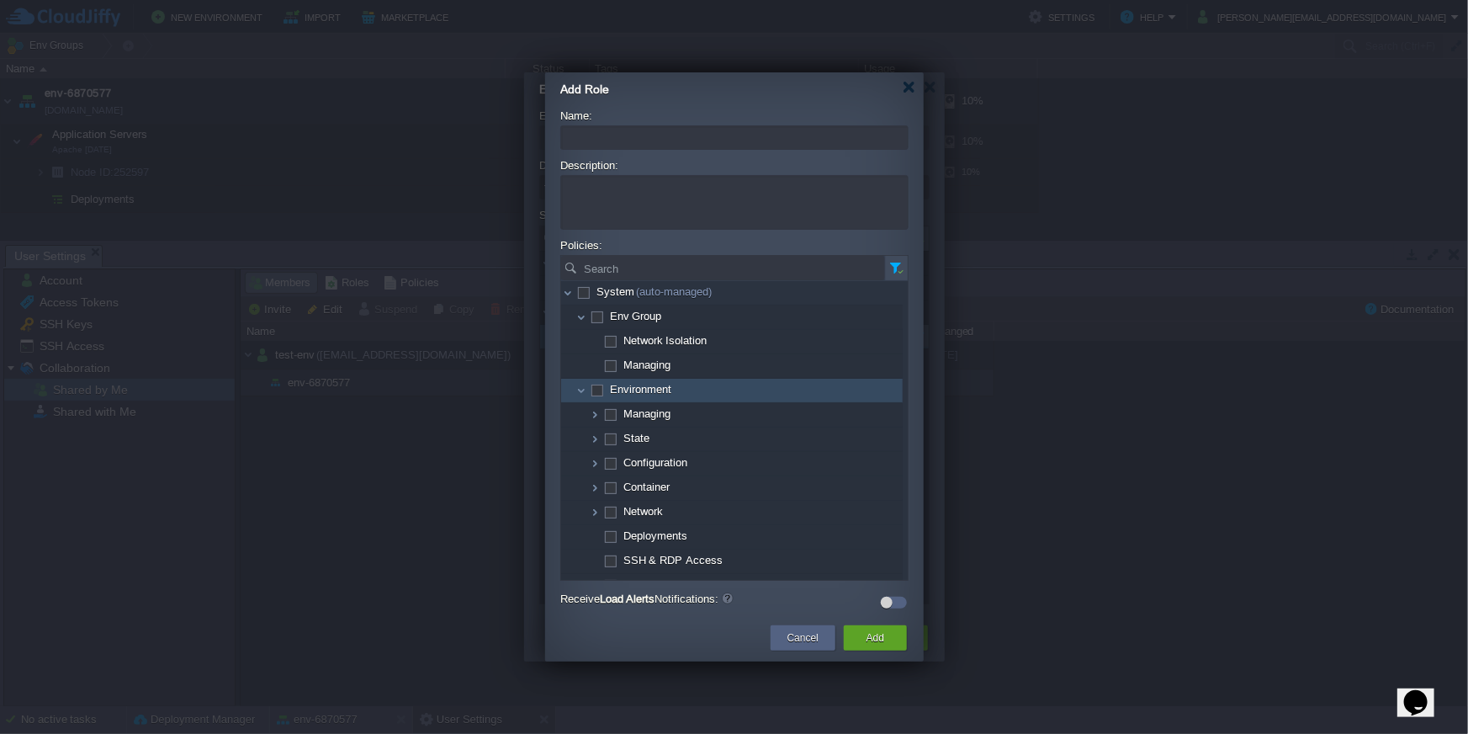
click at [598, 390] on span at bounding box center [596, 389] width 3 height 13
checkbox input "true"
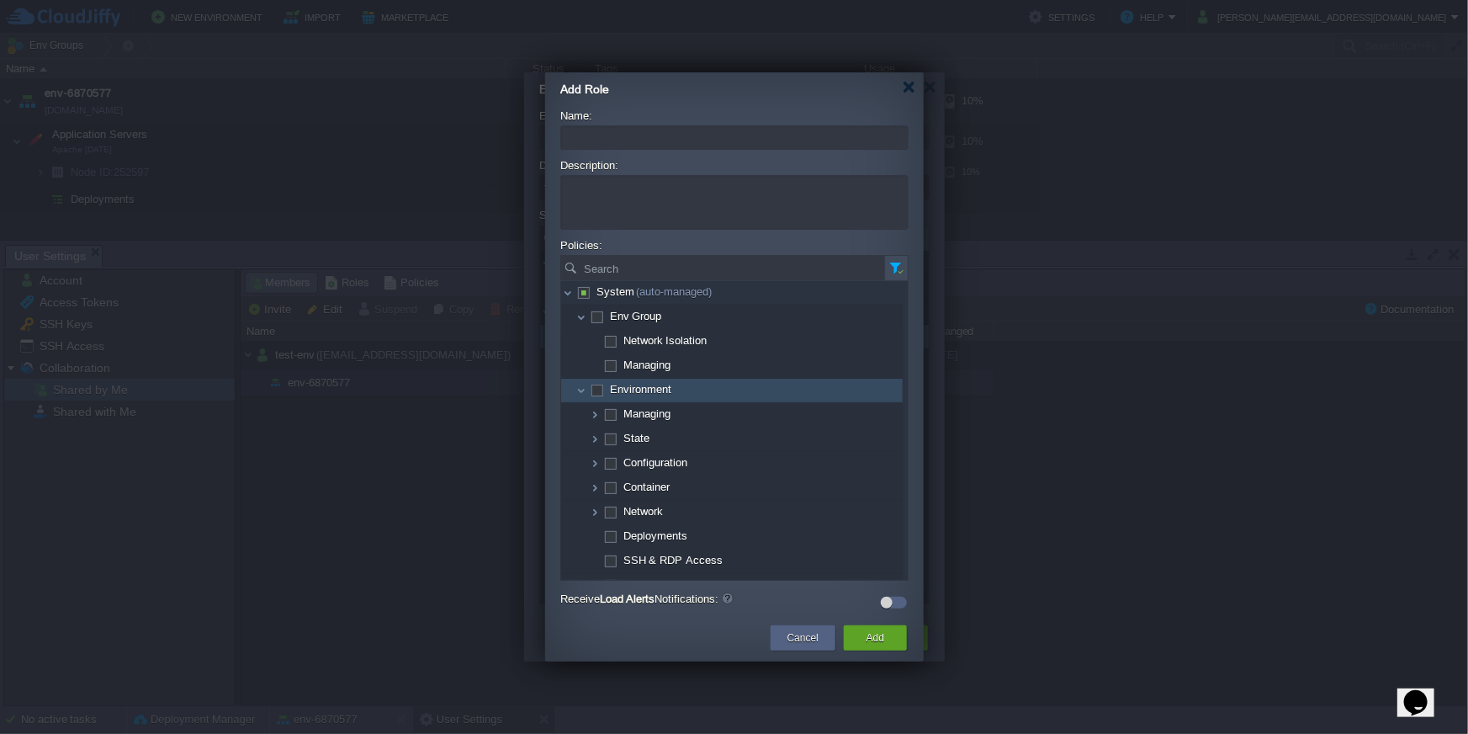
checkbox input "true"
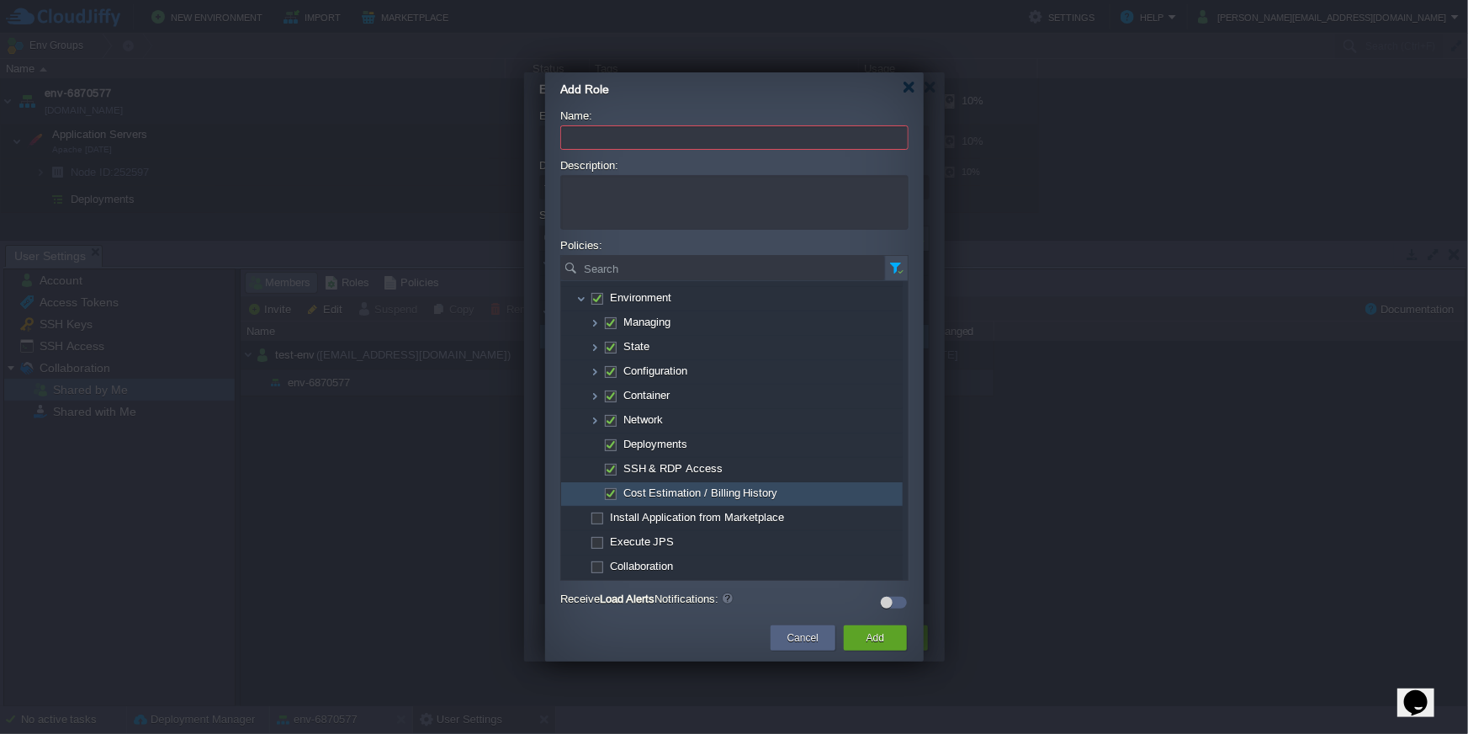
click at [609, 486] on span at bounding box center [609, 492] width 3 height 13
checkbox input "false"
click at [607, 135] on input "Name:" at bounding box center [734, 137] width 348 height 24
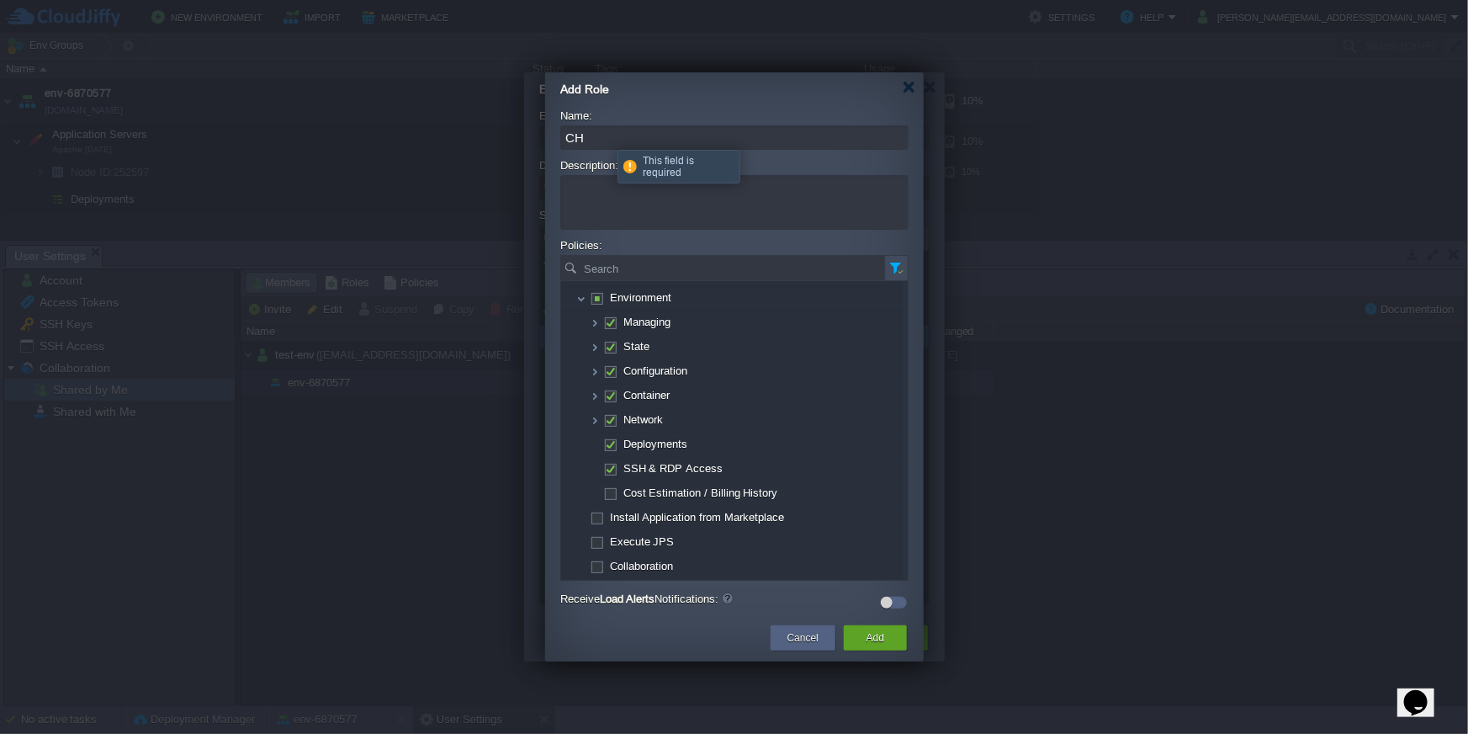
type input "C"
type input "Testing_role"
click at [887, 648] on div "Add" at bounding box center [875, 637] width 38 height 25
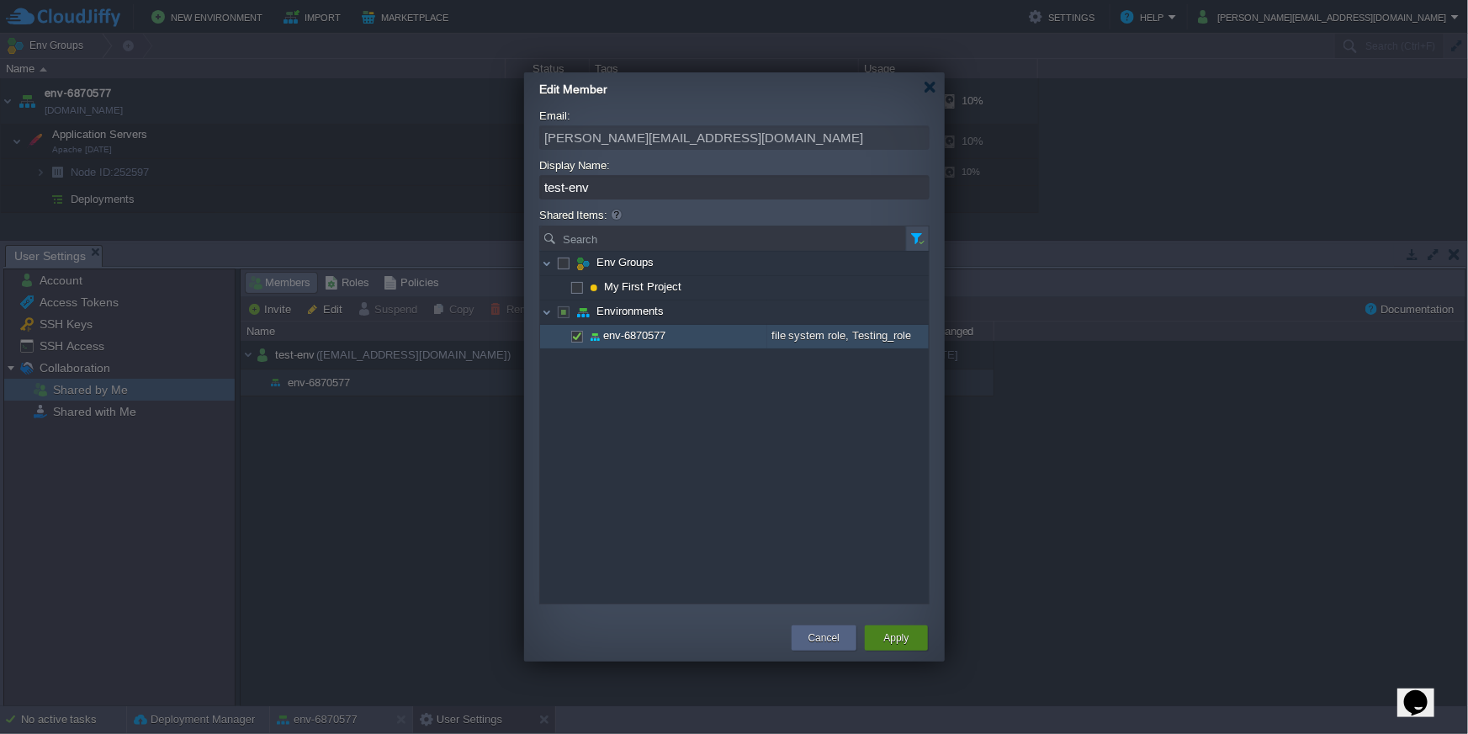
click at [888, 636] on button "Apply" at bounding box center [895, 637] width 25 height 17
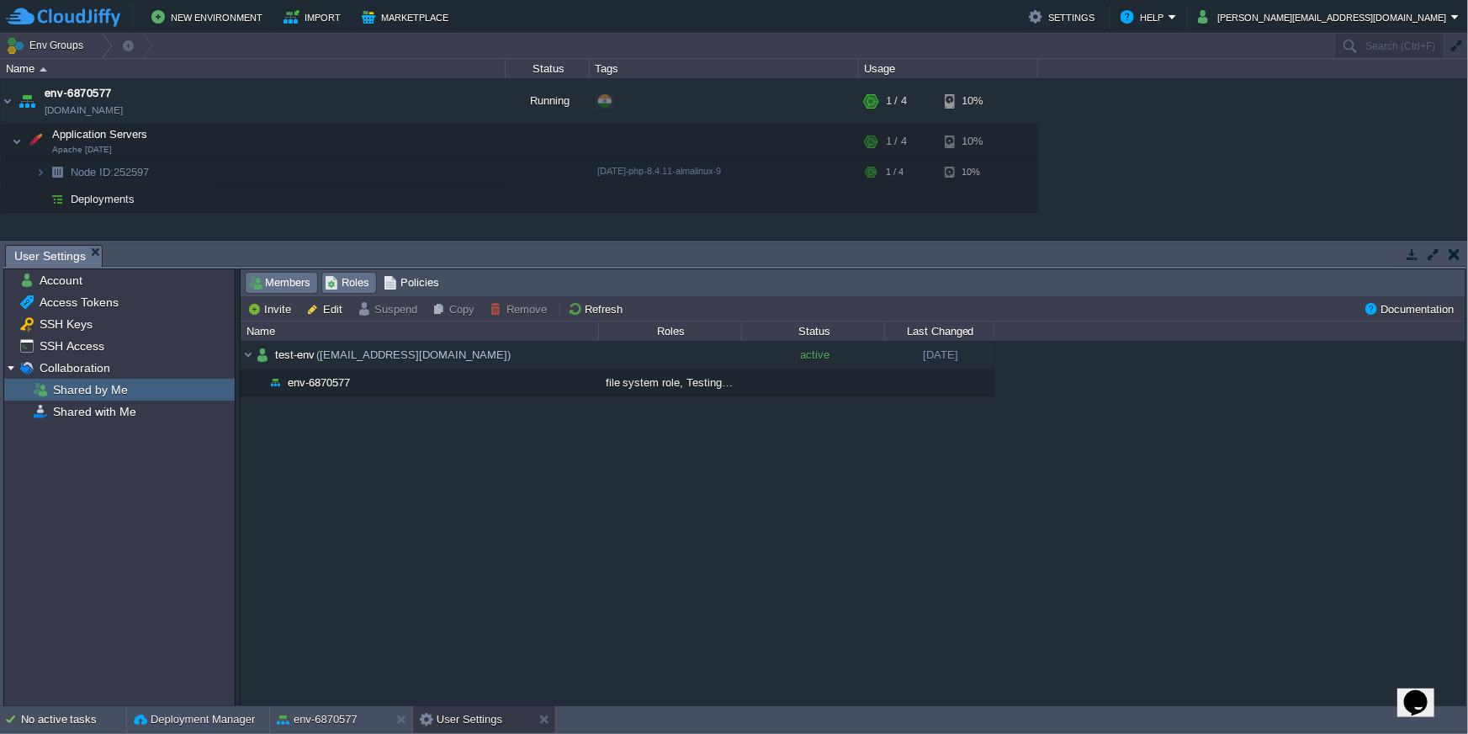
click at [354, 291] on span "Roles" at bounding box center [347, 282] width 45 height 19
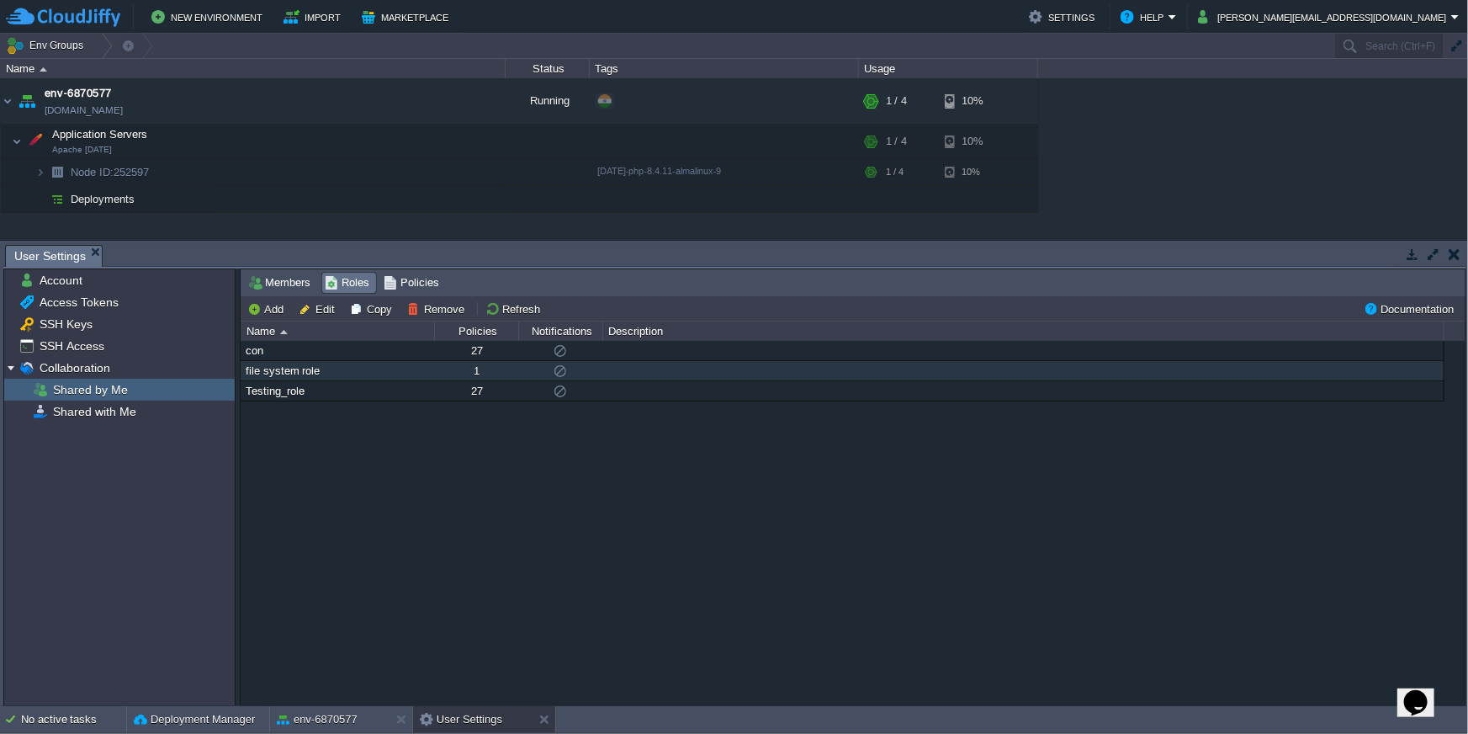
click at [374, 411] on div "con 27 file system role 1 Testing_role 27" at bounding box center [853, 523] width 1225 height 365
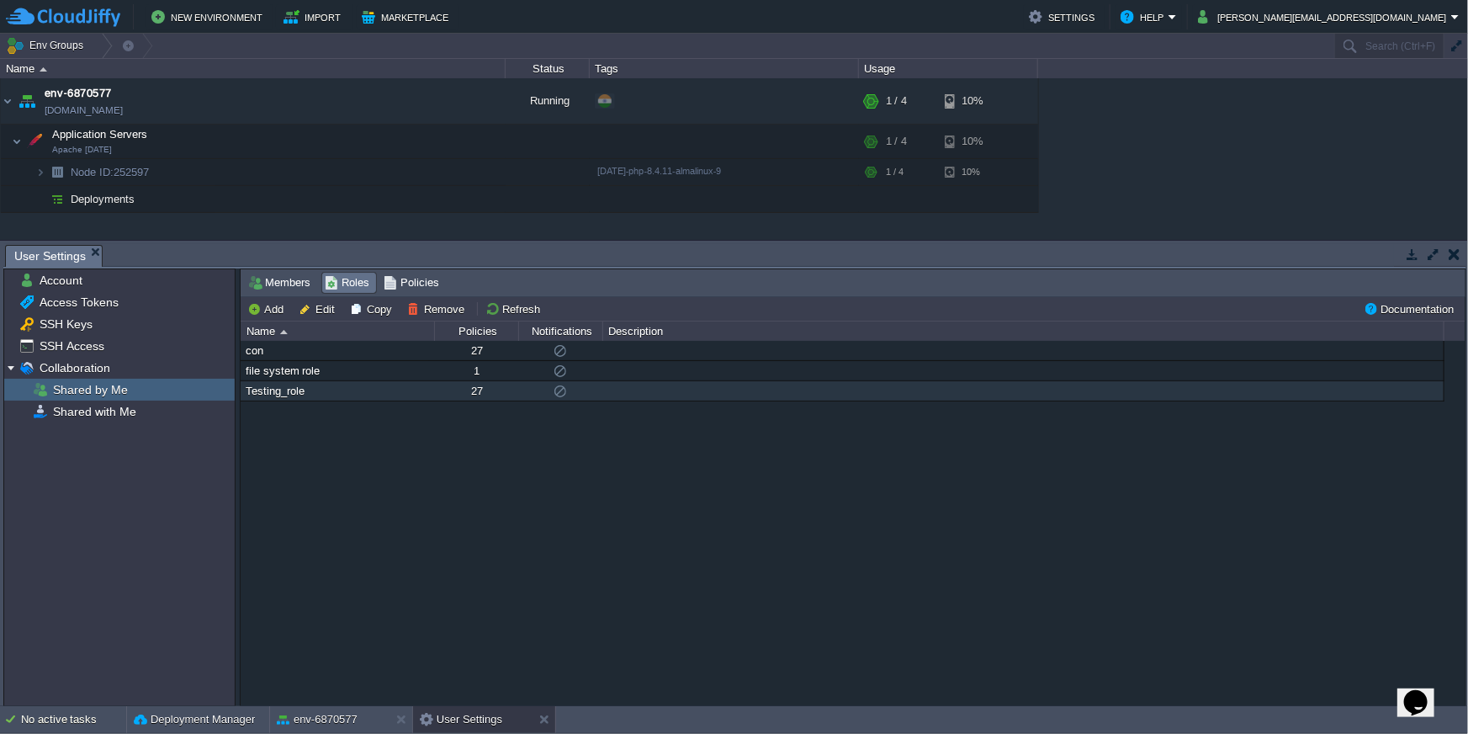
click at [363, 393] on div "Testing_role" at bounding box center [337, 390] width 192 height 19
